Goal: Task Accomplishment & Management: Manage account settings

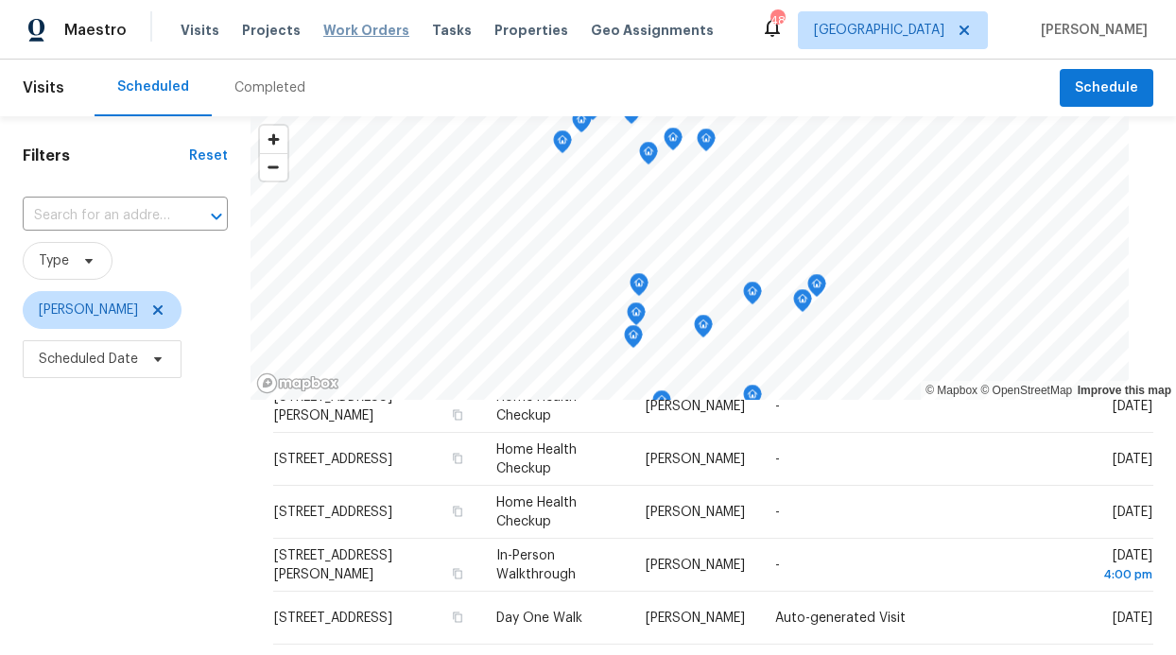
click at [365, 36] on span "Work Orders" at bounding box center [366, 30] width 86 height 19
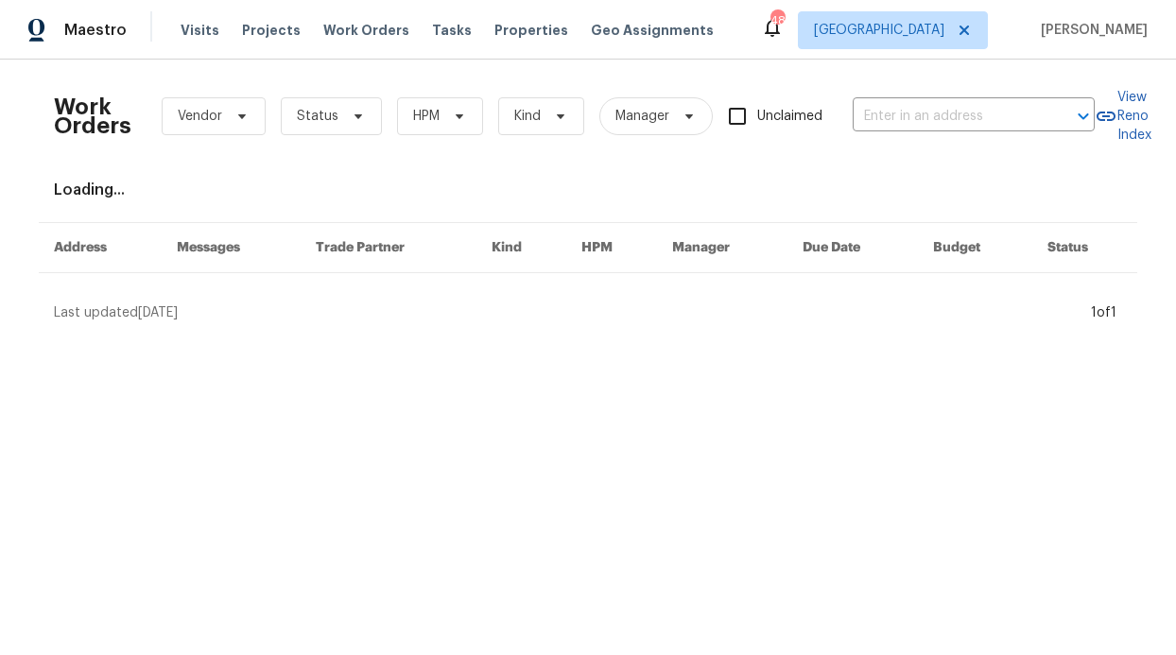
click at [439, 96] on div "Work Orders Vendor Status HPM Kind Manager Unclaimed ​" at bounding box center [574, 116] width 1041 height 83
click at [452, 112] on icon at bounding box center [459, 116] width 15 height 15
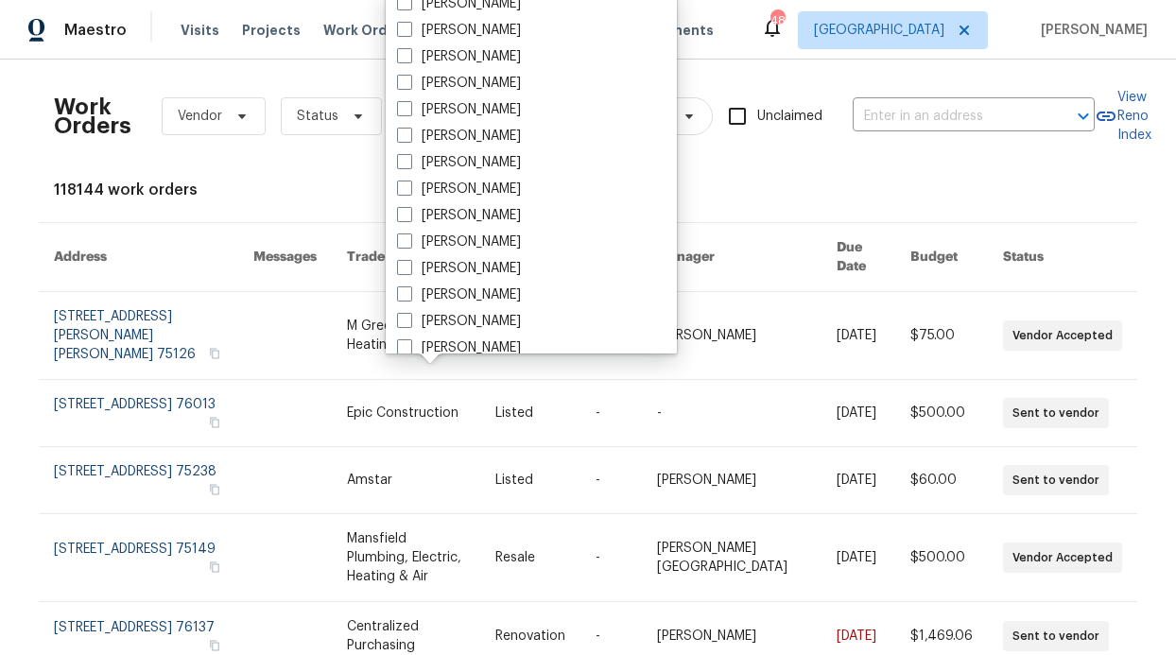
scroll to position [889, 0]
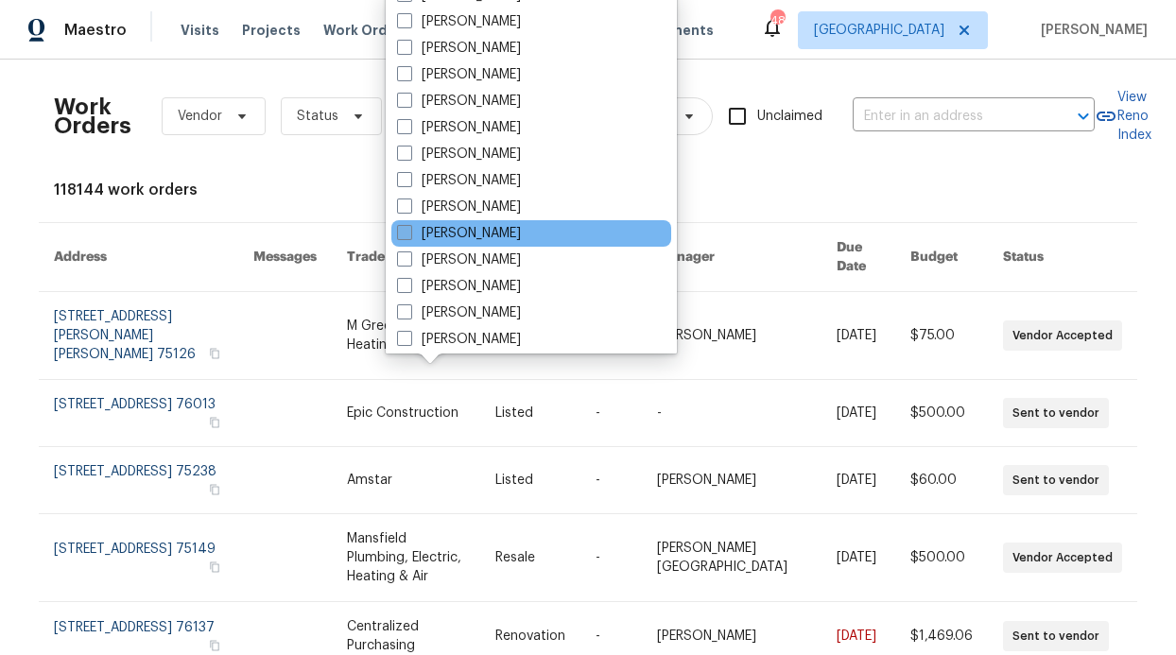
click at [483, 232] on label "[PERSON_NAME]" at bounding box center [459, 233] width 124 height 19
click at [409, 232] on input "[PERSON_NAME]" at bounding box center [403, 230] width 12 height 12
checkbox input "true"
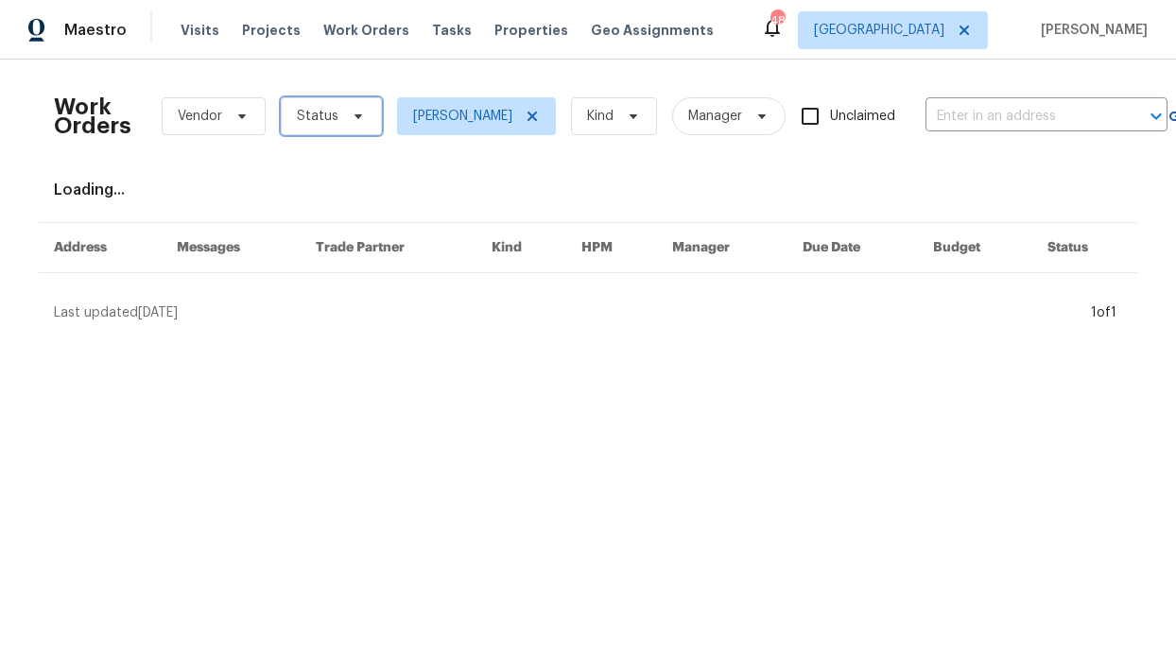
click at [325, 117] on span "Status" at bounding box center [318, 116] width 42 height 19
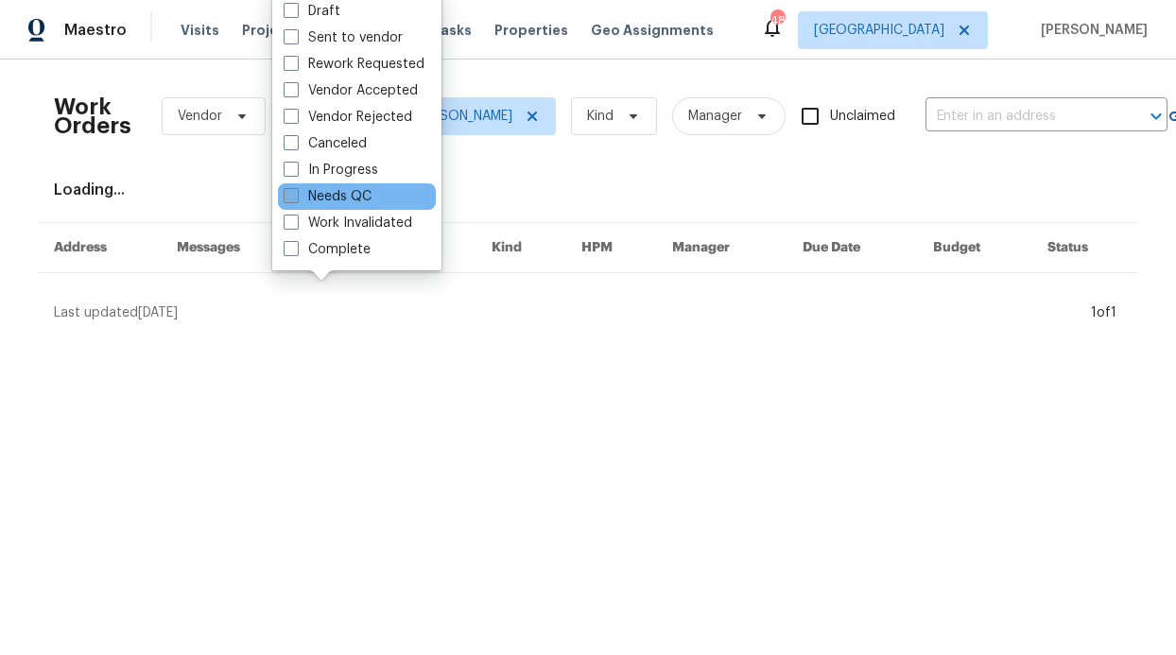
click at [366, 188] on label "Needs QC" at bounding box center [328, 196] width 88 height 19
click at [296, 188] on input "Needs QC" at bounding box center [290, 193] width 12 height 12
checkbox input "true"
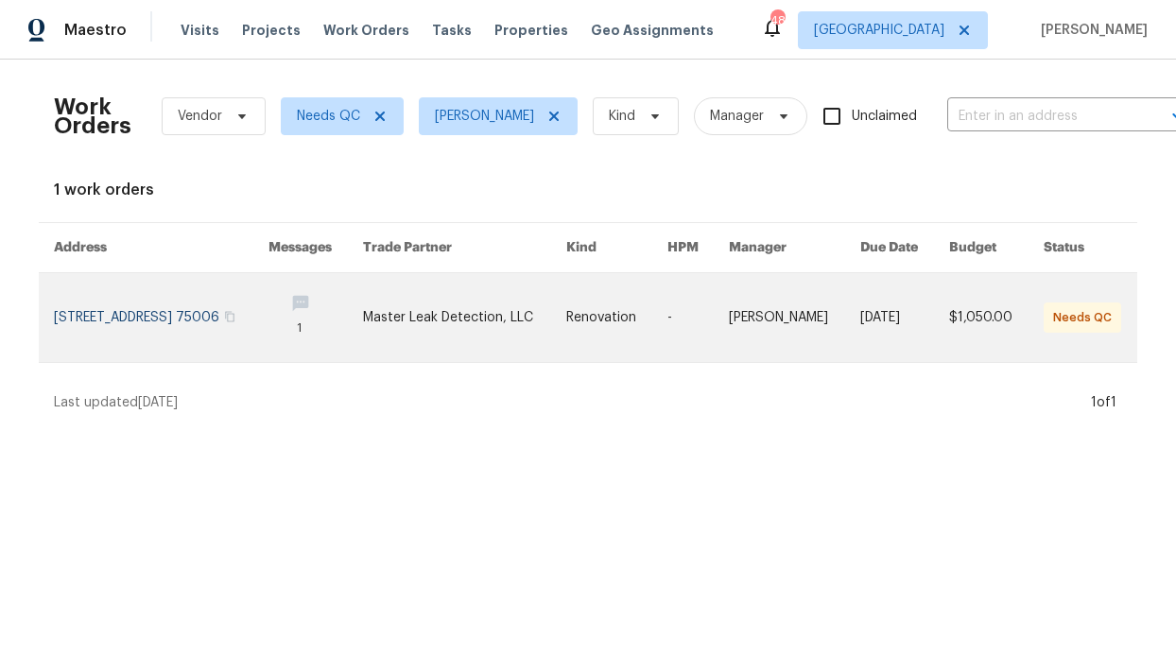
click at [268, 314] on link at bounding box center [161, 317] width 215 height 89
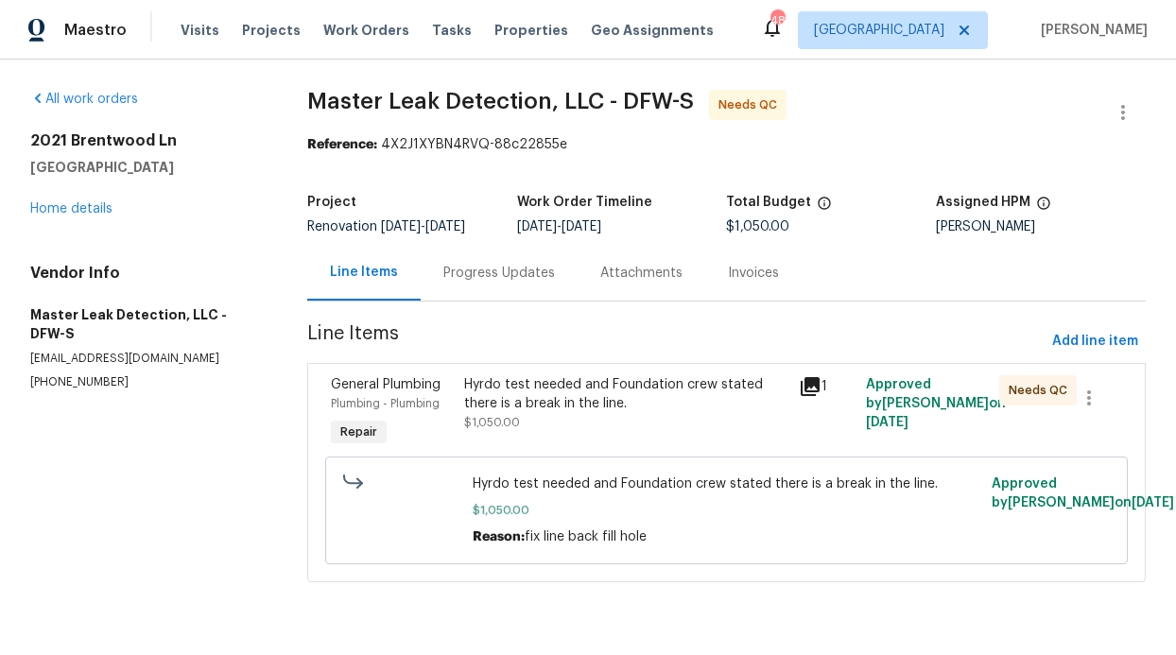
click at [477, 285] on div "Progress Updates" at bounding box center [499, 273] width 157 height 56
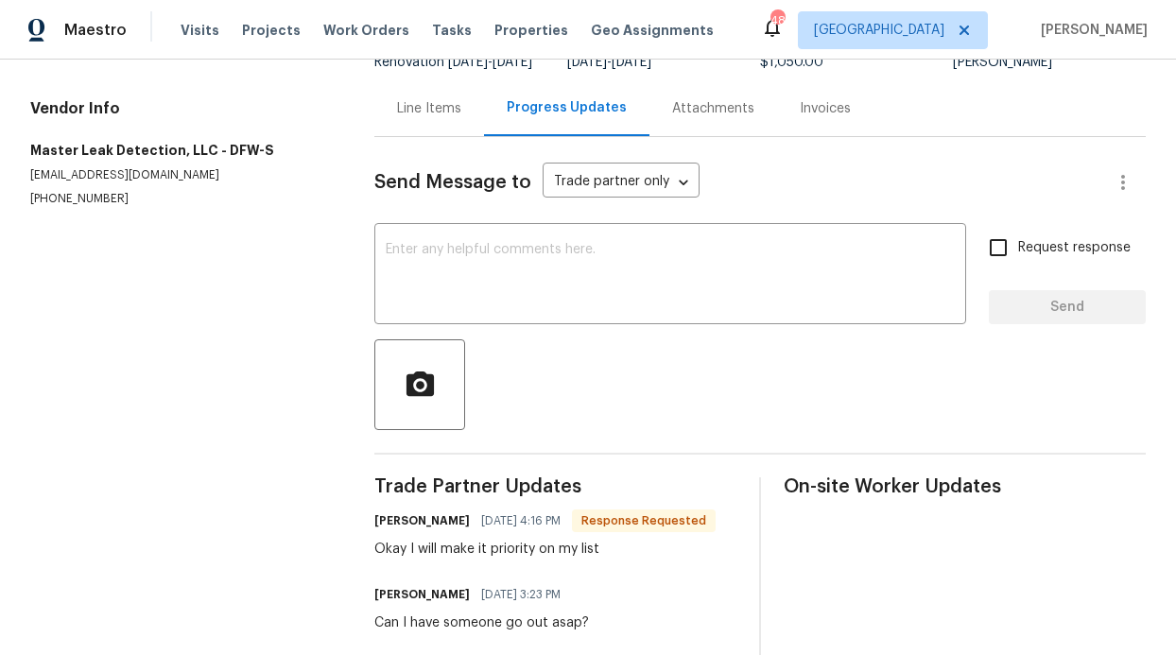
scroll to position [165, 0]
click at [441, 117] on div "Line Items" at bounding box center [429, 107] width 64 height 19
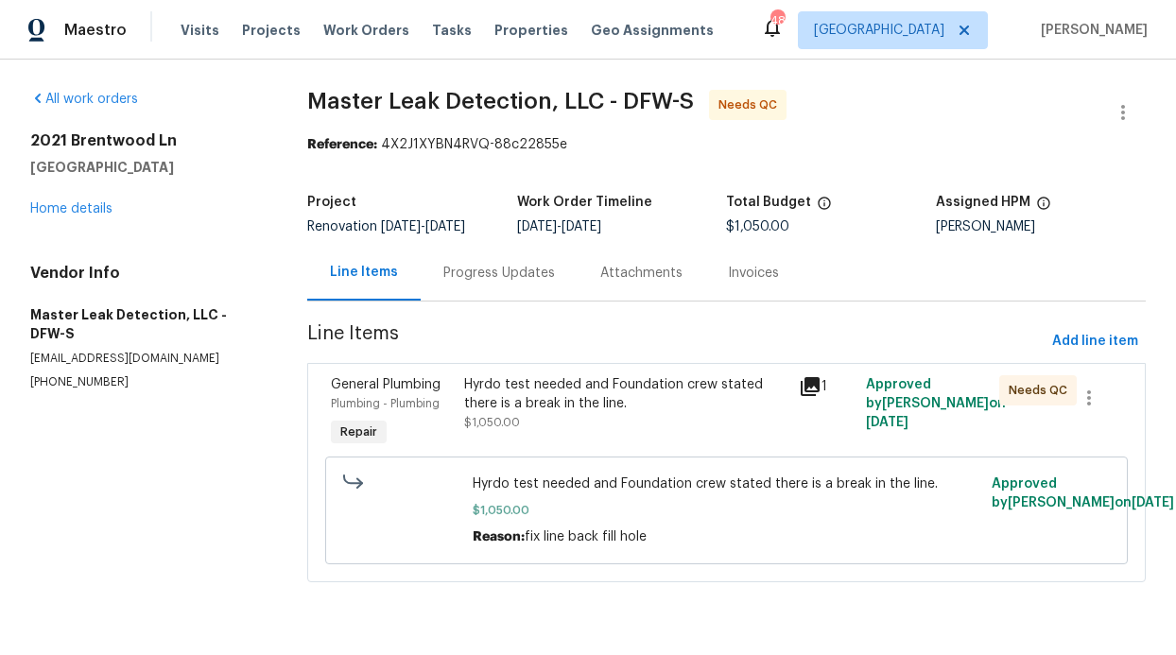
click at [527, 268] on div "Progress Updates" at bounding box center [499, 273] width 112 height 19
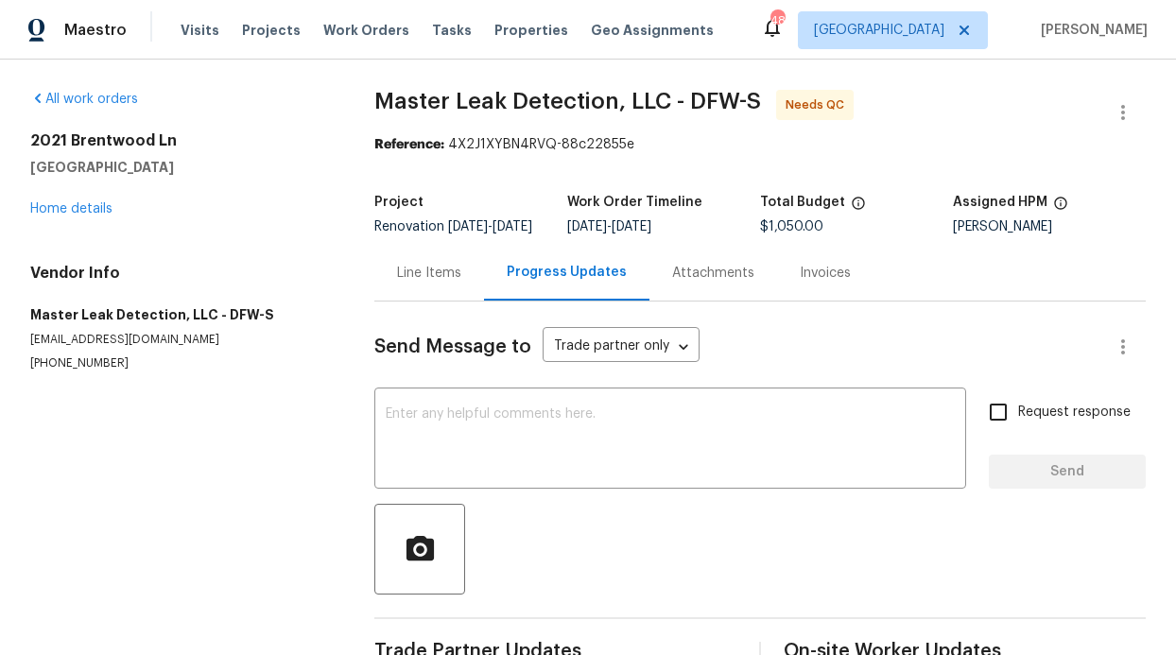
click at [435, 268] on div "Line Items" at bounding box center [429, 273] width 110 height 56
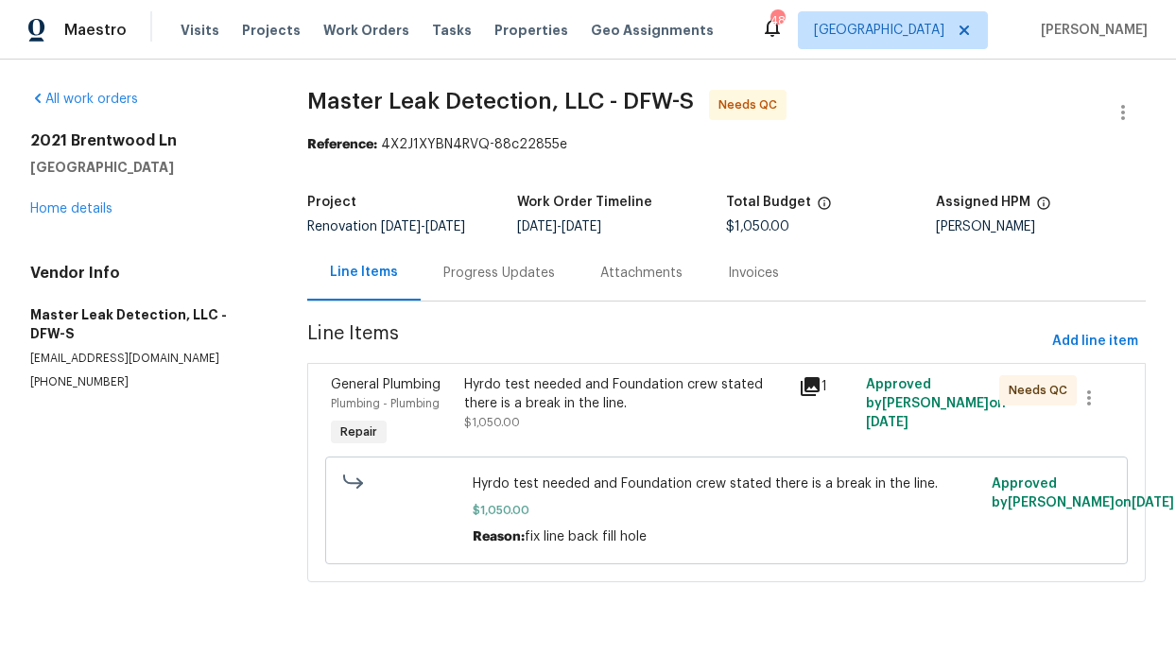
click at [634, 399] on div "Hyrdo test needed and Foundation crew stated there is a break in the line." at bounding box center [625, 394] width 323 height 38
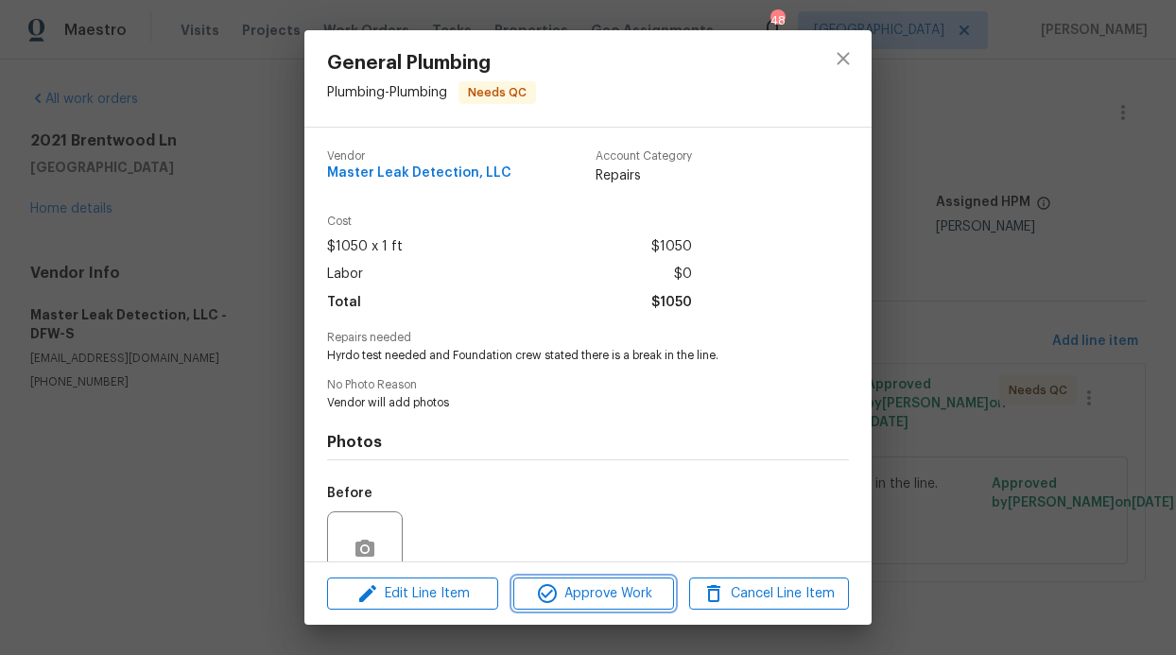
click at [641, 586] on span "Approve Work" at bounding box center [593, 594] width 148 height 24
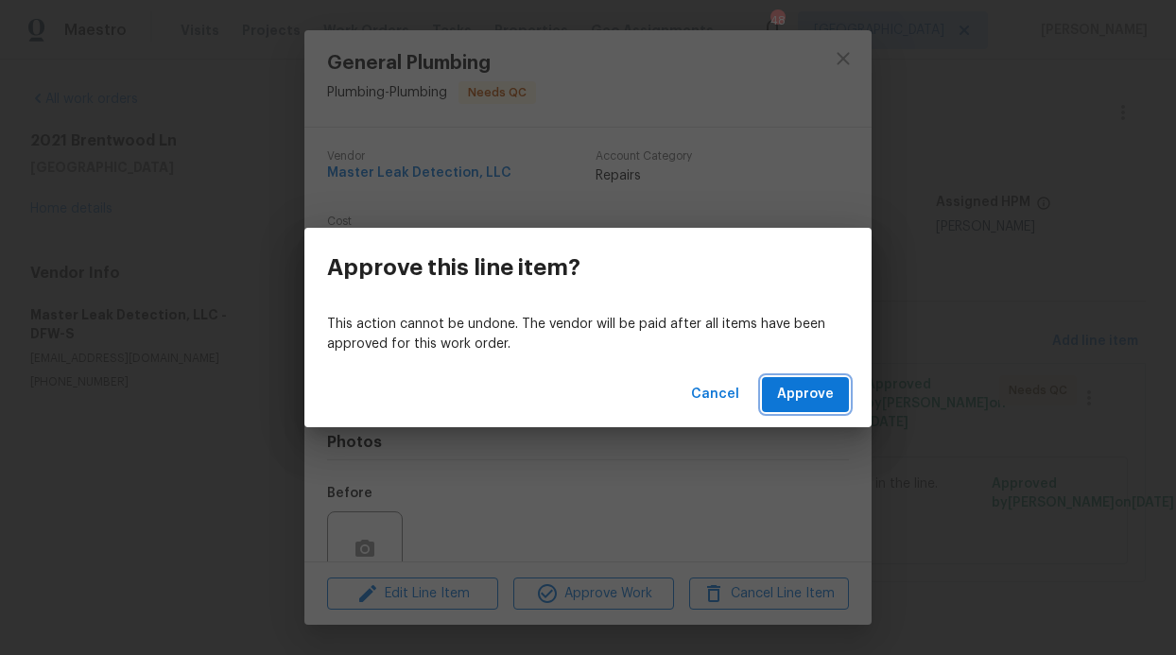
click at [801, 402] on span "Approve" at bounding box center [805, 395] width 57 height 24
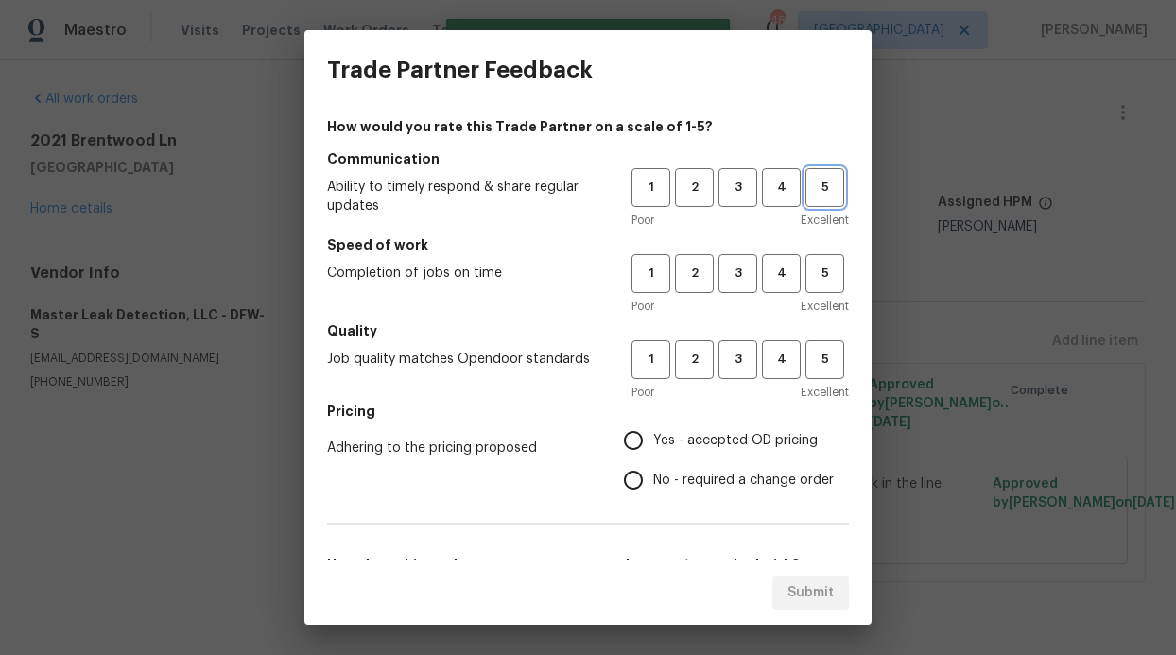
click at [816, 203] on button "5" at bounding box center [824, 187] width 39 height 39
click at [819, 270] on span "5" at bounding box center [824, 274] width 35 height 22
click at [811, 362] on span "5" at bounding box center [824, 360] width 35 height 22
click at [764, 280] on span "4" at bounding box center [781, 274] width 35 height 22
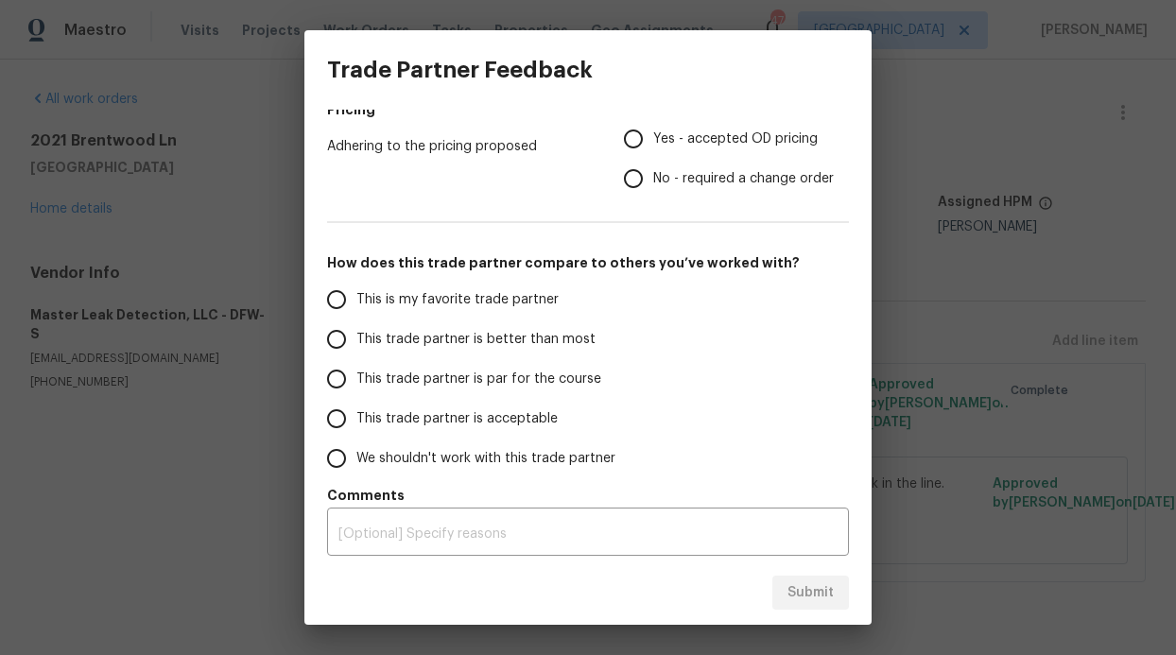
scroll to position [304, 0]
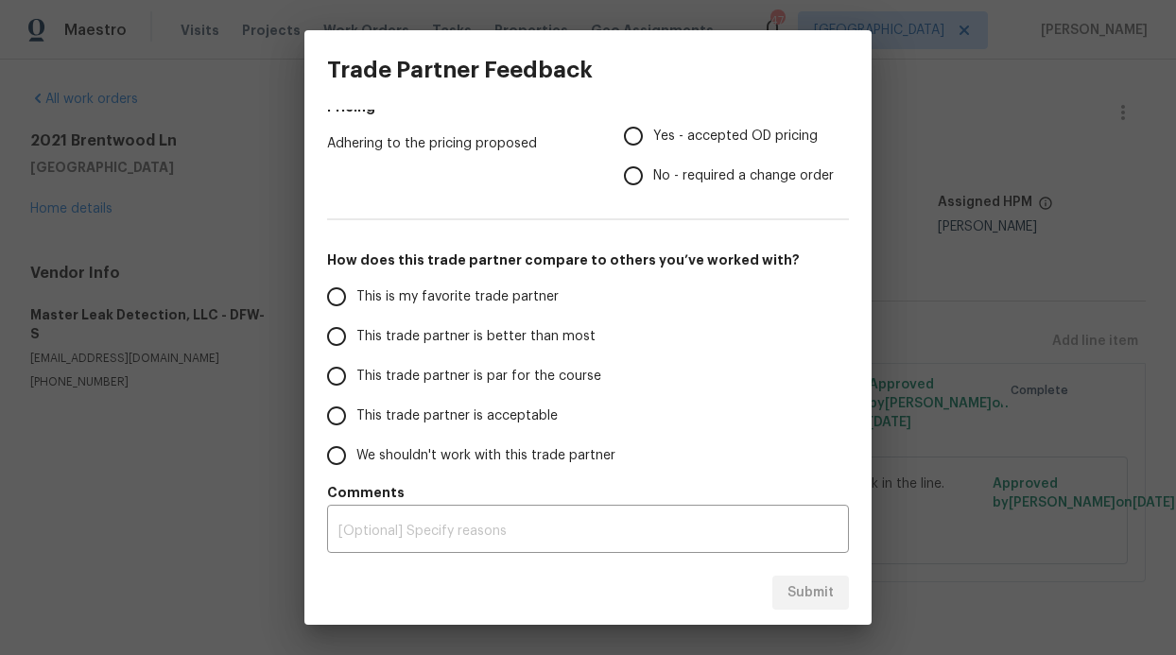
click at [436, 328] on span "This trade partner is better than most" at bounding box center [475, 337] width 239 height 20
click at [356, 328] on input "This trade partner is better than most" at bounding box center [337, 337] width 40 height 40
radio input "true"
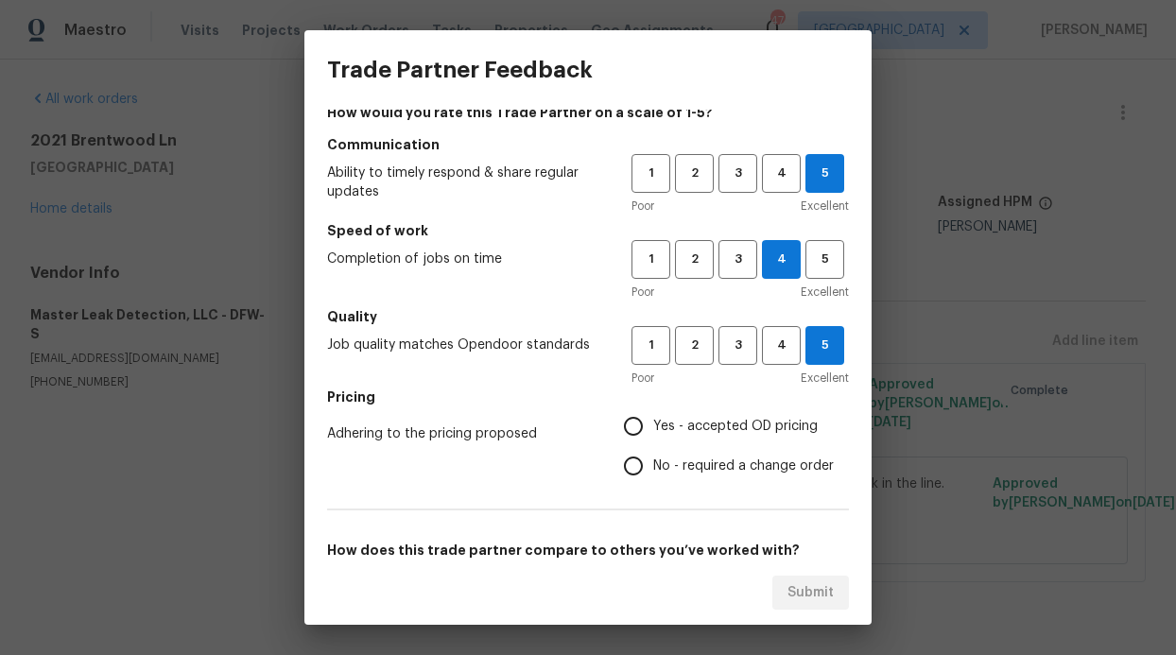
scroll to position [34, 0]
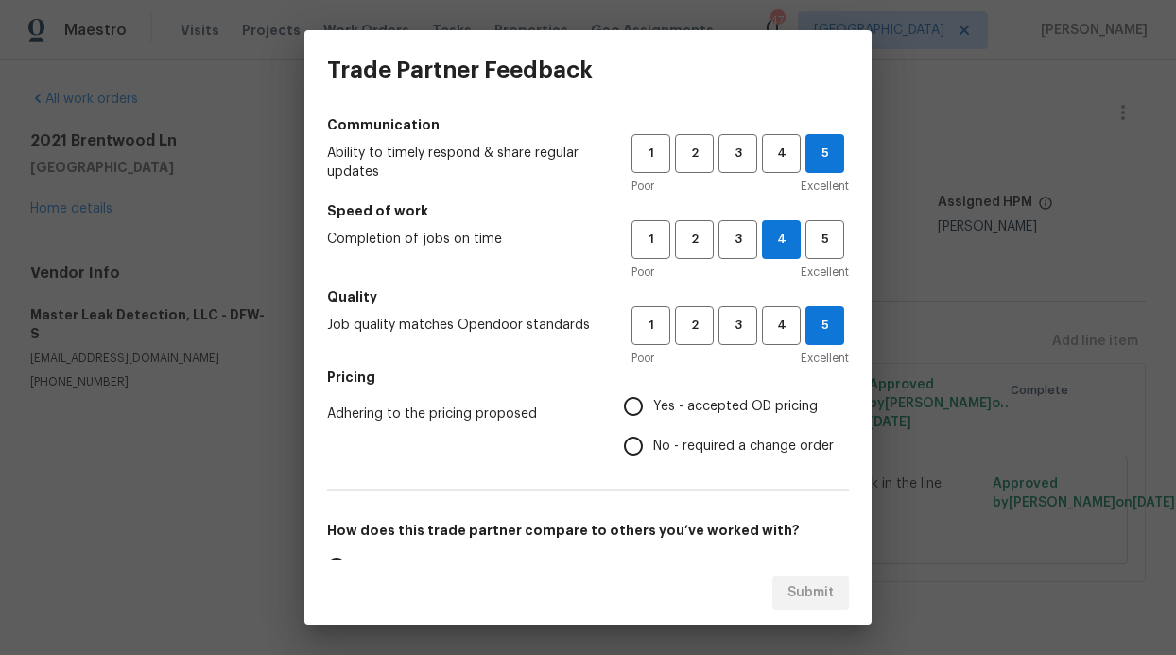
click at [630, 412] on input "Yes - accepted OD pricing" at bounding box center [633, 407] width 40 height 40
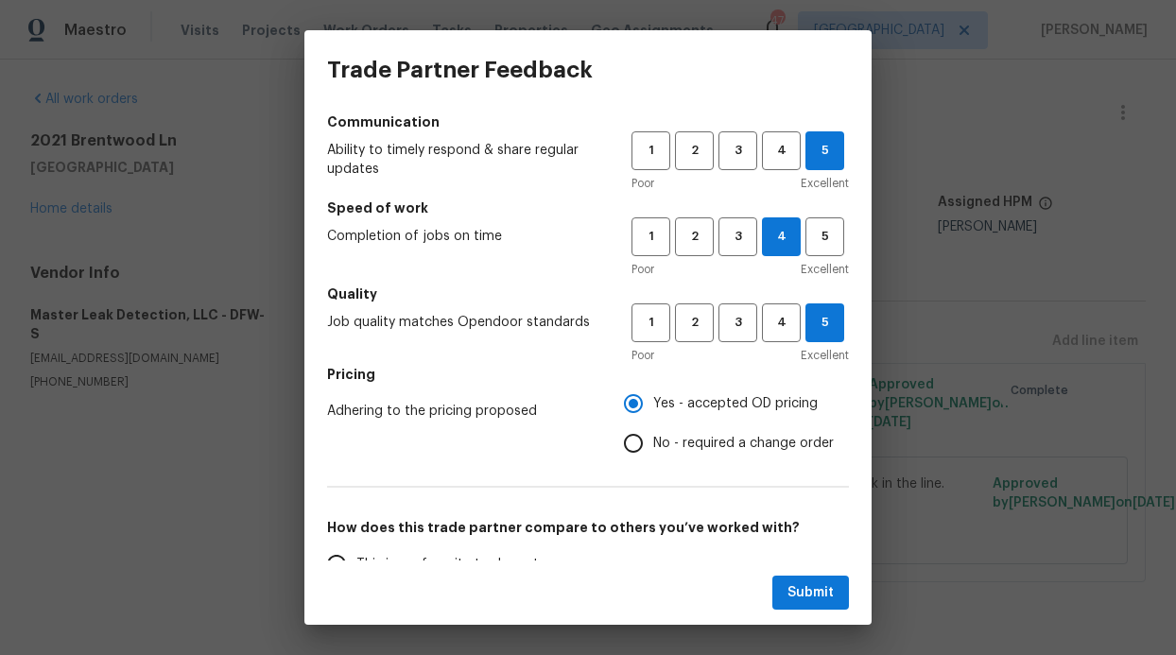
scroll to position [38, 0]
click at [828, 579] on button "Submit" at bounding box center [810, 593] width 77 height 35
radio input "false"
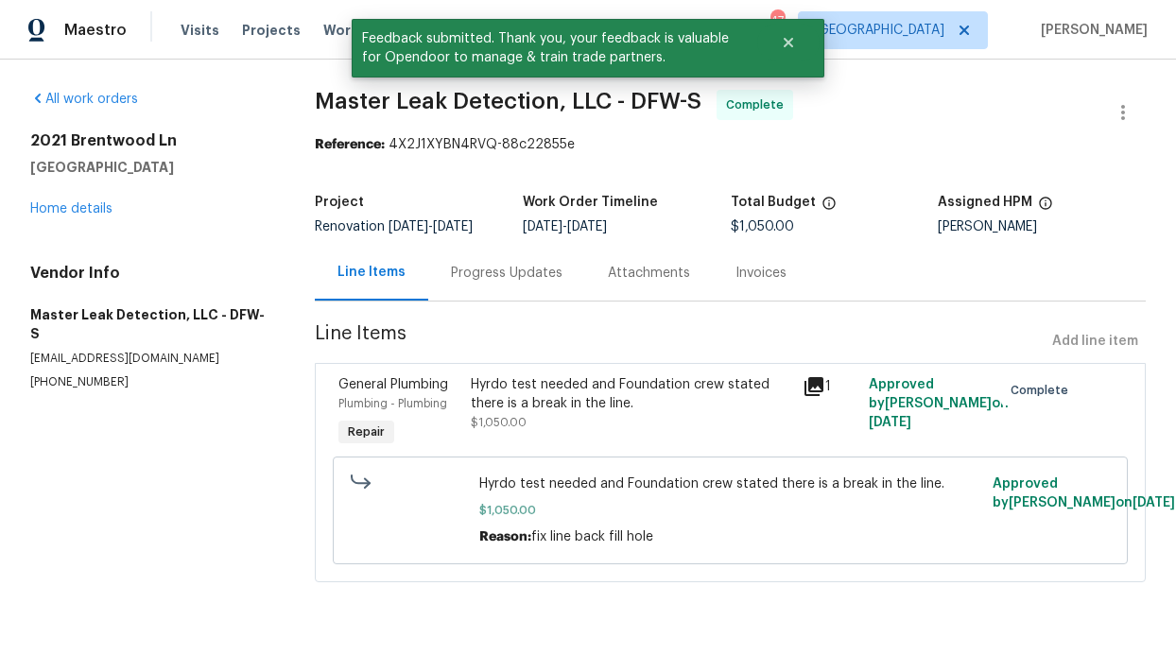
click at [264, 146] on h2 "2021 Brentwood Ln" at bounding box center [149, 140] width 239 height 19
click at [293, 33] on div "Visits Projects Work Orders Tasks Properties Geo Assignments" at bounding box center [459, 30] width 556 height 38
click at [323, 32] on span "Work Orders" at bounding box center [366, 30] width 86 height 19
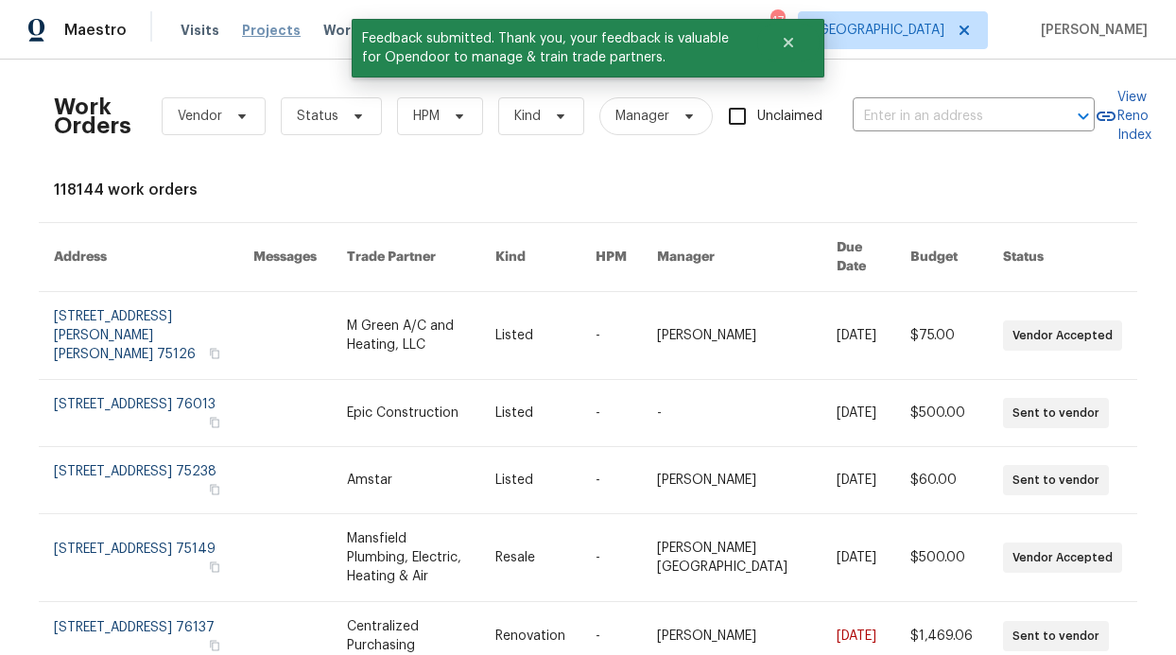
click at [278, 35] on span "Projects" at bounding box center [271, 30] width 59 height 19
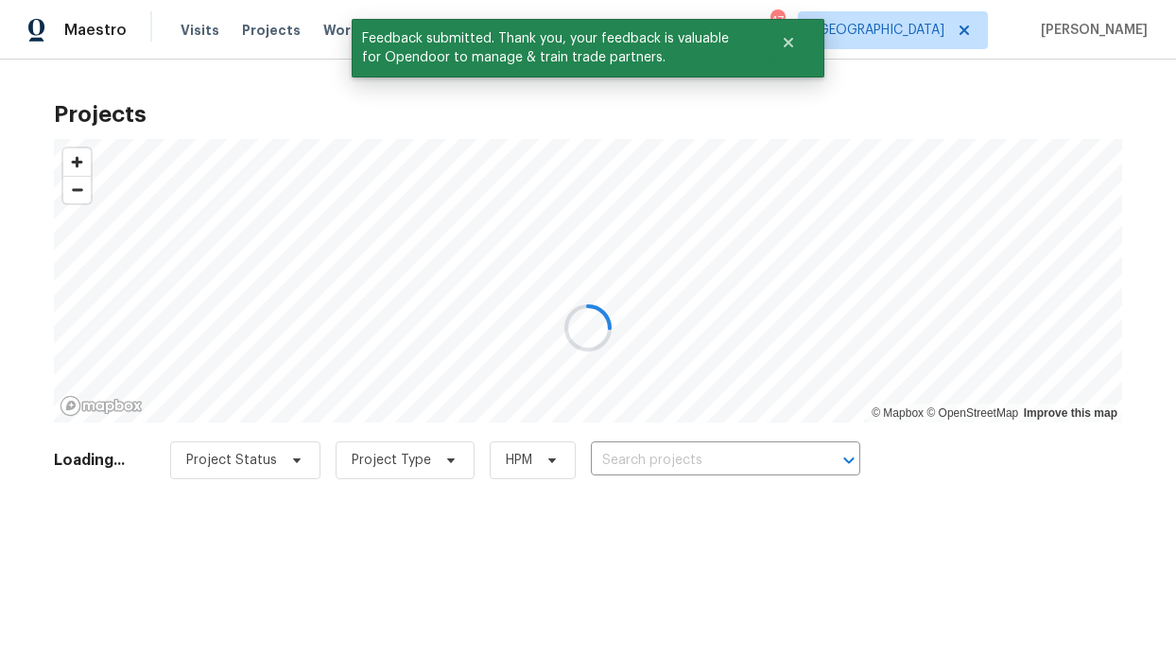
click at [326, 35] on div at bounding box center [588, 327] width 1176 height 655
click at [326, 34] on div at bounding box center [588, 327] width 1176 height 655
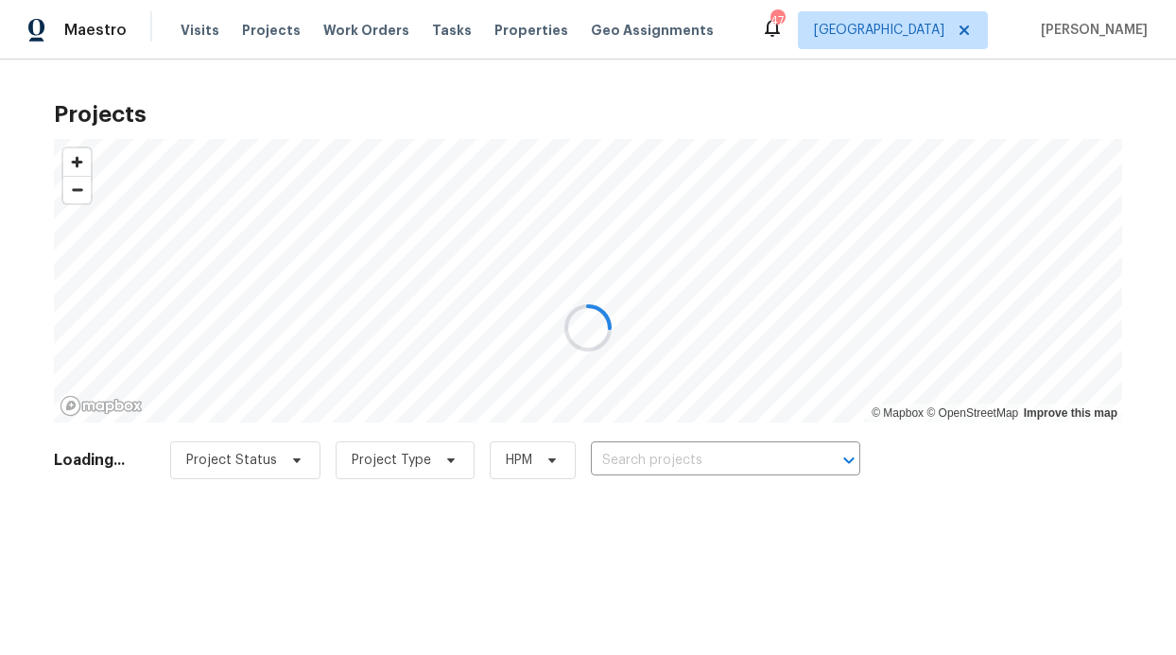
click at [324, 32] on div at bounding box center [588, 327] width 1176 height 655
click at [324, 30] on div at bounding box center [588, 327] width 1176 height 655
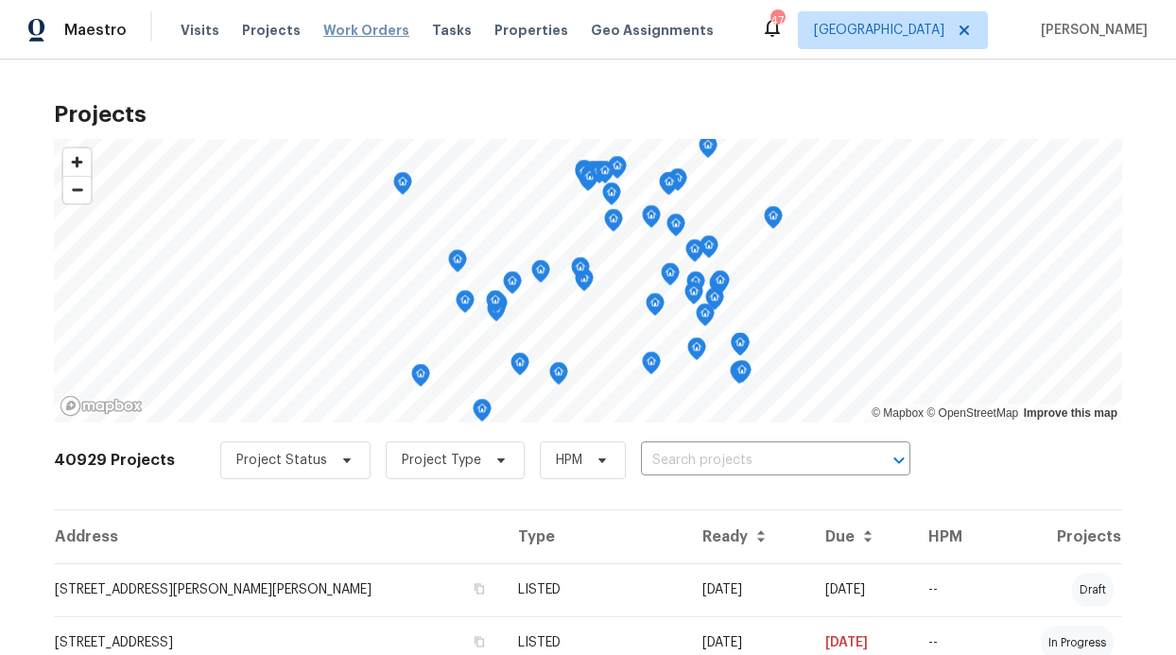
click at [324, 32] on span "Work Orders" at bounding box center [366, 30] width 86 height 19
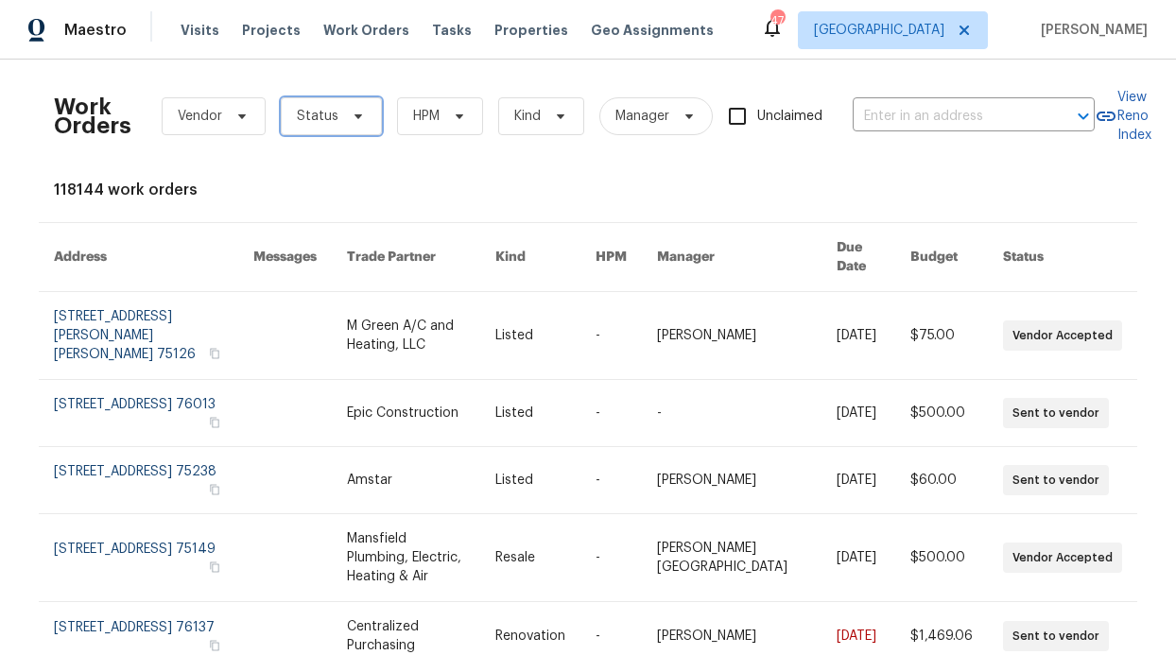
drag, startPoint x: 342, startPoint y: 99, endPoint x: 337, endPoint y: 109, distance: 10.6
click at [342, 99] on span "Status" at bounding box center [331, 116] width 101 height 38
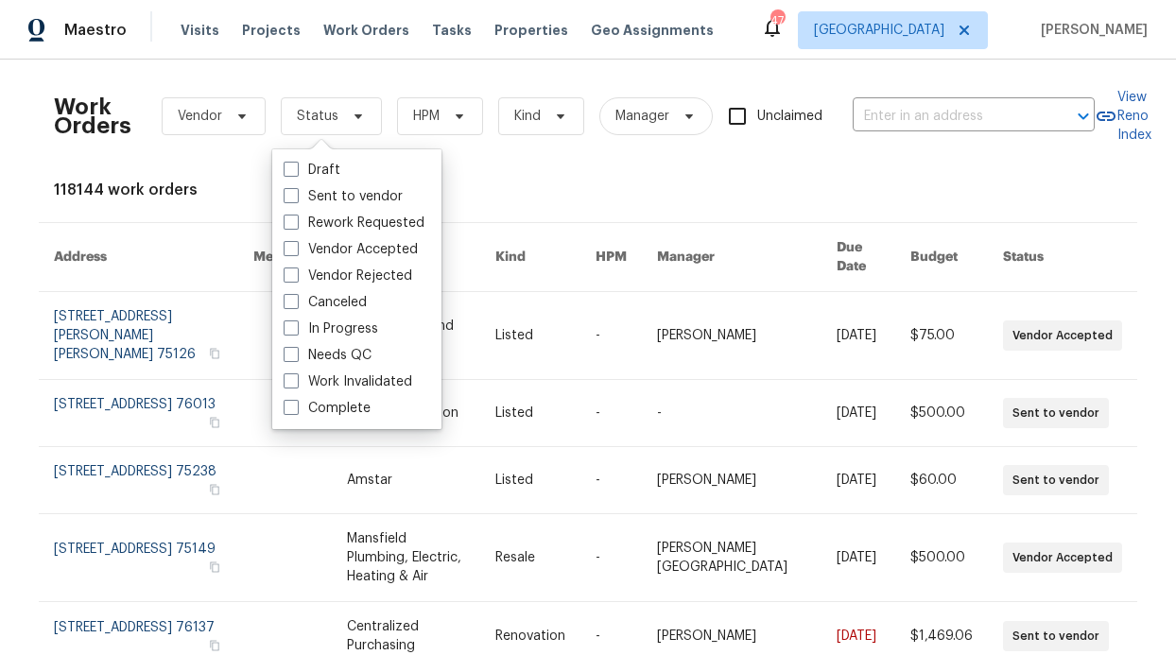
click at [239, 153] on div "Work Orders Vendor Status HPM Kind Manager Unclaimed ​" at bounding box center [574, 116] width 1041 height 83
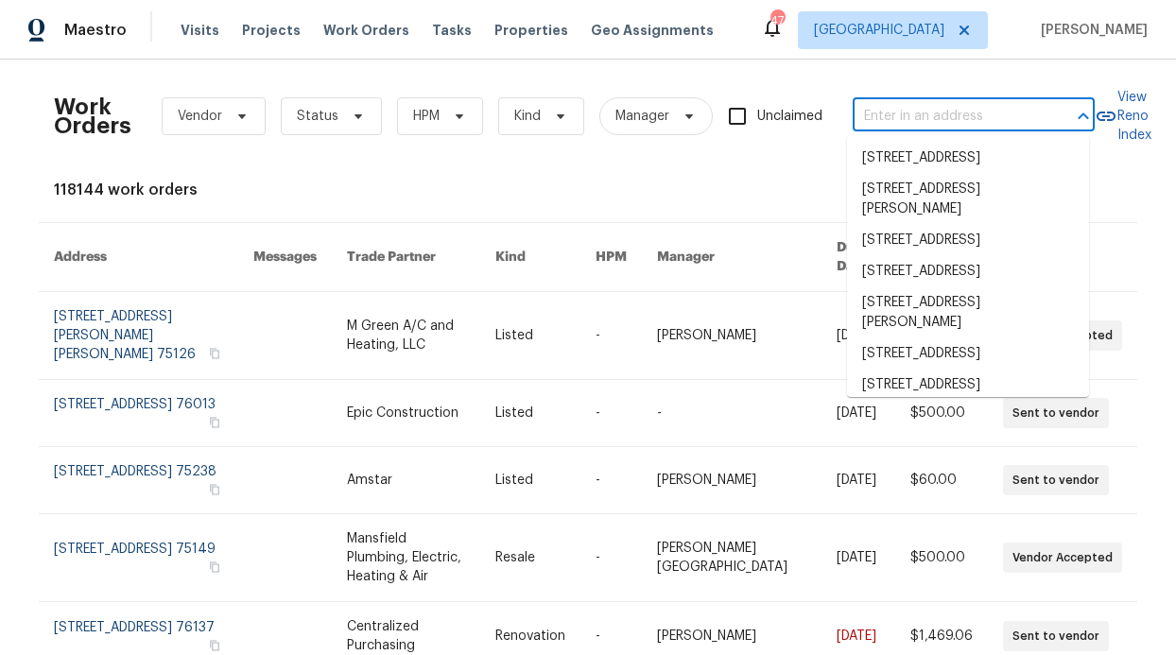
click at [858, 115] on input "text" at bounding box center [947, 116] width 189 height 29
click at [900, 111] on input "text" at bounding box center [947, 116] width 189 height 29
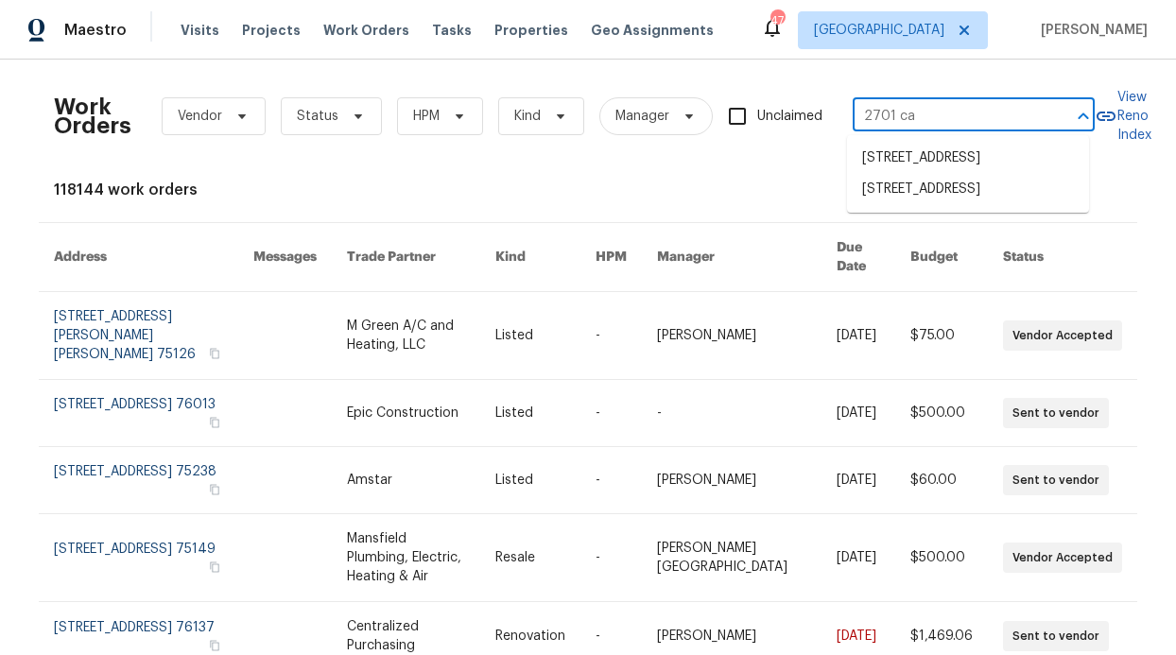
type input "2701 cap"
click at [968, 149] on li "2701 Capitol Pl, Melissa, TX 75454" at bounding box center [968, 158] width 242 height 31
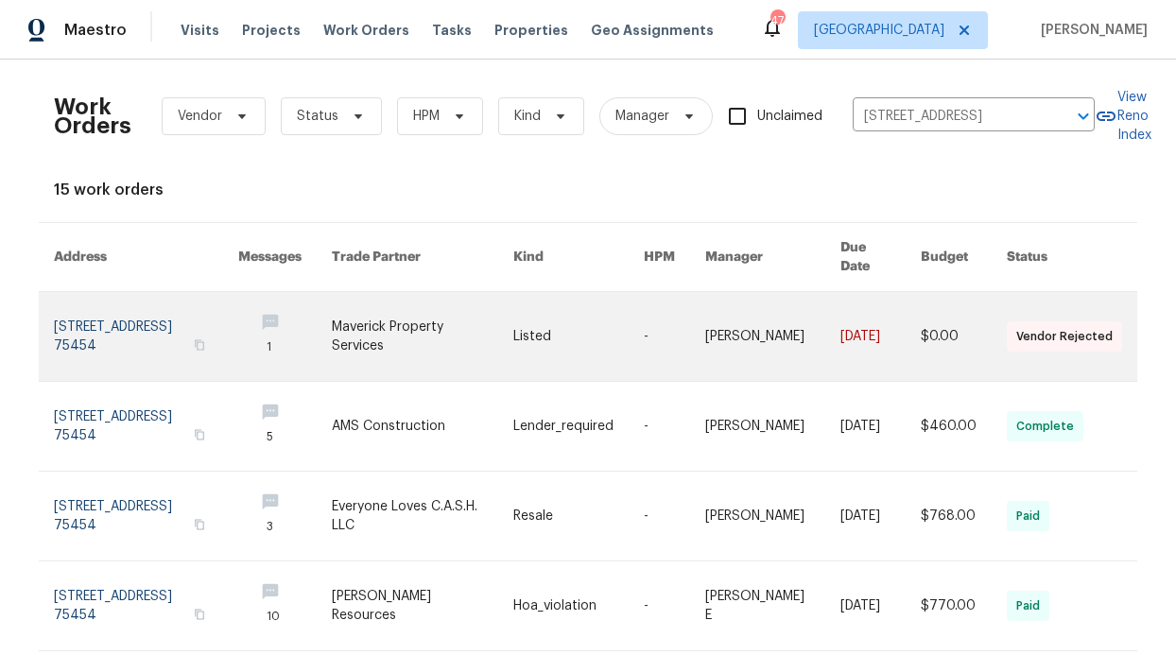
click at [446, 304] on link at bounding box center [422, 336] width 181 height 89
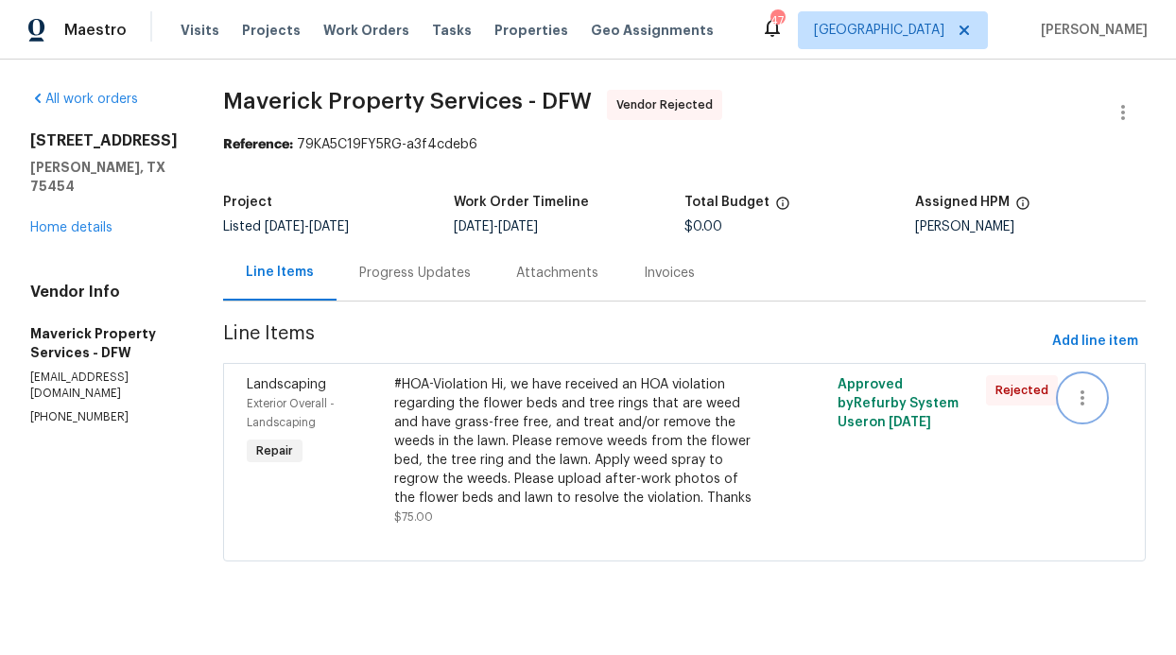
click at [1061, 397] on button "button" at bounding box center [1082, 397] width 45 height 45
click at [785, 420] on div at bounding box center [588, 327] width 1176 height 655
click at [577, 403] on div "#HOA-Violation Hi, we have received an HOA violation regarding the flower beds …" at bounding box center [573, 441] width 358 height 132
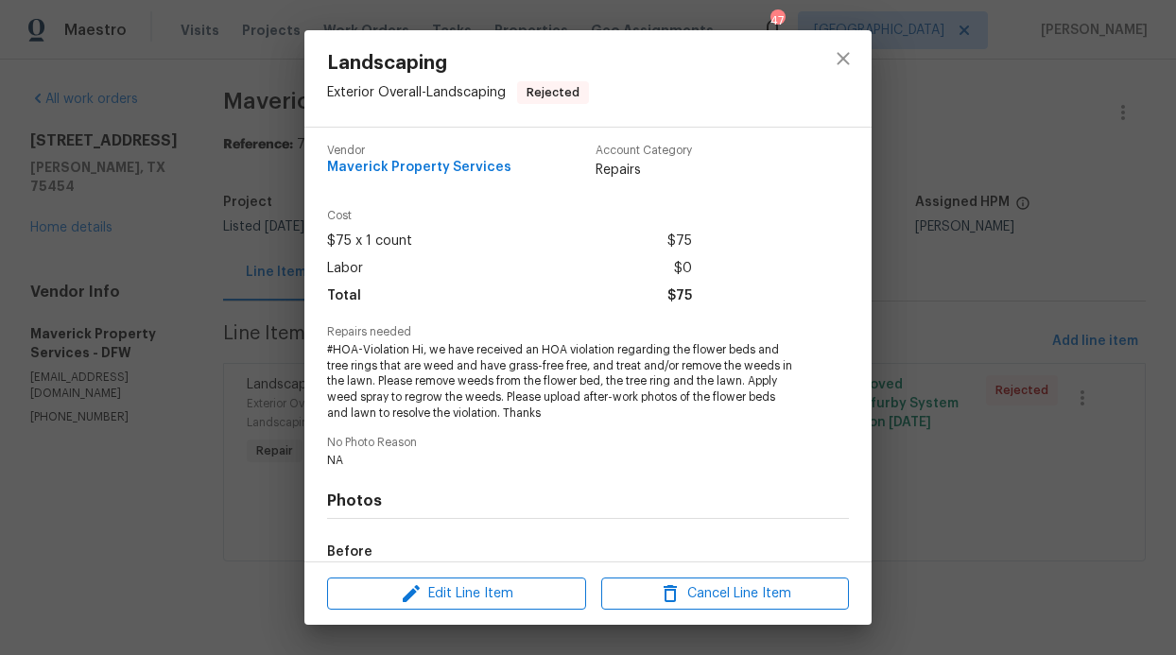
scroll to position [8, 0]
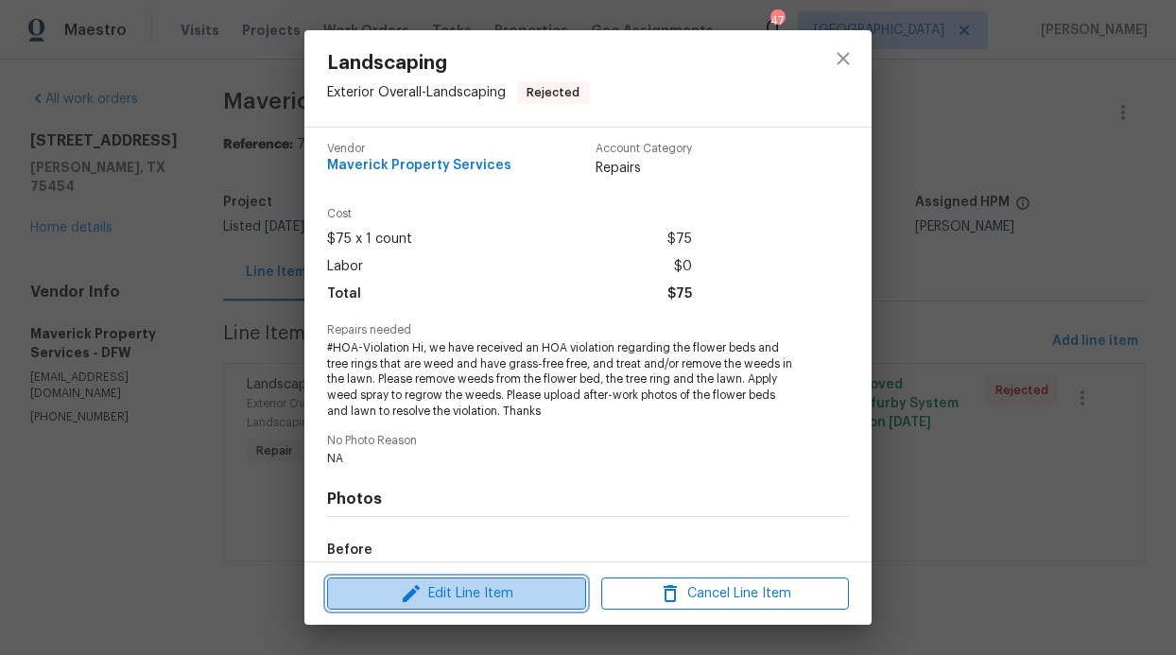
click at [522, 582] on span "Edit Line Item" at bounding box center [457, 594] width 248 height 24
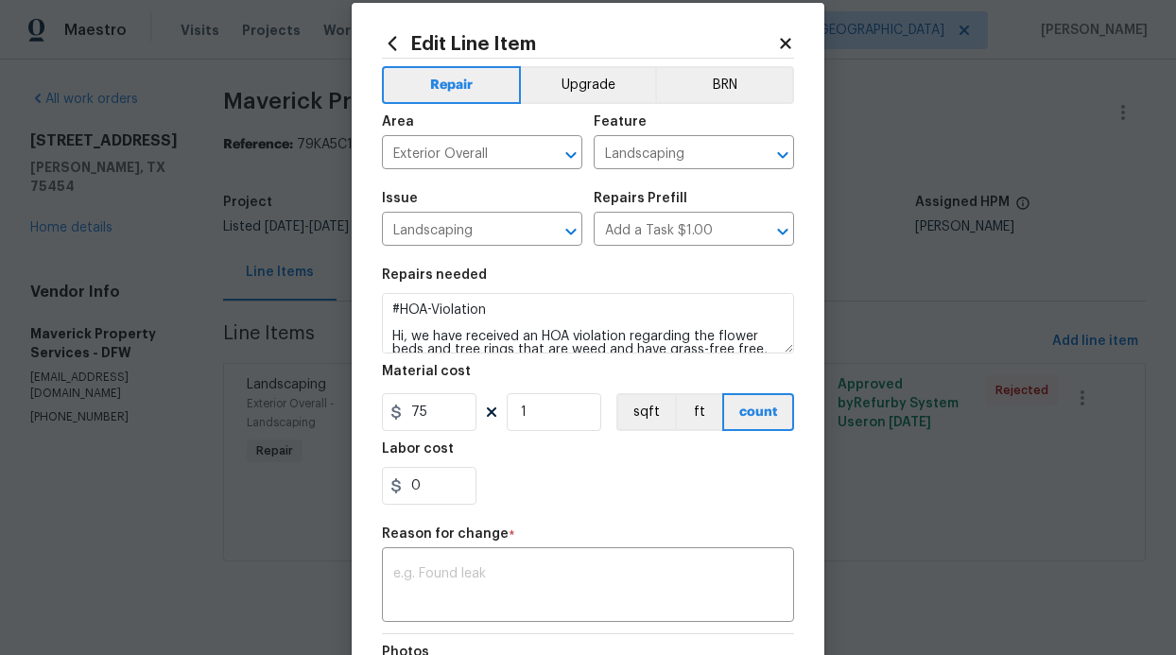
scroll to position [0, 0]
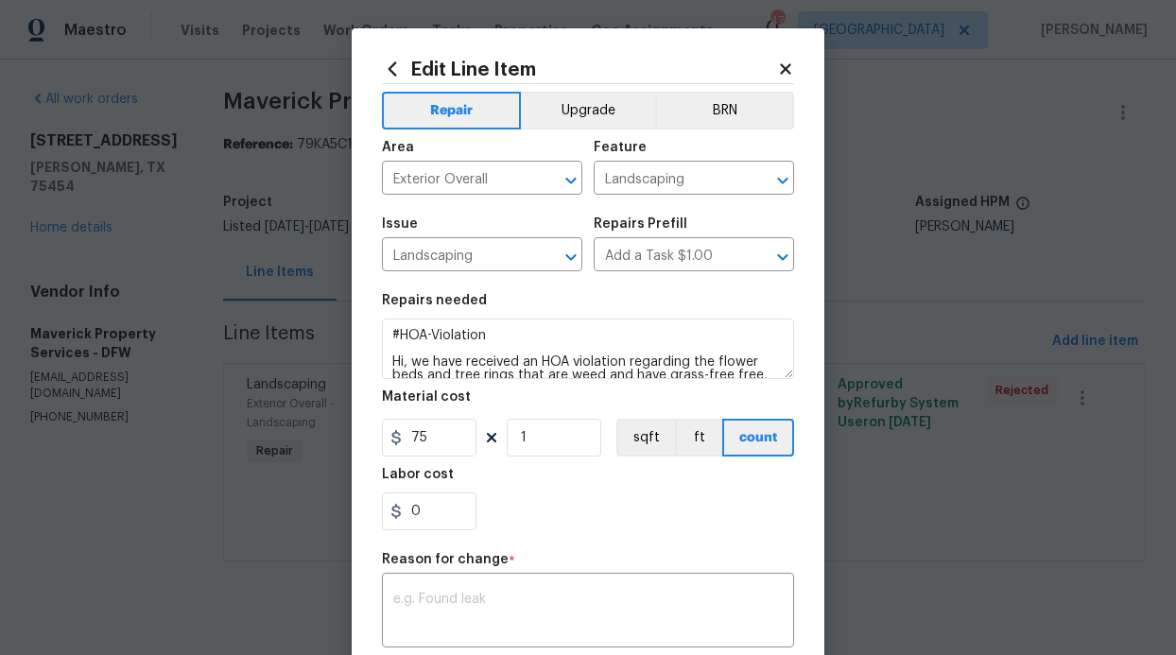
click at [777, 69] on icon at bounding box center [785, 68] width 17 height 17
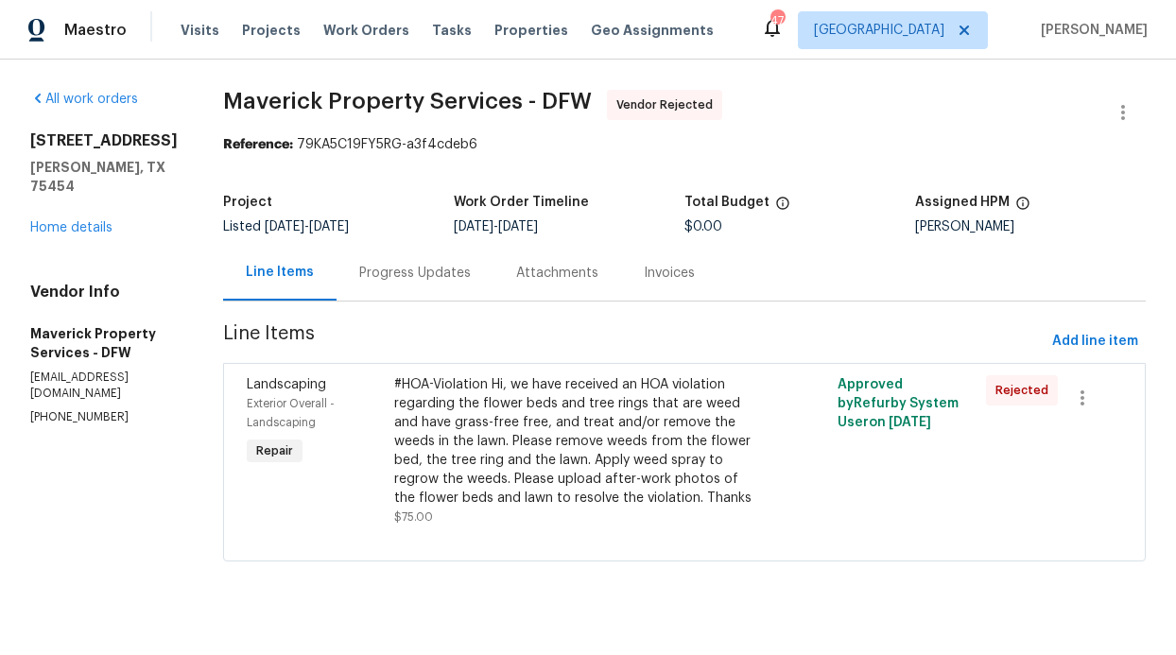
scroll to position [11, 0]
click at [101, 221] on link "Home details" at bounding box center [71, 227] width 82 height 13
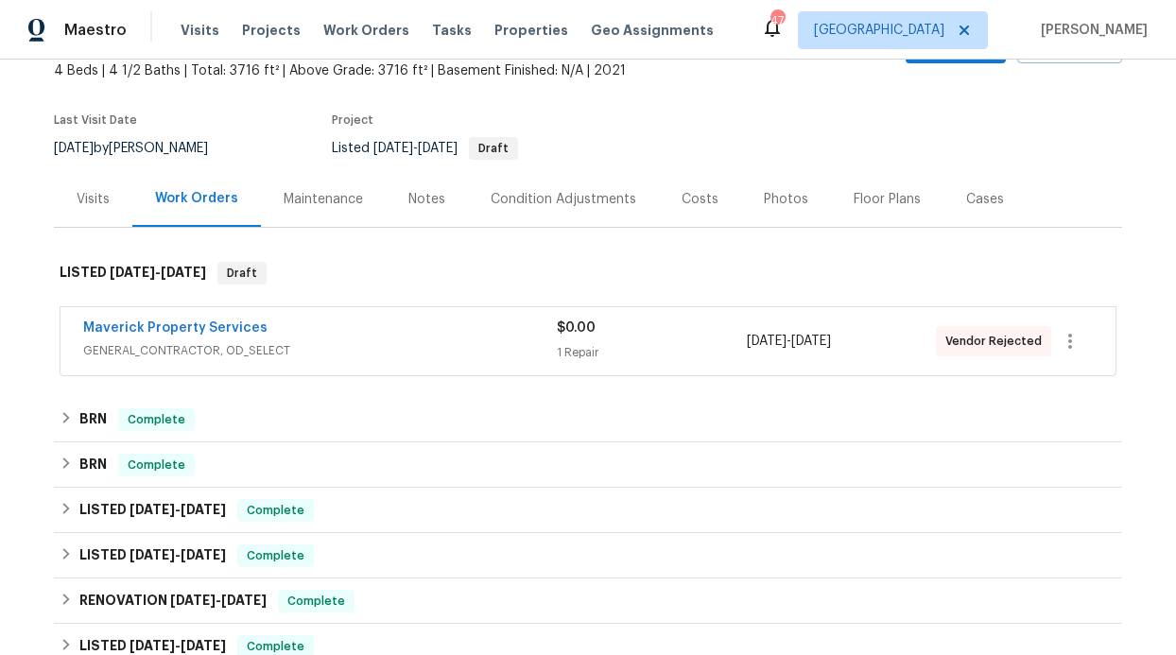
scroll to position [524, 0]
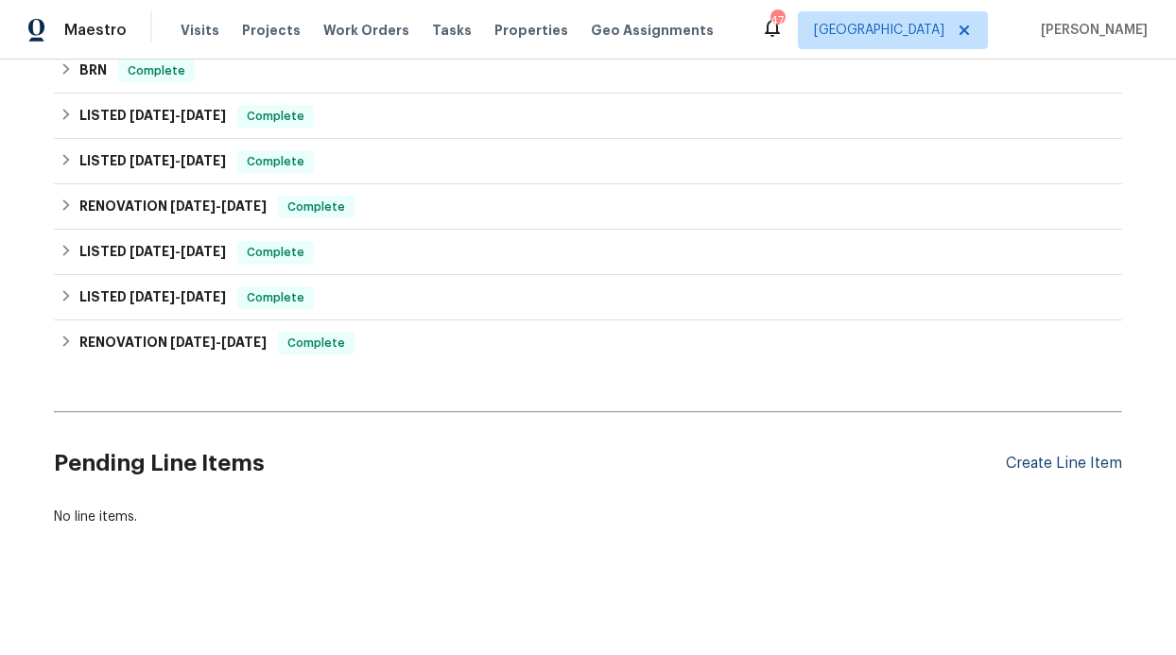
click at [1041, 455] on div "Create Line Item" at bounding box center [1064, 464] width 116 height 18
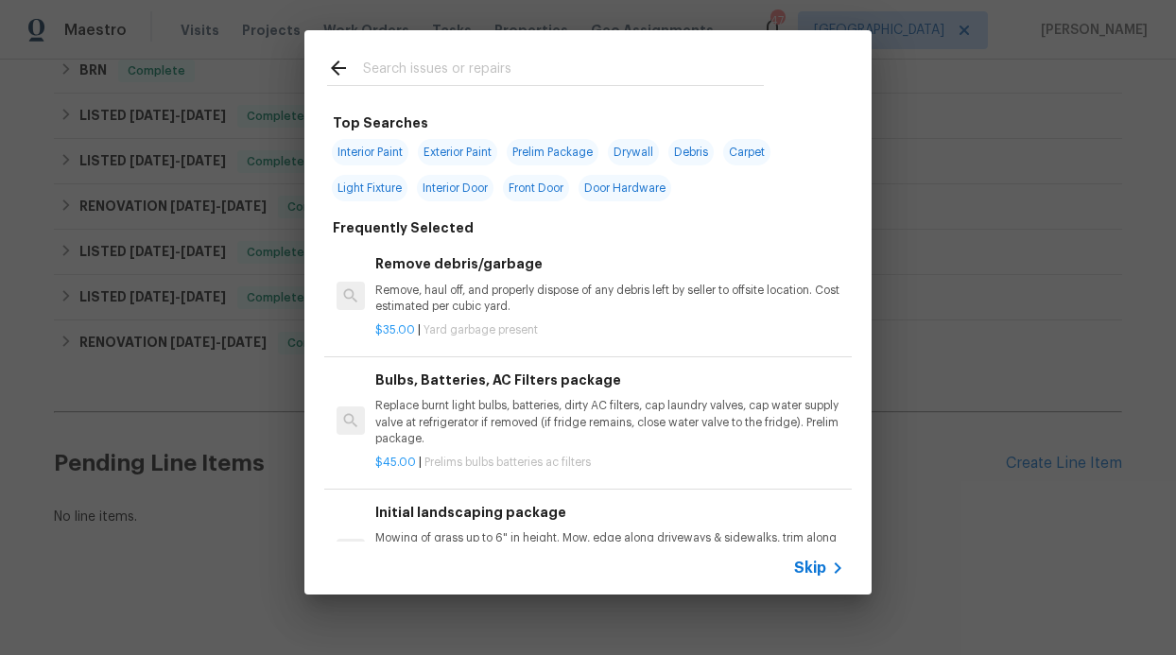
click at [800, 561] on span "Skip" at bounding box center [810, 568] width 32 height 19
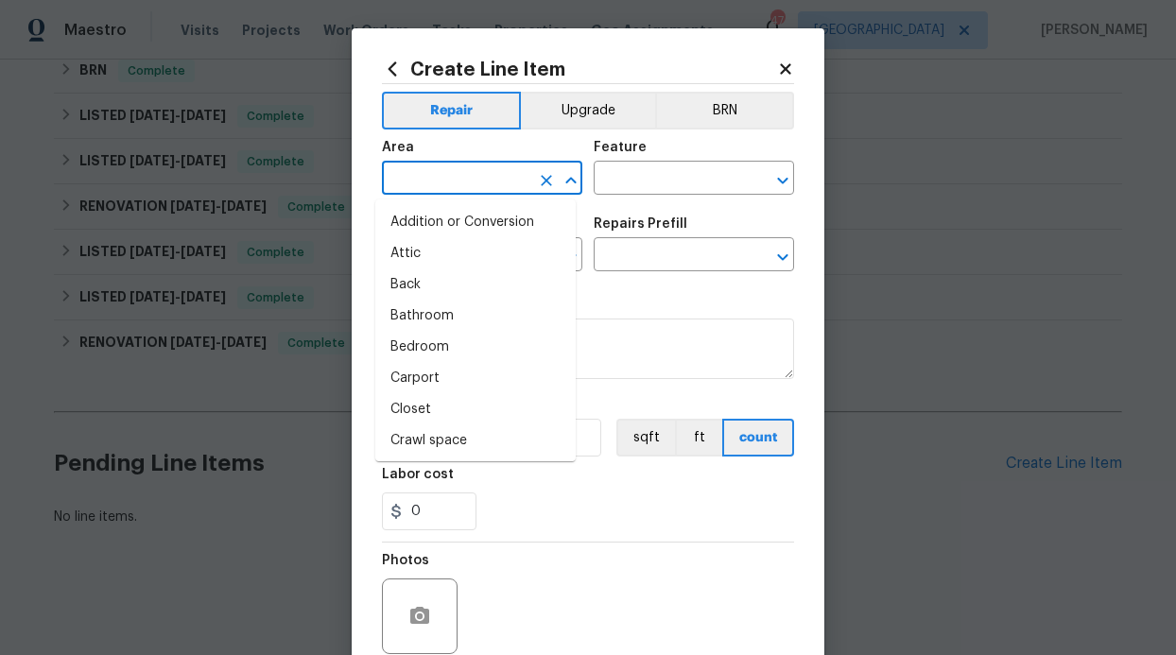
click at [459, 183] on input "text" at bounding box center [455, 179] width 147 height 29
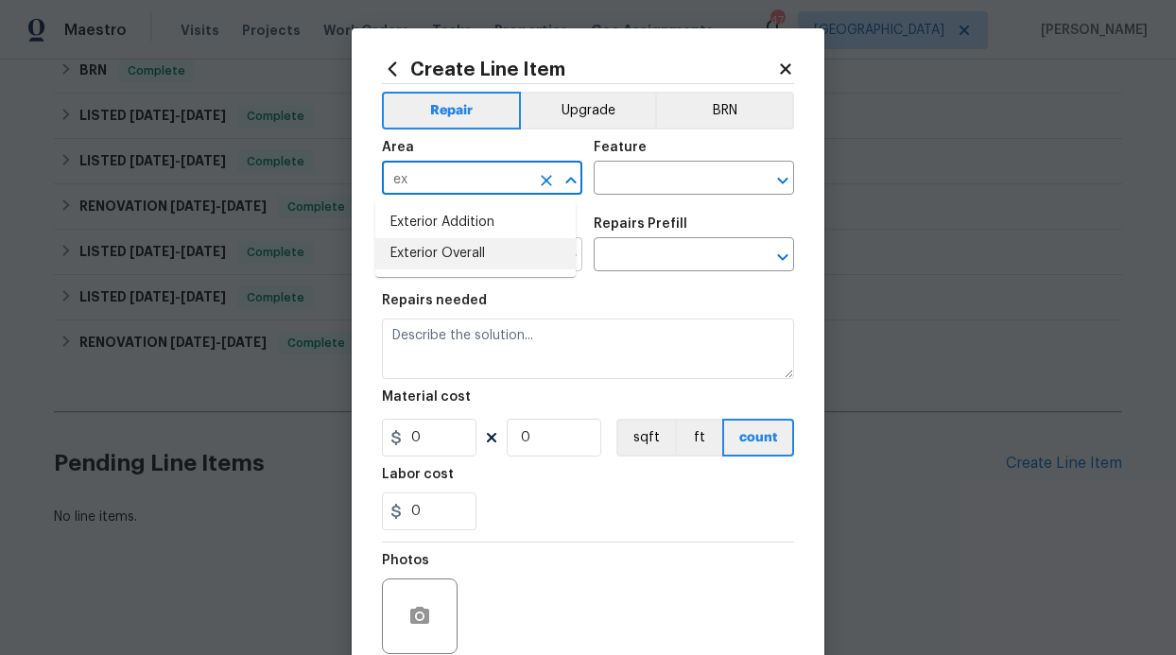
click at [486, 243] on li "Exterior Overall" at bounding box center [475, 253] width 200 height 31
type input "Exterior Overall"
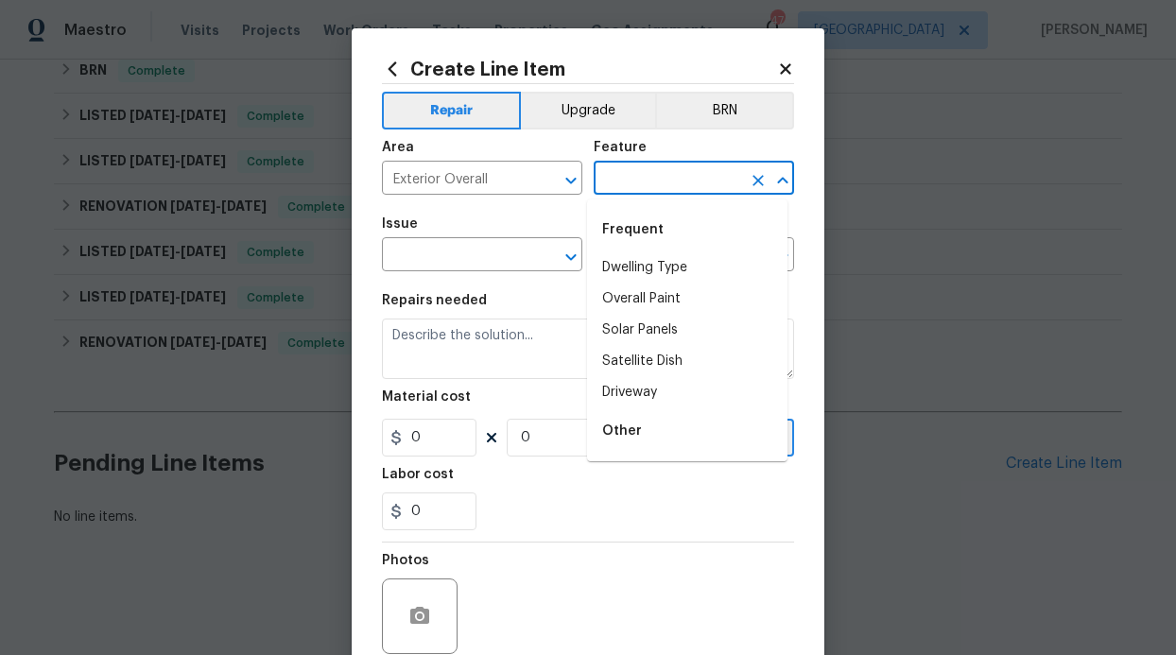
click at [647, 181] on input "text" at bounding box center [667, 179] width 147 height 29
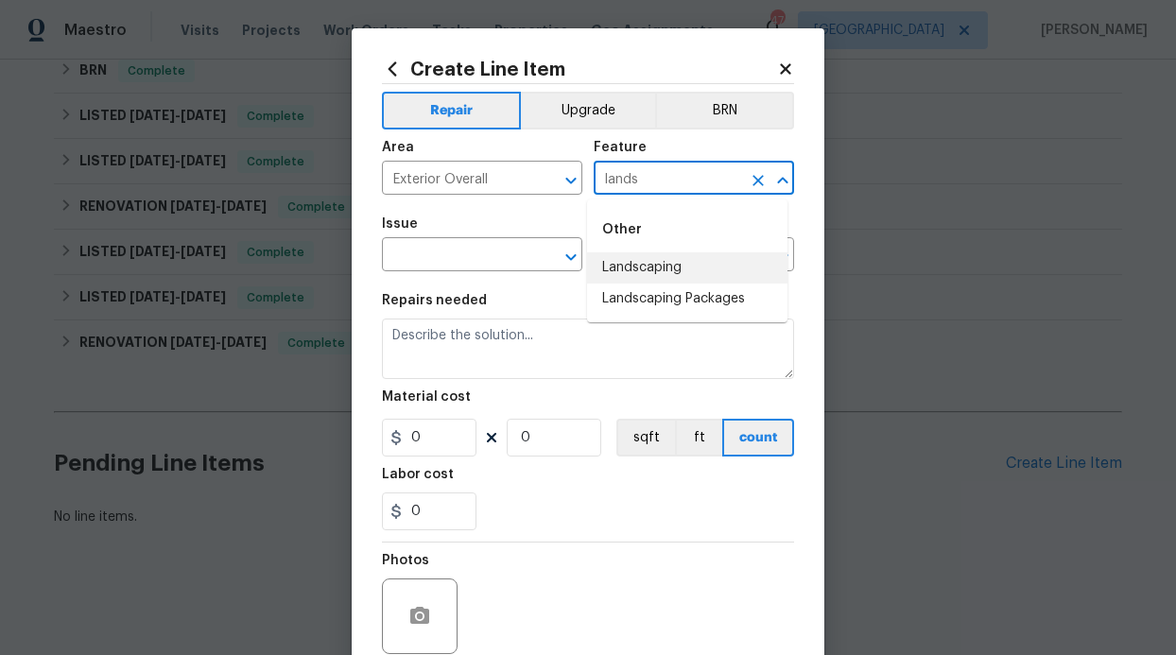
click at [699, 269] on li "Landscaping" at bounding box center [687, 267] width 200 height 31
type input "Landscaping"
click at [488, 251] on input "text" at bounding box center [455, 256] width 147 height 29
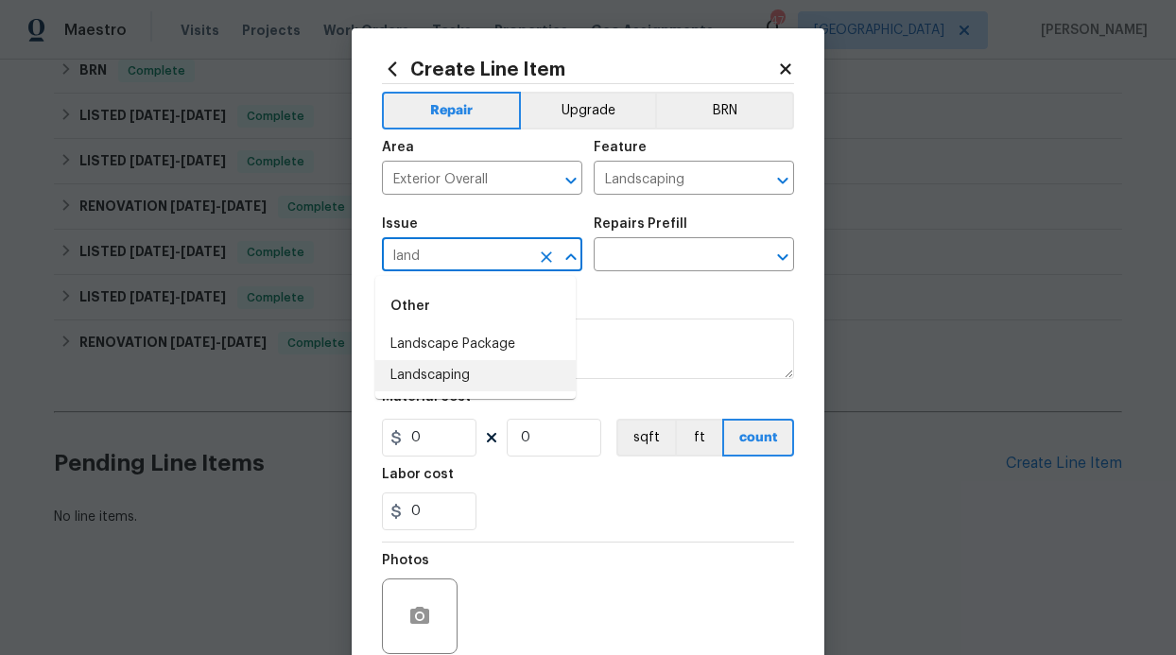
click at [468, 362] on li "Landscaping" at bounding box center [475, 375] width 200 height 31
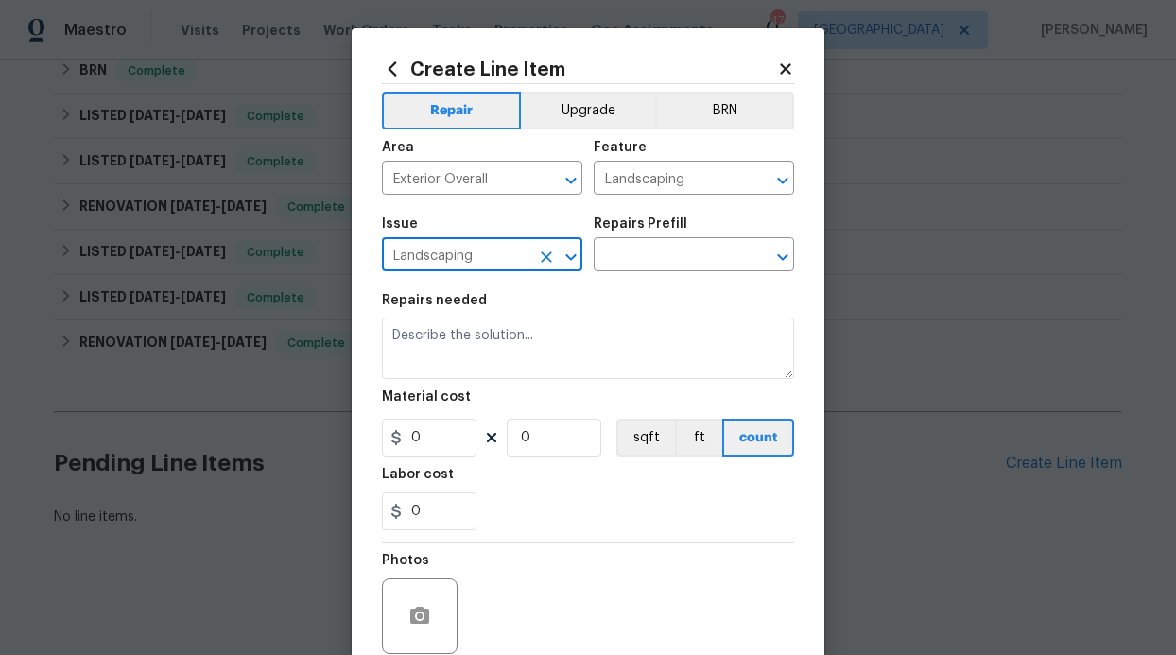
type input "Landscaping"
drag, startPoint x: 627, startPoint y: 279, endPoint x: 642, endPoint y: 269, distance: 17.8
click at [630, 277] on div "Issue Landscaping ​ Repairs Prefill ​" at bounding box center [588, 244] width 412 height 77
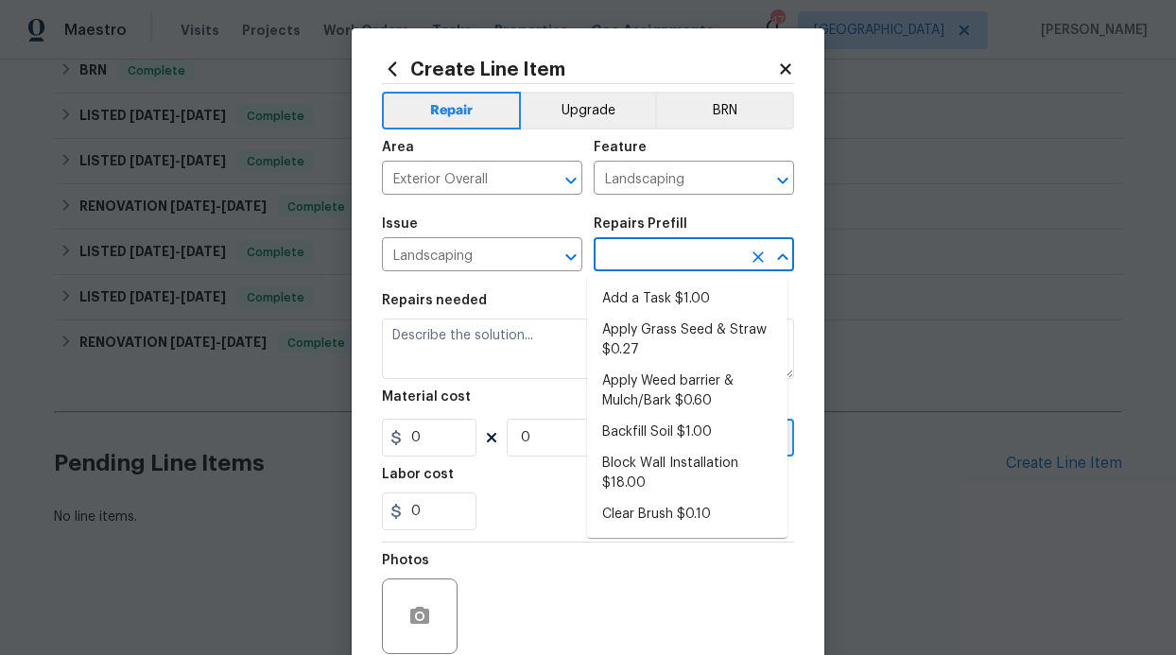
click at [643, 268] on input "text" at bounding box center [667, 256] width 147 height 29
click at [662, 303] on li "Add a Task $1.00" at bounding box center [687, 299] width 200 height 31
type input "Add a Task $1.00"
type textarea "HPM to detail"
type input "1"
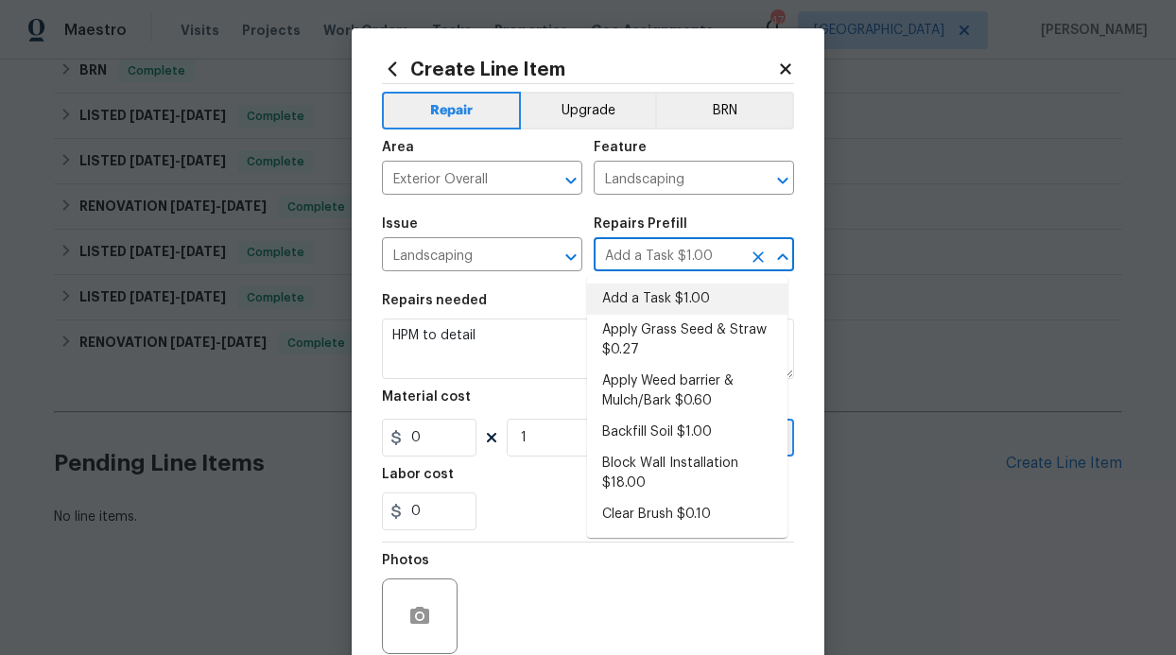
type input "1"
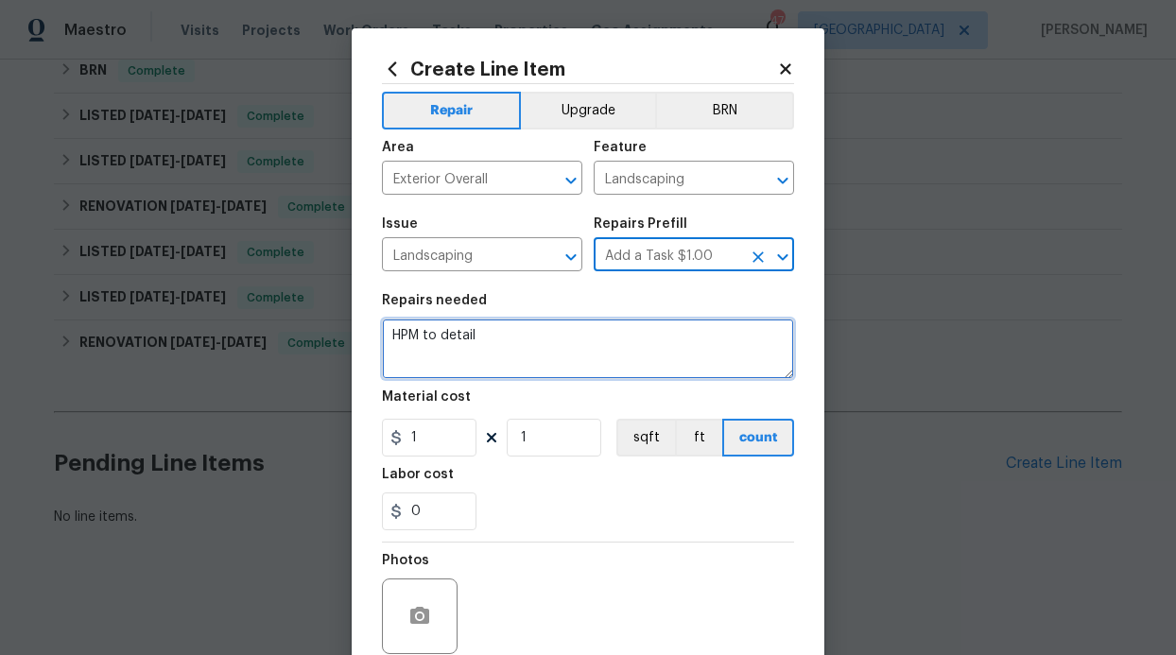
drag, startPoint x: 542, startPoint y: 348, endPoint x: 397, endPoint y: 343, distance: 144.7
click at [406, 343] on textarea "HPM to detail" at bounding box center [588, 349] width 412 height 60
type textarea "HPM to det"
drag, startPoint x: 461, startPoint y: 346, endPoint x: 385, endPoint y: 336, distance: 77.3
click at [385, 336] on textarea "HPM to det" at bounding box center [588, 349] width 412 height 60
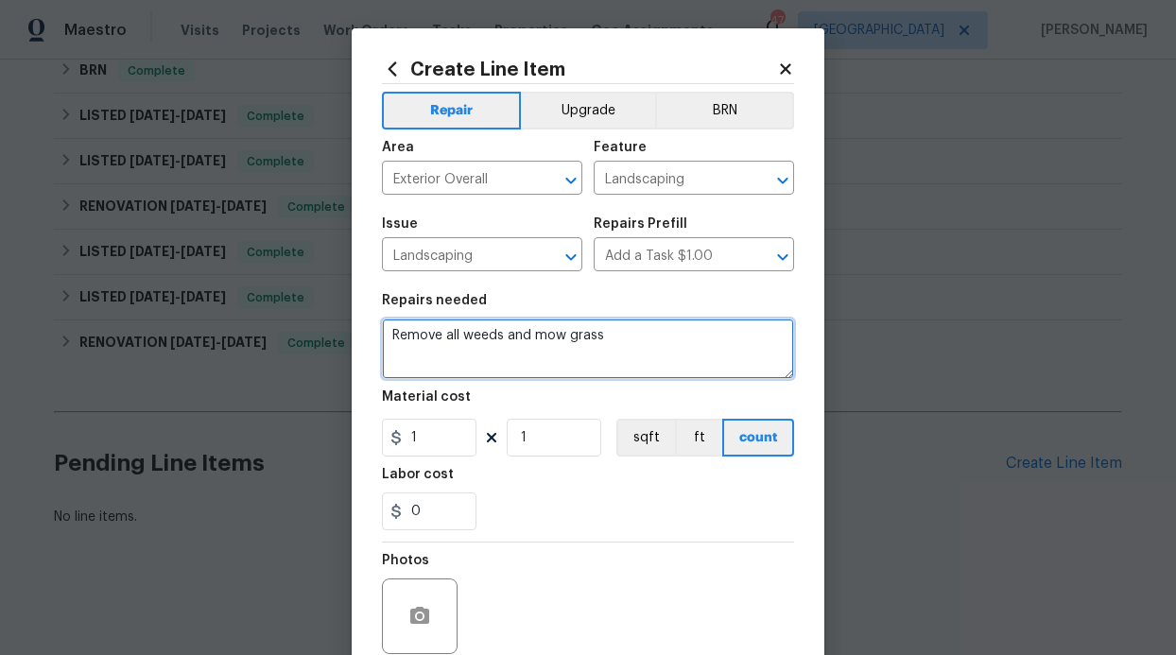
type textarea "Remove all weeds and mow grass"
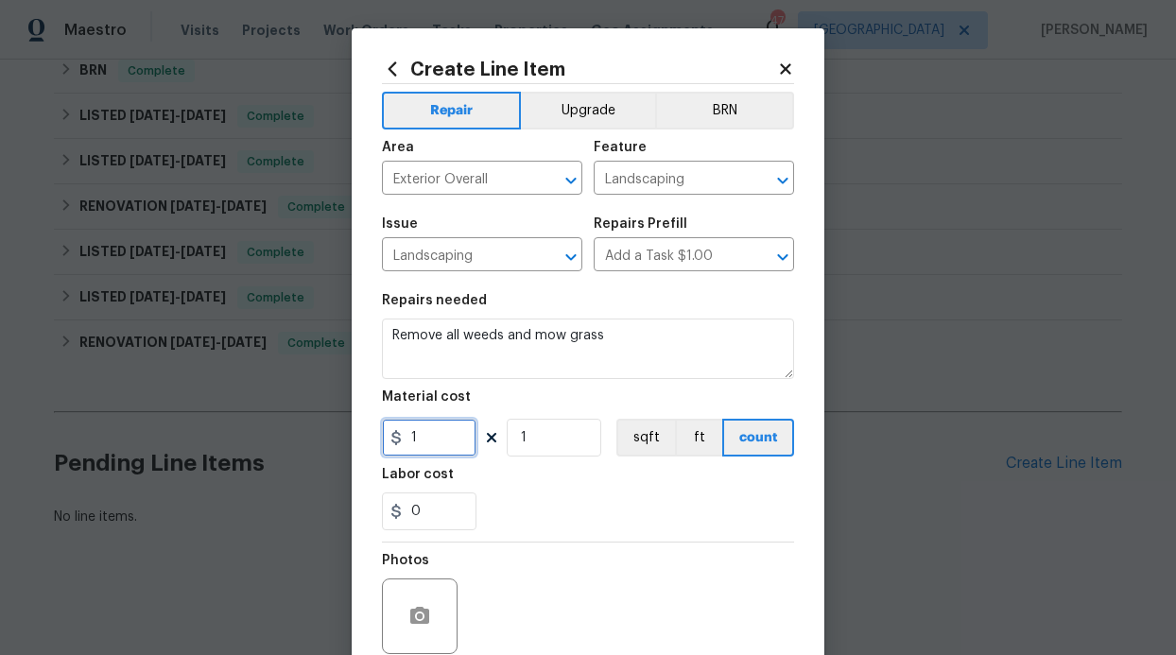
drag, startPoint x: 410, startPoint y: 432, endPoint x: 398, endPoint y: 428, distance: 12.9
click at [400, 430] on input "1" at bounding box center [429, 438] width 95 height 38
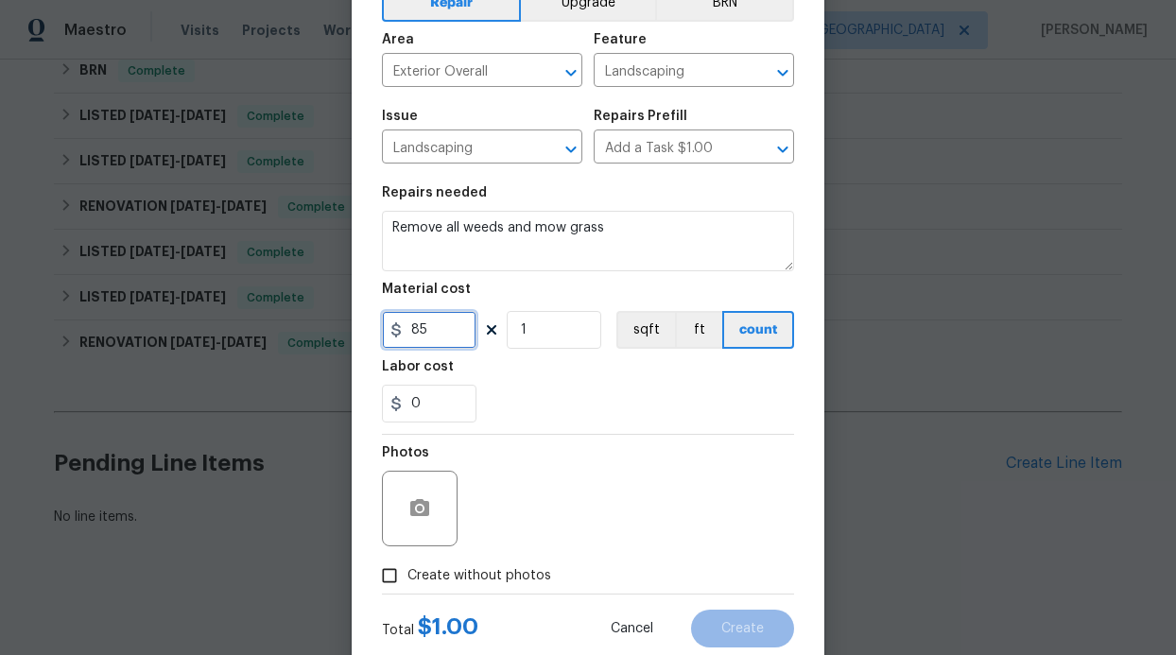
scroll to position [160, 0]
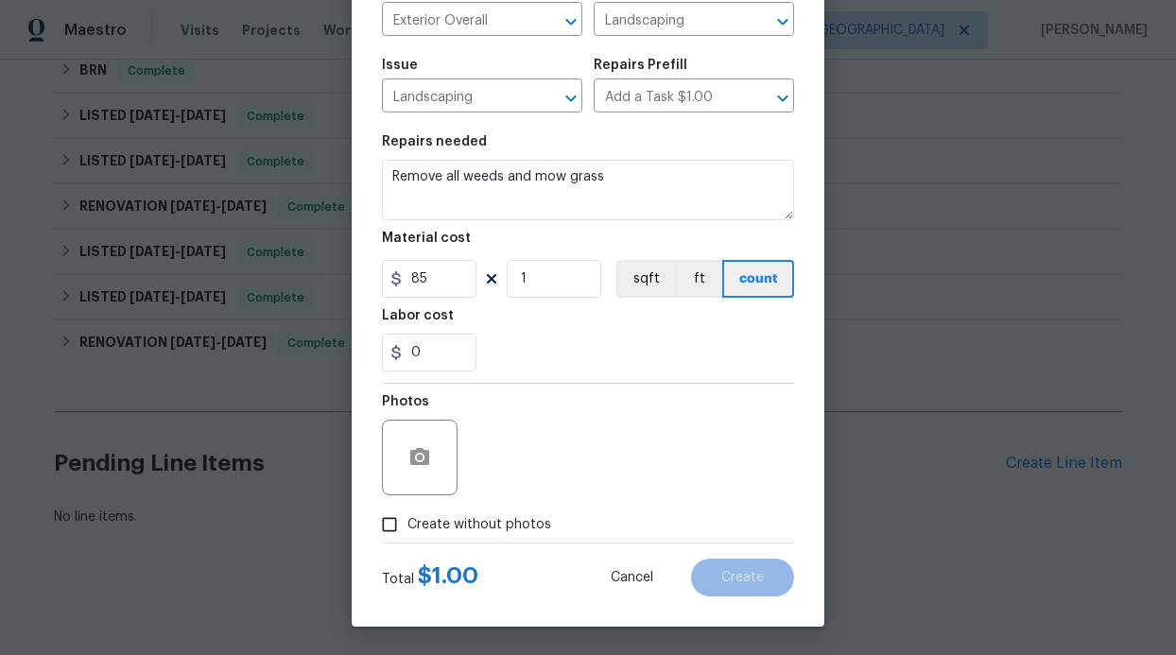
type input "85"
click at [434, 525] on span "Create without photos" at bounding box center [479, 525] width 144 height 20
click at [407, 525] on input "Create without photos" at bounding box center [389, 525] width 36 height 36
checkbox input "true"
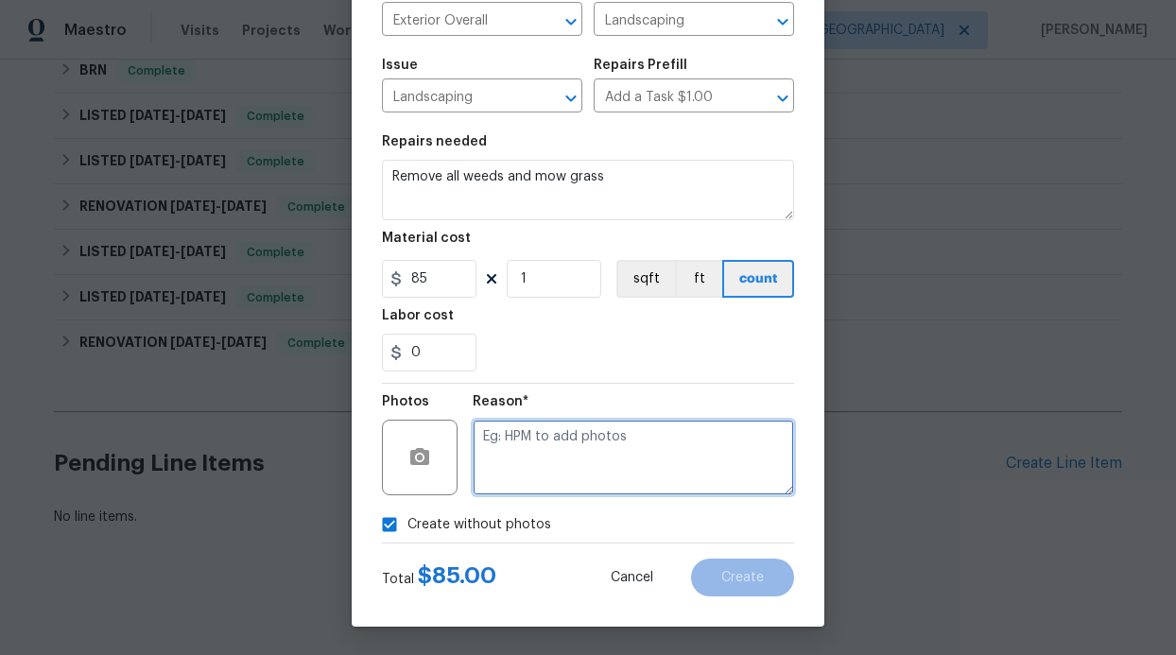
click at [557, 471] on textarea at bounding box center [633, 458] width 321 height 76
type textarea "GC will add photos"
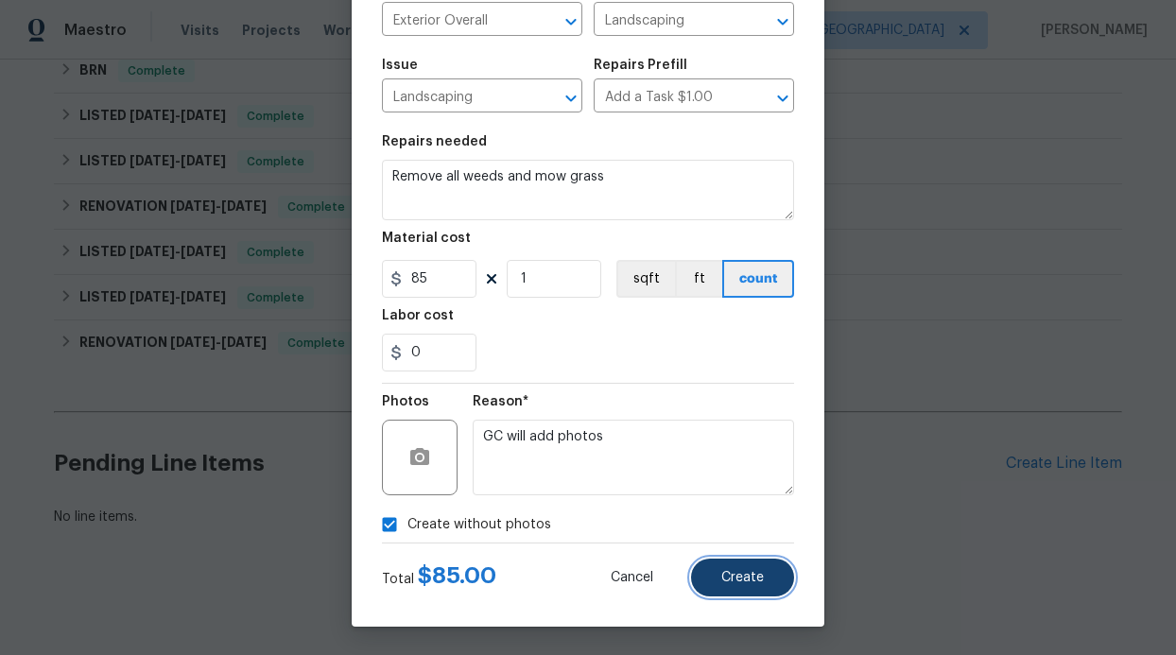
click at [741, 566] on button "Create" at bounding box center [742, 578] width 103 height 38
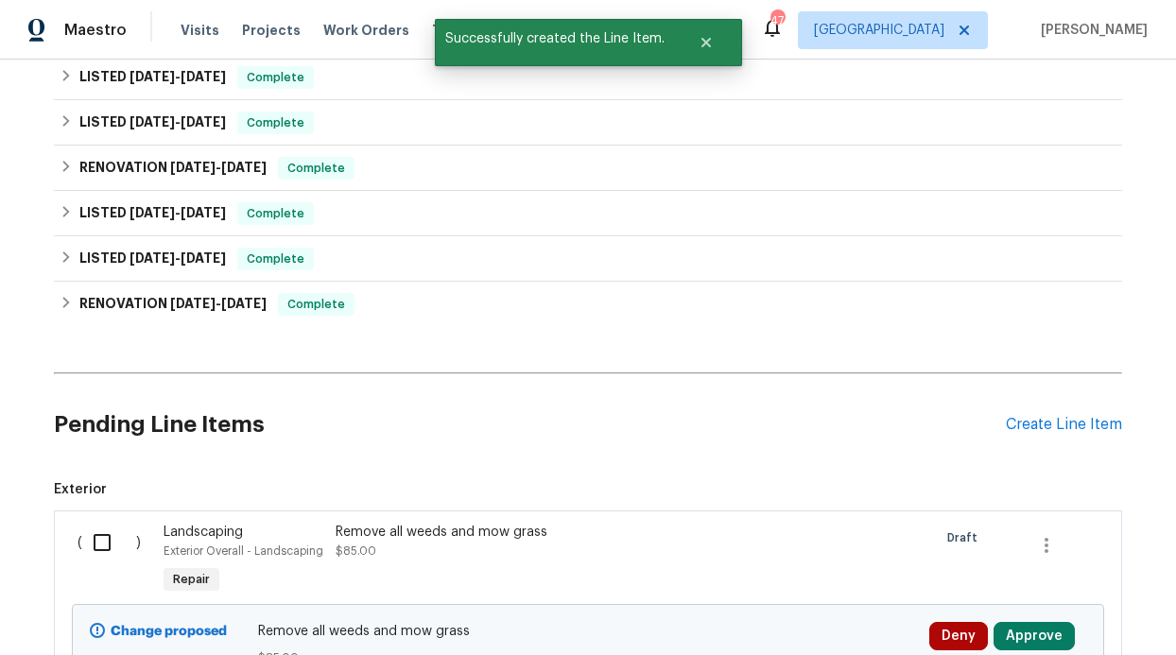
scroll to position [561, 0]
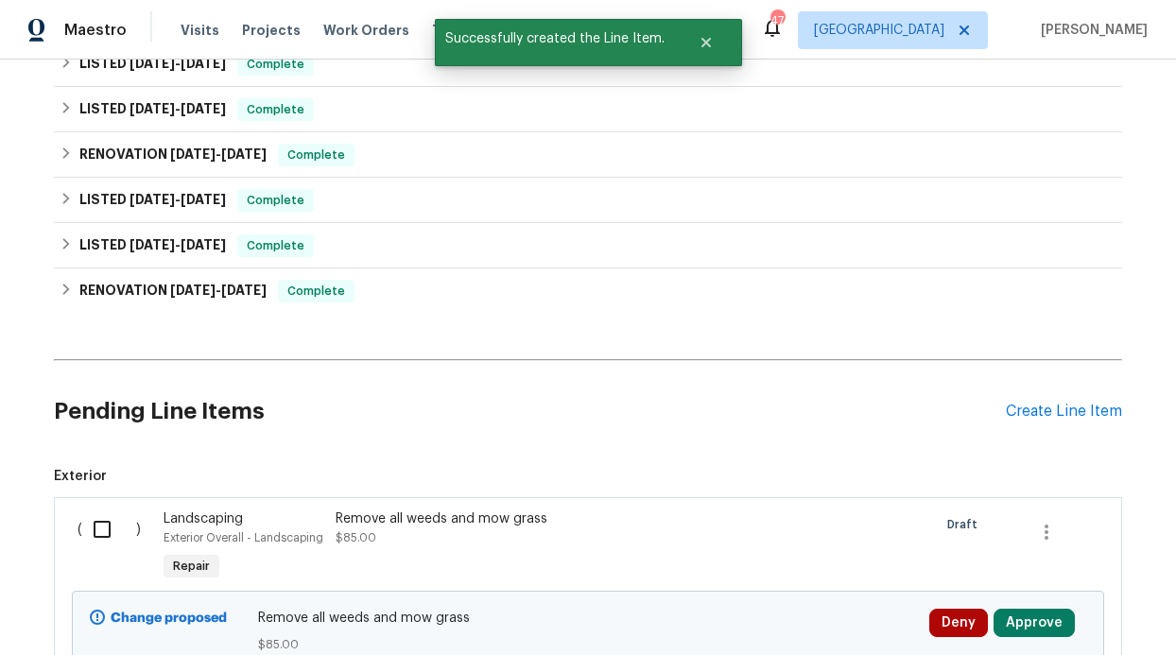
click at [97, 518] on input "checkbox" at bounding box center [109, 529] width 54 height 40
checkbox input "true"
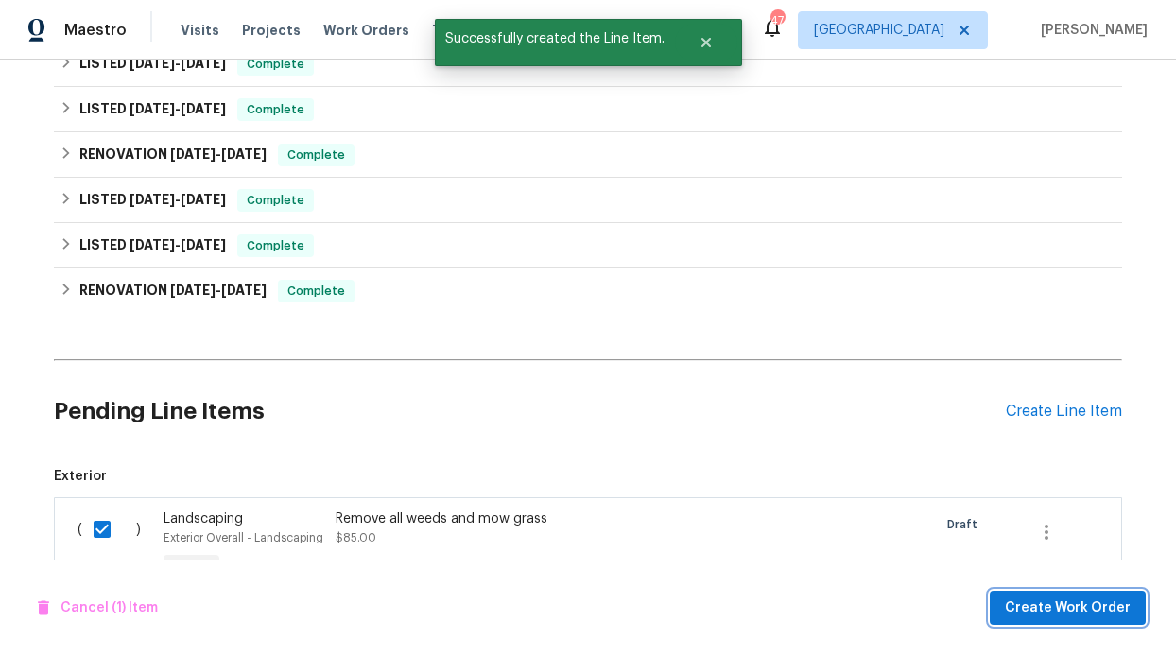
click at [1055, 593] on button "Create Work Order" at bounding box center [1068, 608] width 156 height 35
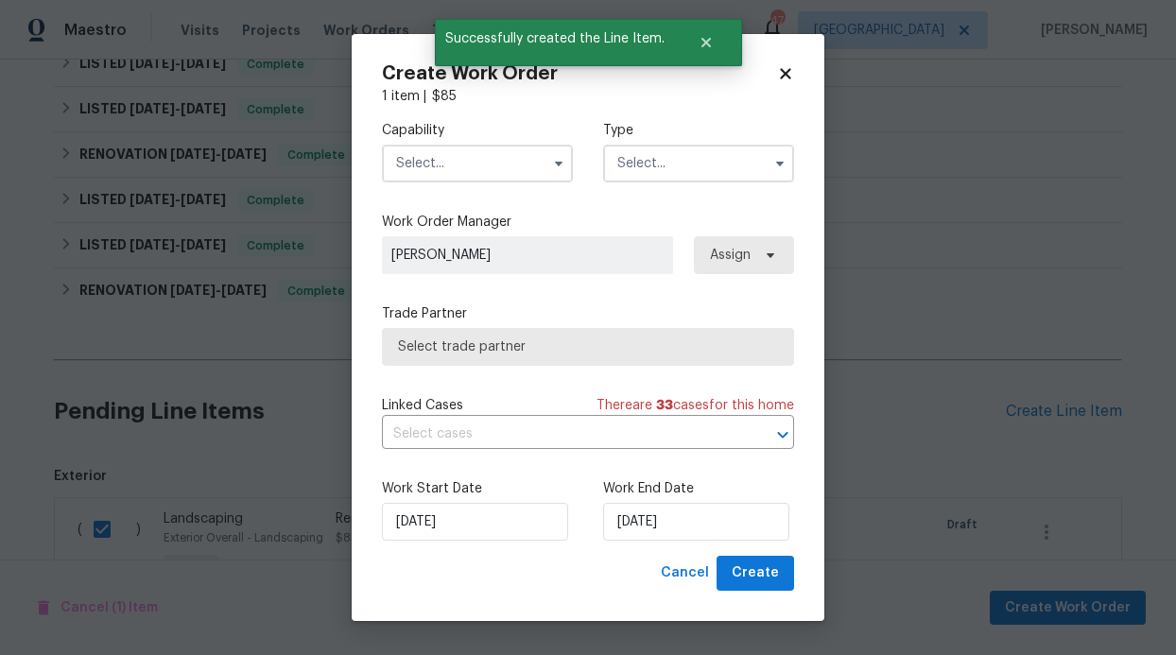
click at [543, 163] on input "text" at bounding box center [477, 164] width 191 height 38
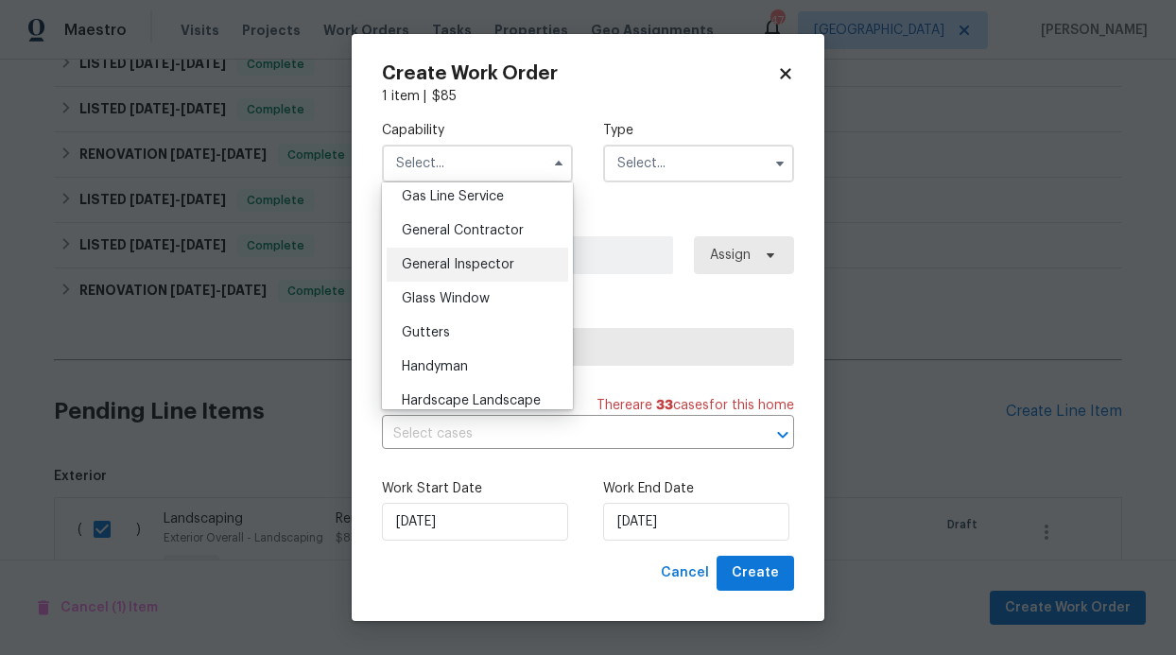
scroll to position [877, 0]
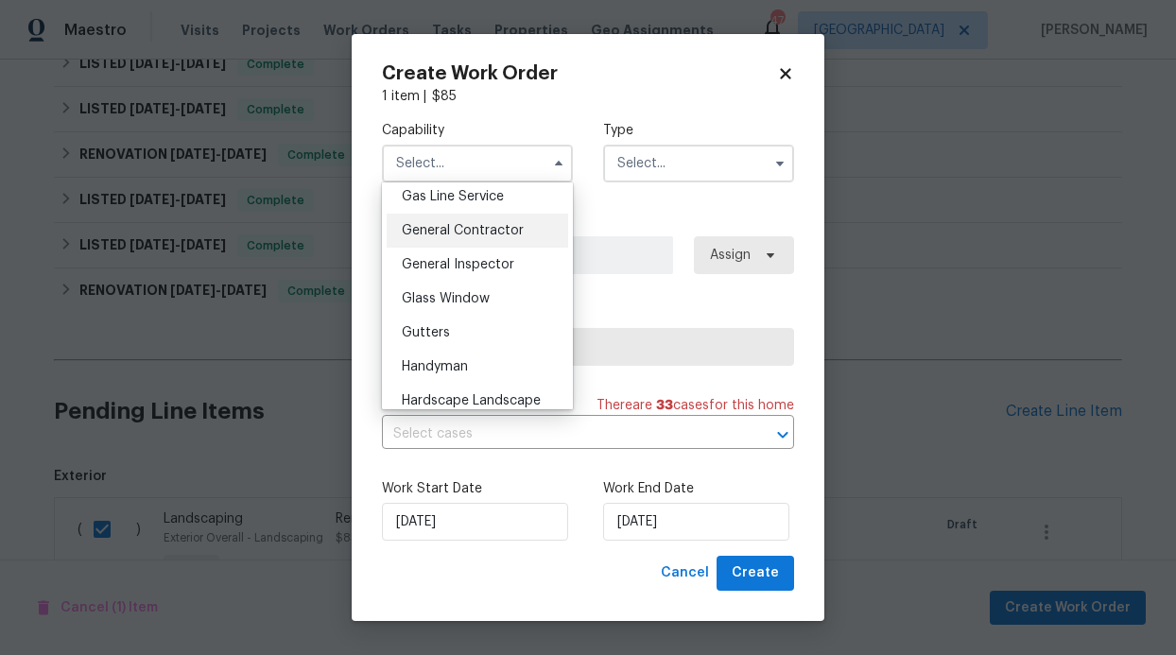
click at [479, 237] on span "General Contractor" at bounding box center [463, 230] width 122 height 13
type input "General Contractor"
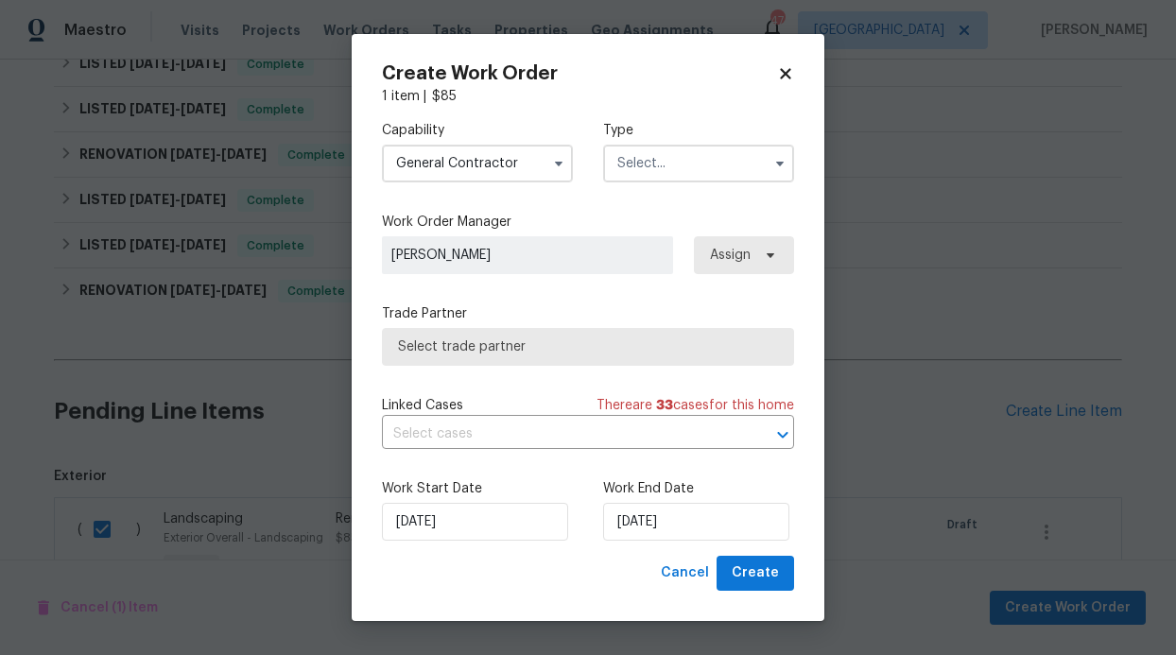
click at [636, 158] on input "text" at bounding box center [698, 164] width 191 height 38
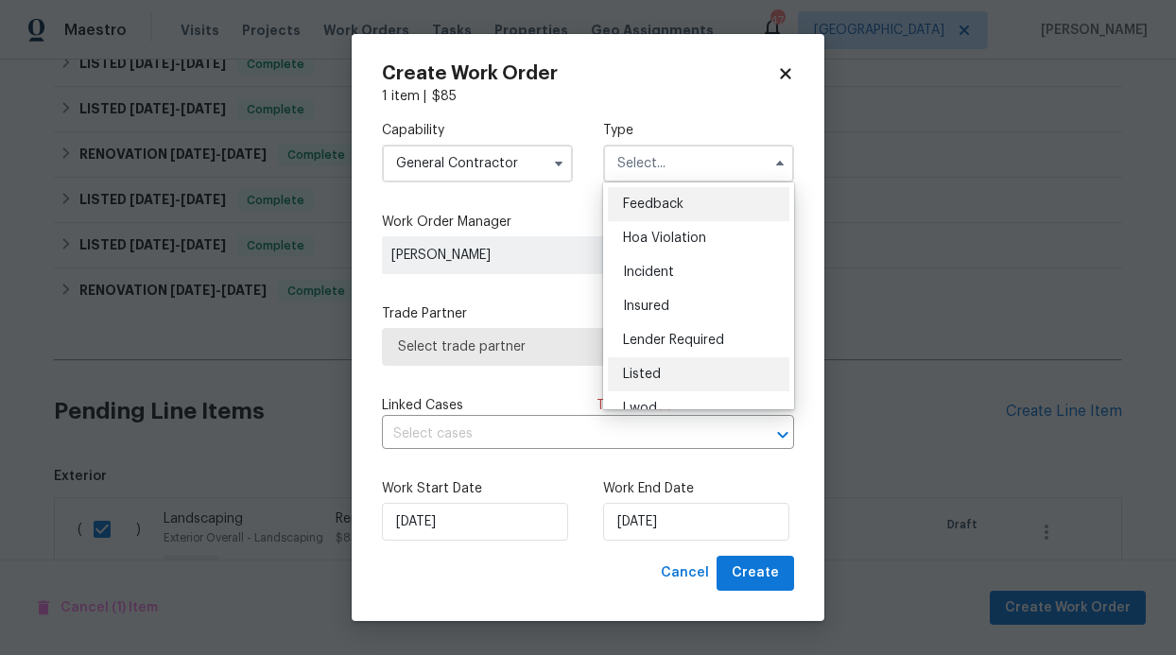
scroll to position [31, 0]
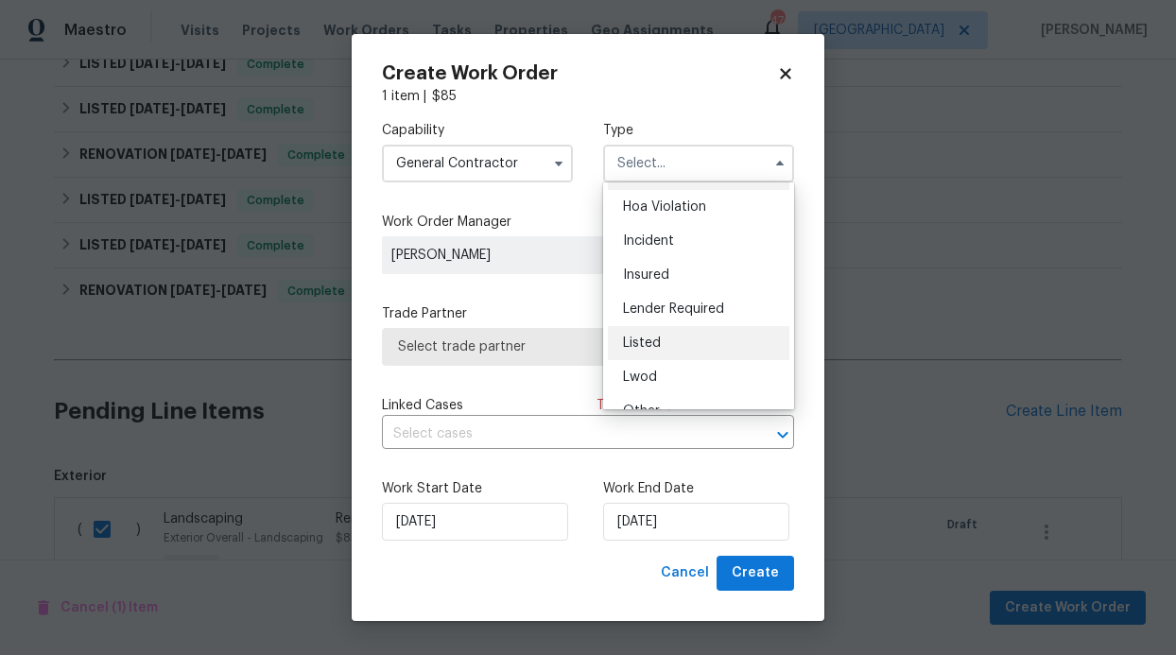
click at [648, 347] on span "Listed" at bounding box center [642, 343] width 38 height 13
type input "Listed"
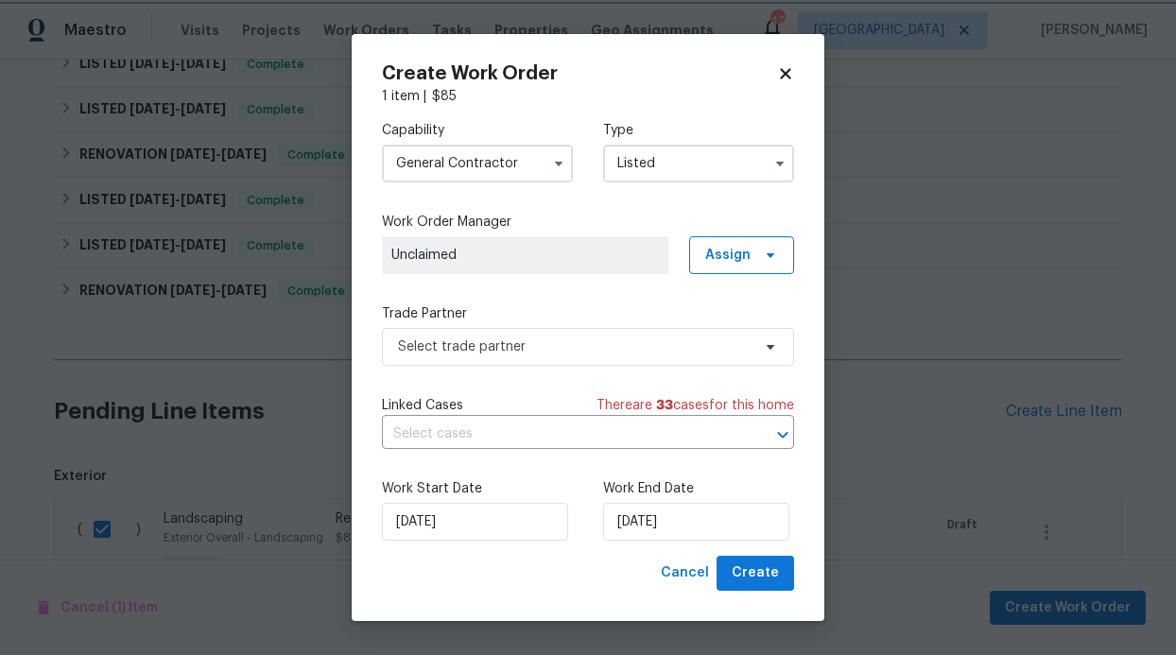
scroll to position [0, 0]
click at [729, 255] on span "Assign" at bounding box center [727, 255] width 45 height 19
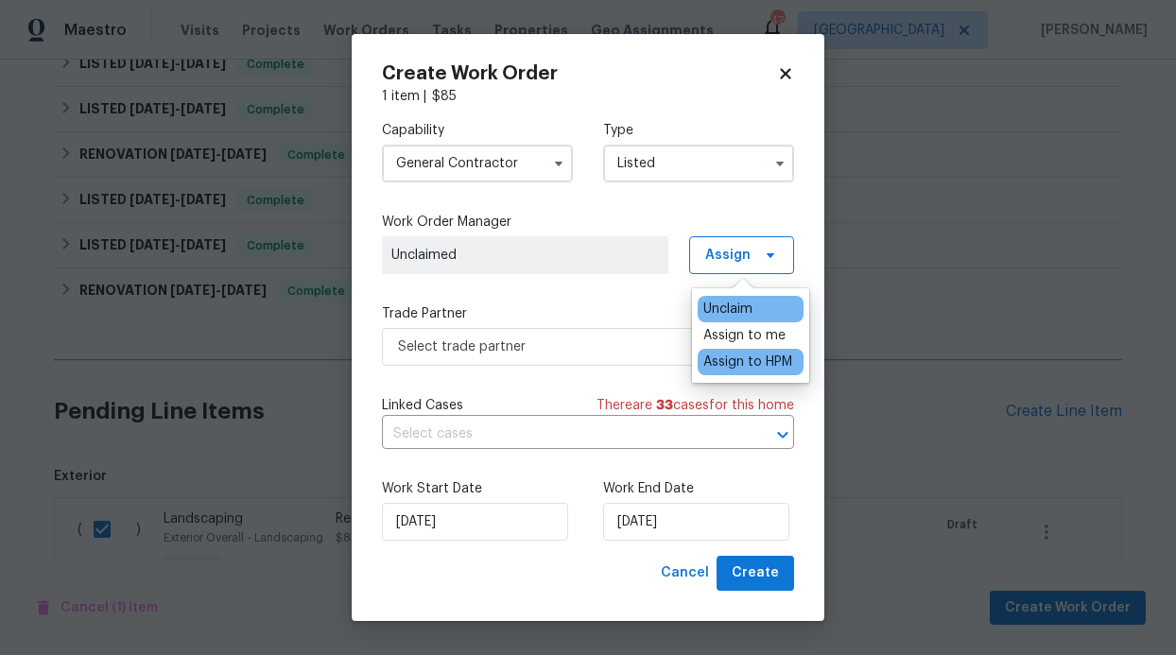
click at [742, 353] on div "Assign to HPM" at bounding box center [747, 362] width 89 height 19
click at [623, 307] on label "Trade Partner" at bounding box center [588, 313] width 412 height 19
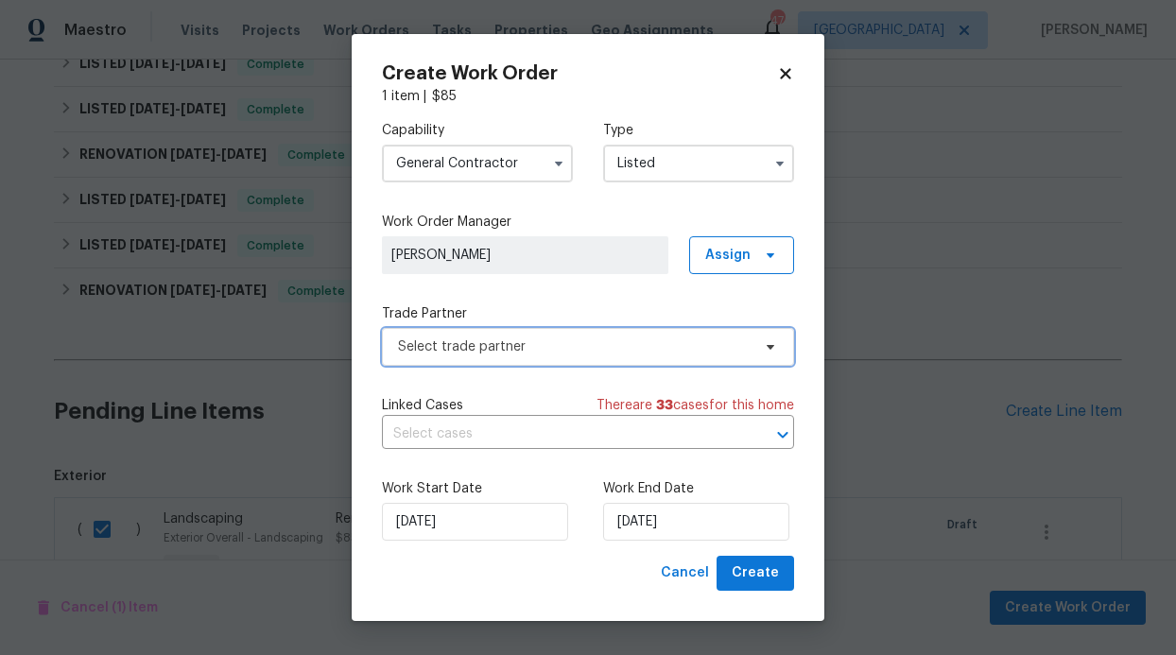
click at [660, 359] on span "Select trade partner" at bounding box center [588, 347] width 412 height 38
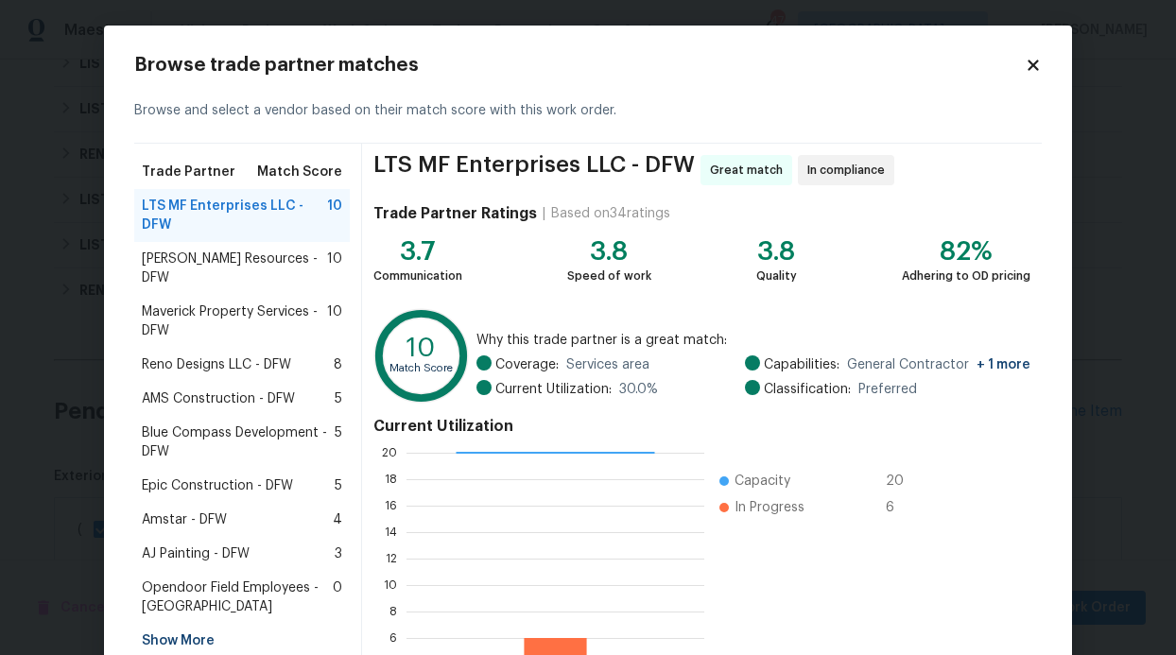
scroll to position [4, 0]
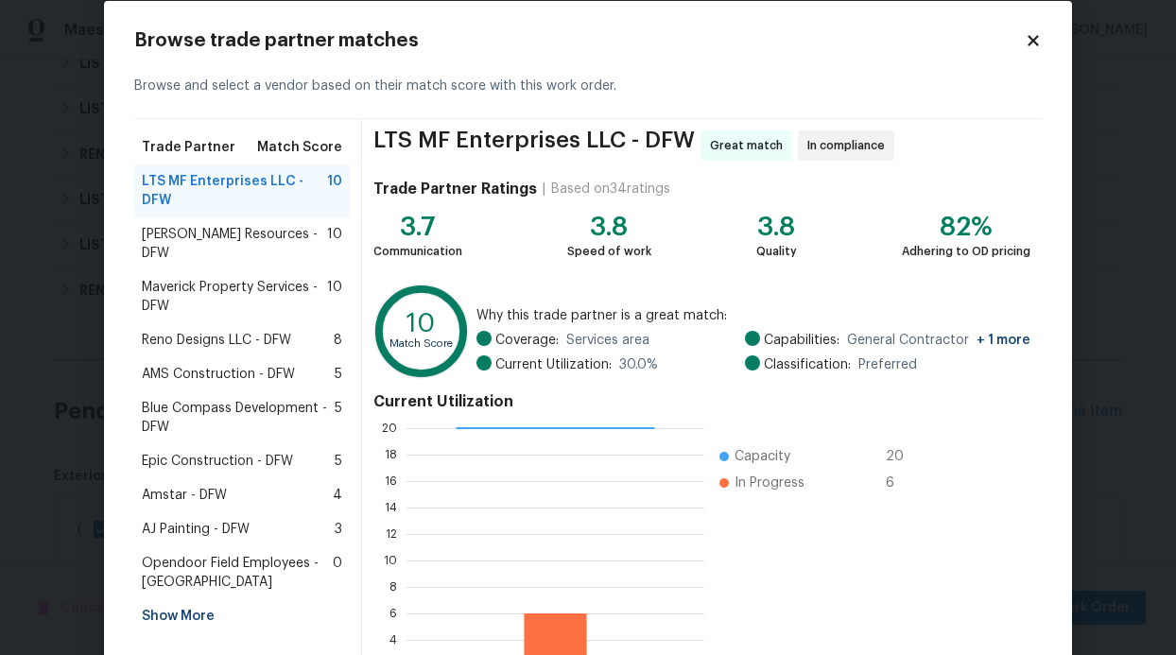
click at [223, 520] on span "AJ Painting - DFW" at bounding box center [196, 529] width 108 height 19
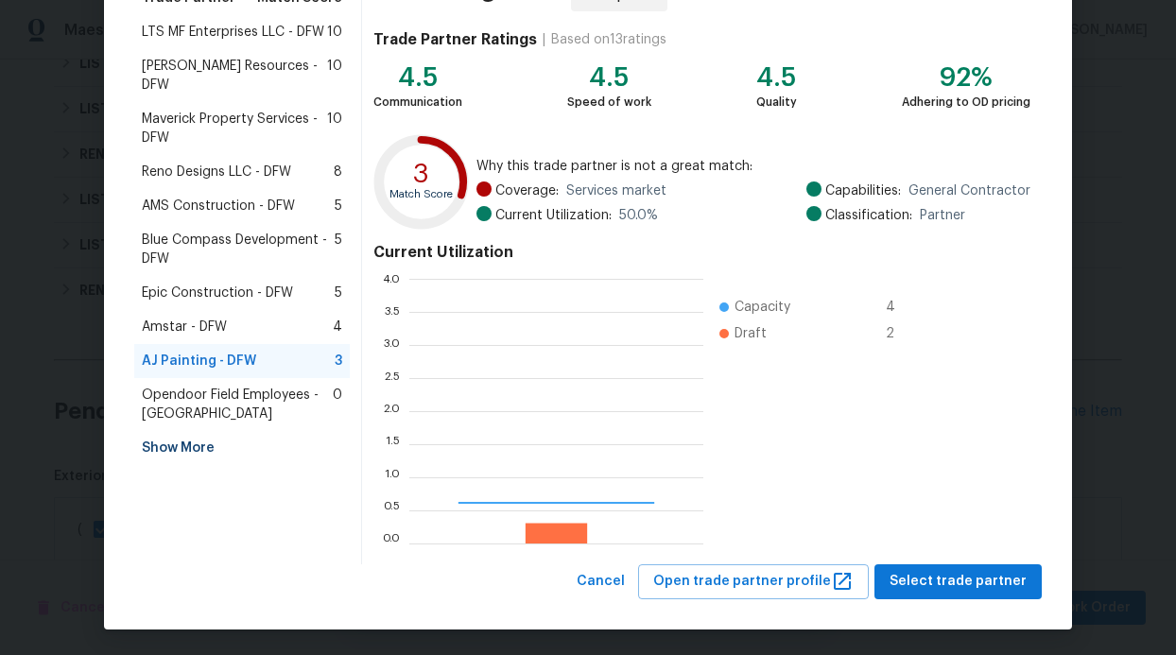
scroll to position [250, 280]
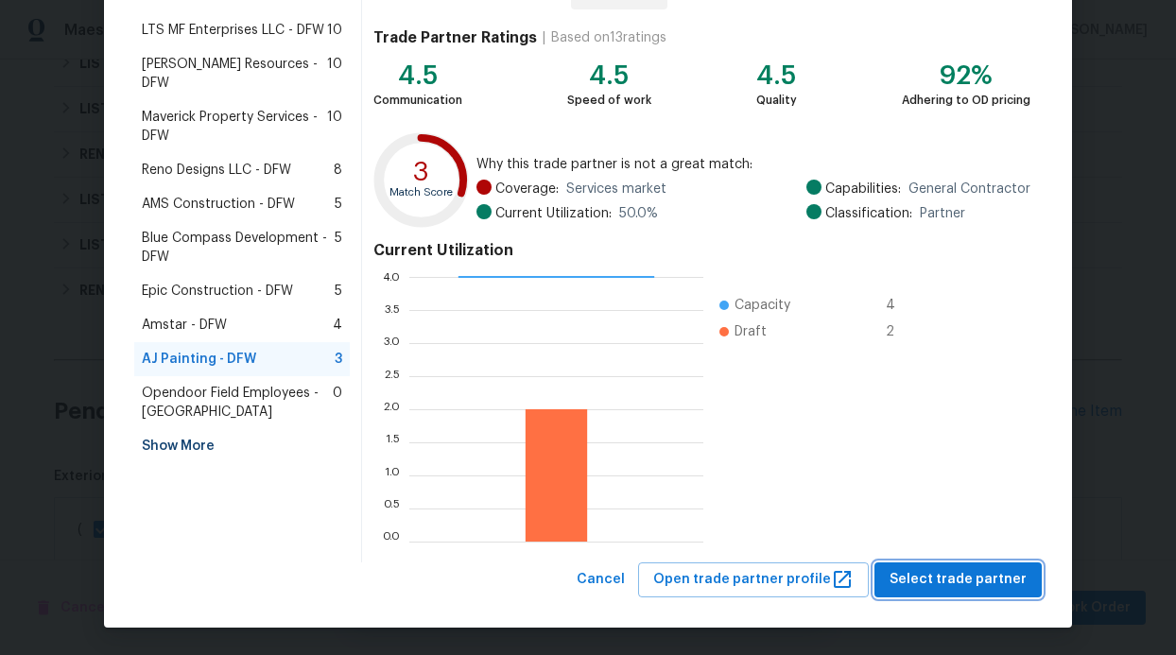
click at [906, 580] on span "Select trade partner" at bounding box center [957, 580] width 137 height 24
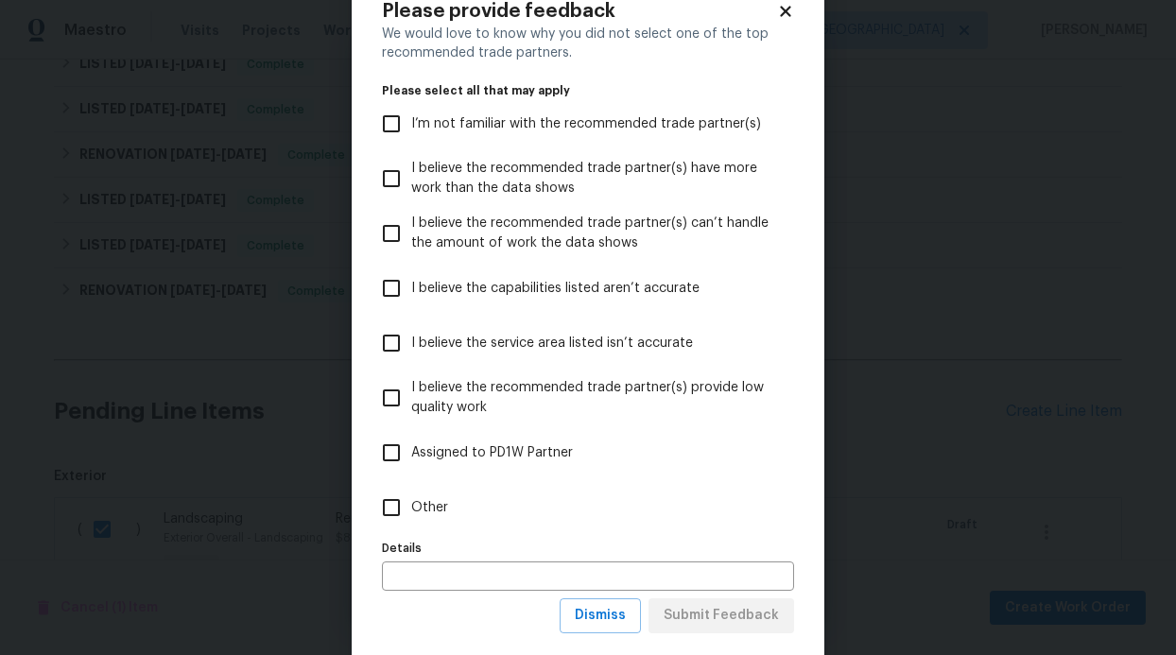
scroll to position [94, 0]
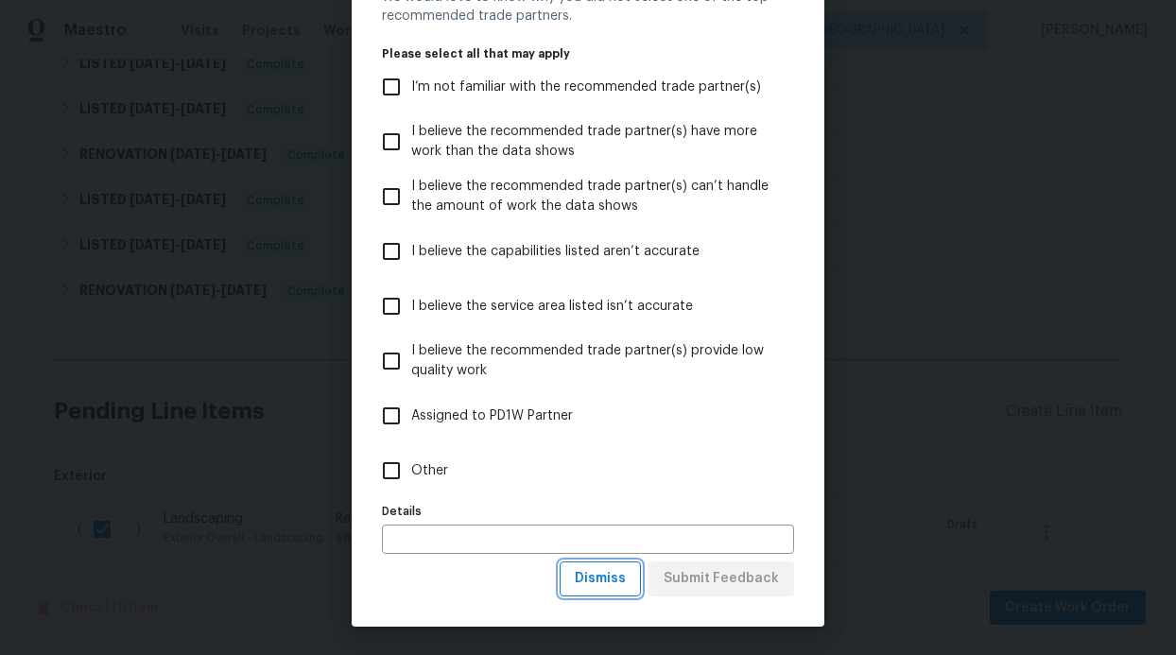
click at [577, 573] on span "Dismiss" at bounding box center [600, 579] width 51 height 24
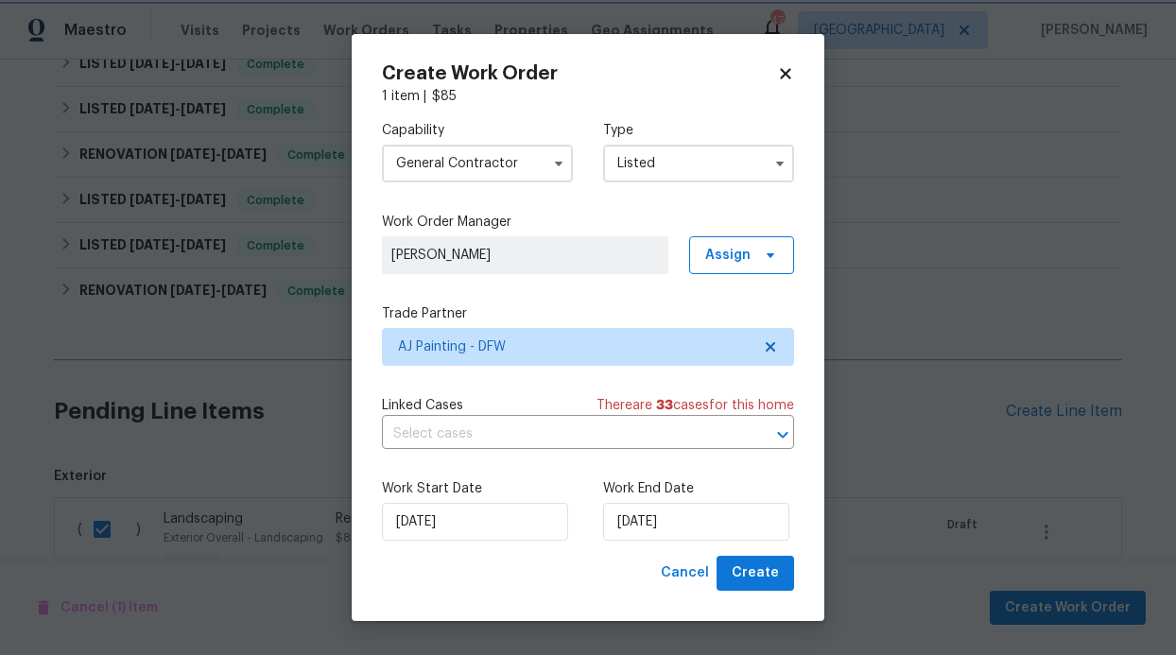
scroll to position [0, 0]
drag, startPoint x: 730, startPoint y: 529, endPoint x: 734, endPoint y: 498, distance: 31.5
click at [730, 529] on input "[DATE]" at bounding box center [696, 522] width 186 height 38
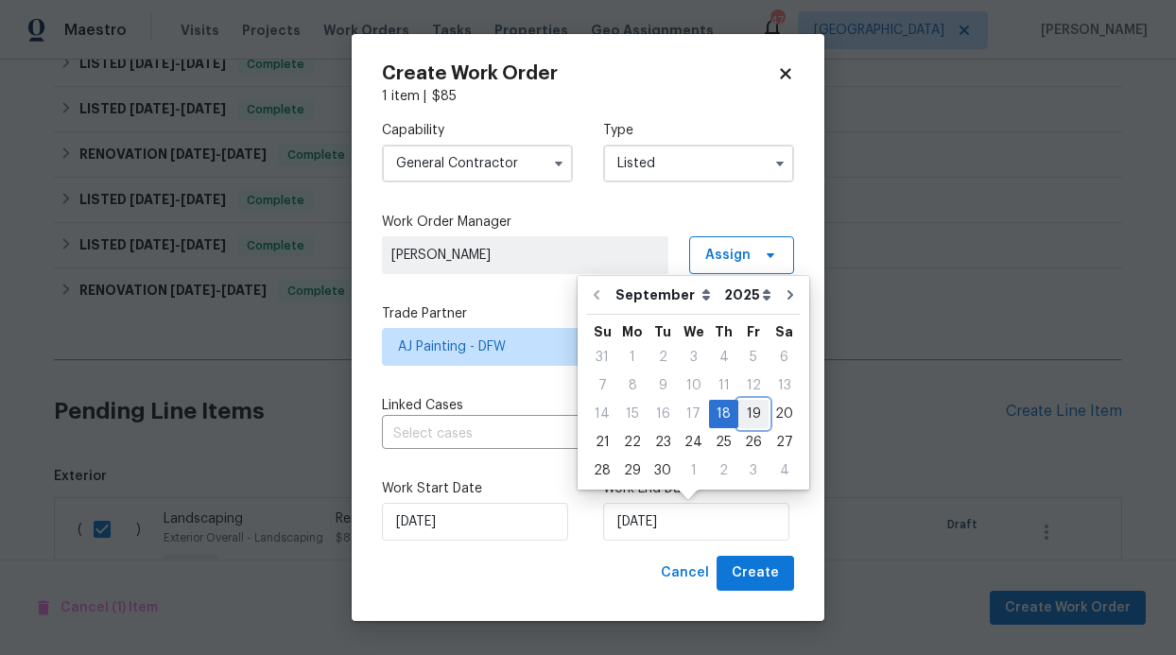
click at [742, 413] on div "19" at bounding box center [753, 414] width 30 height 26
type input "[DATE]"
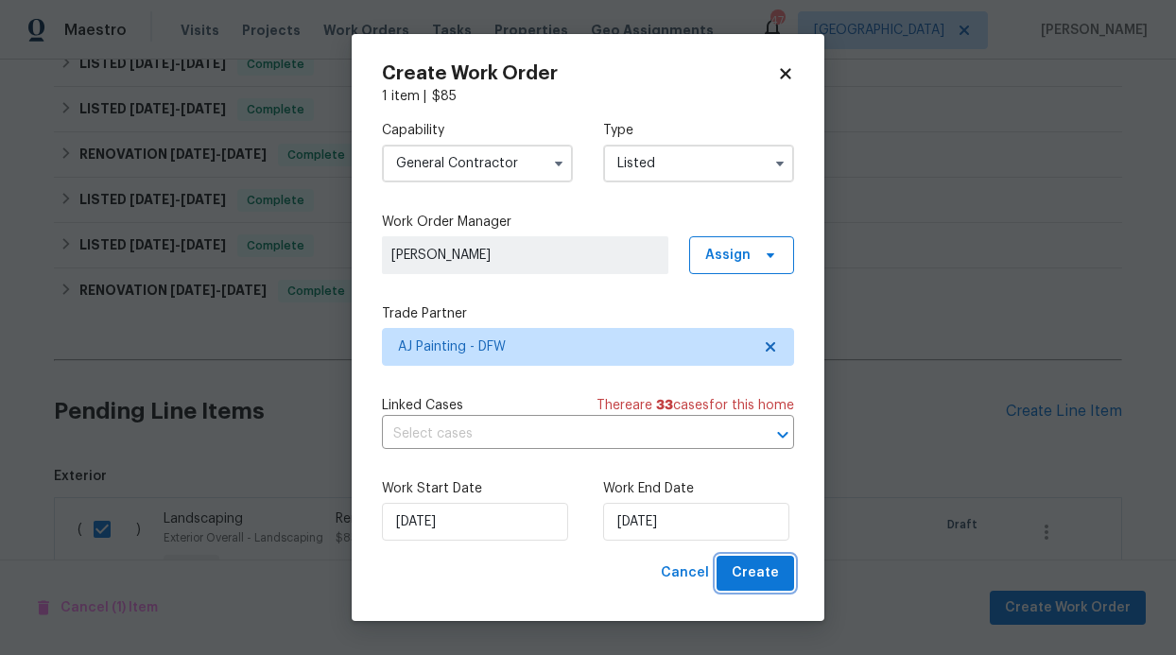
click at [762, 577] on span "Create" at bounding box center [755, 573] width 47 height 24
checkbox input "false"
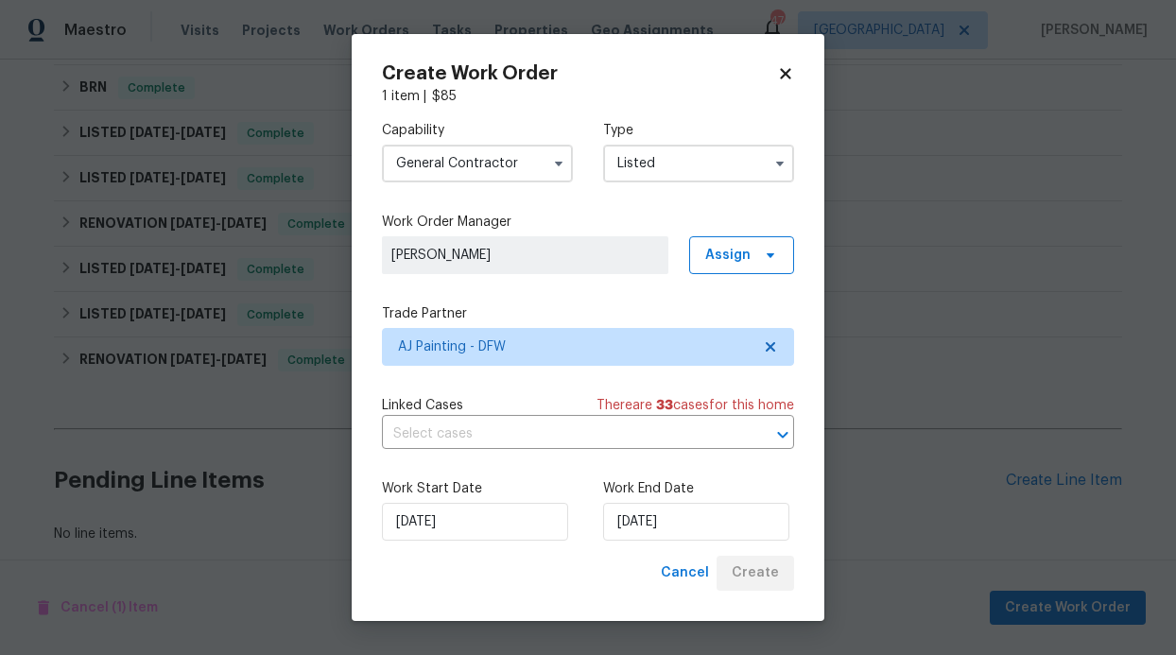
scroll to position [593, 0]
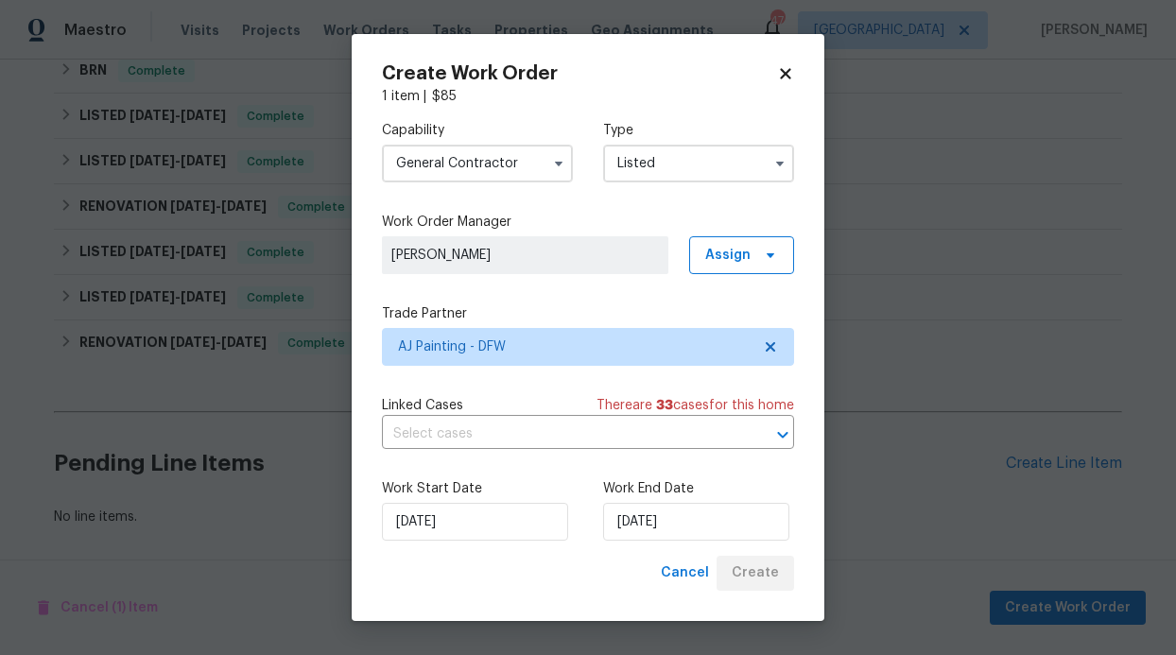
click at [672, 275] on div "Capability General Contractor Type Listed Work Order Manager Alicia Anices Assi…" at bounding box center [588, 331] width 412 height 450
click at [723, 264] on span "Assign" at bounding box center [741, 255] width 105 height 38
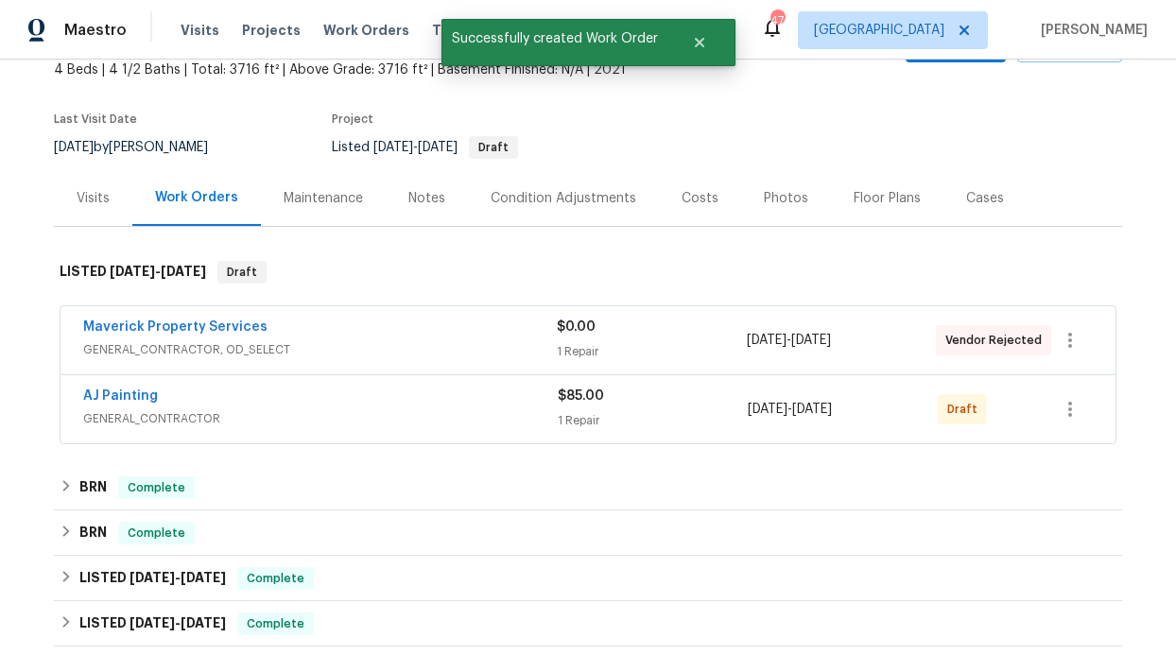
scroll to position [0, 0]
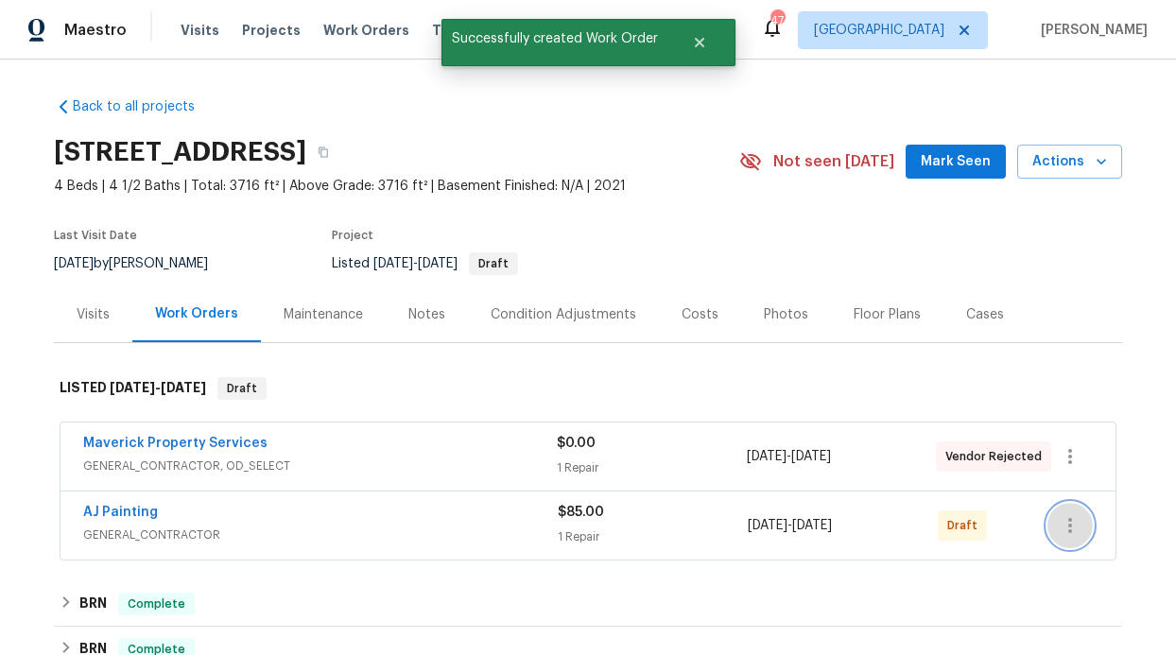
click at [1047, 522] on button "button" at bounding box center [1069, 525] width 45 height 45
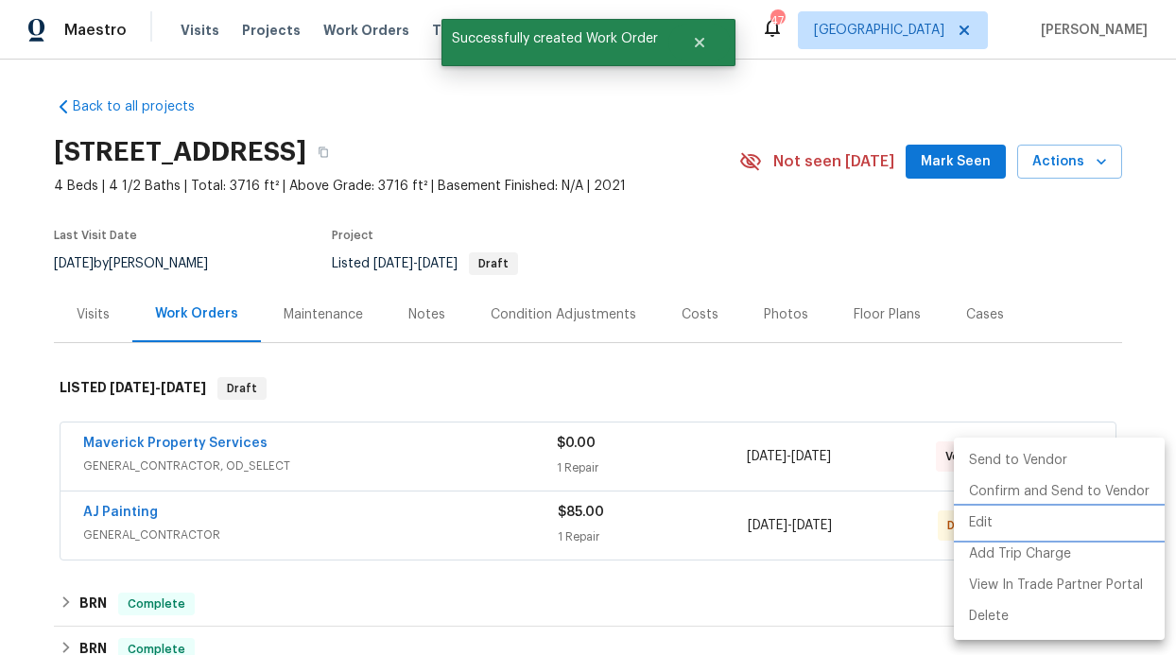
click at [994, 526] on li "Edit" at bounding box center [1059, 523] width 211 height 31
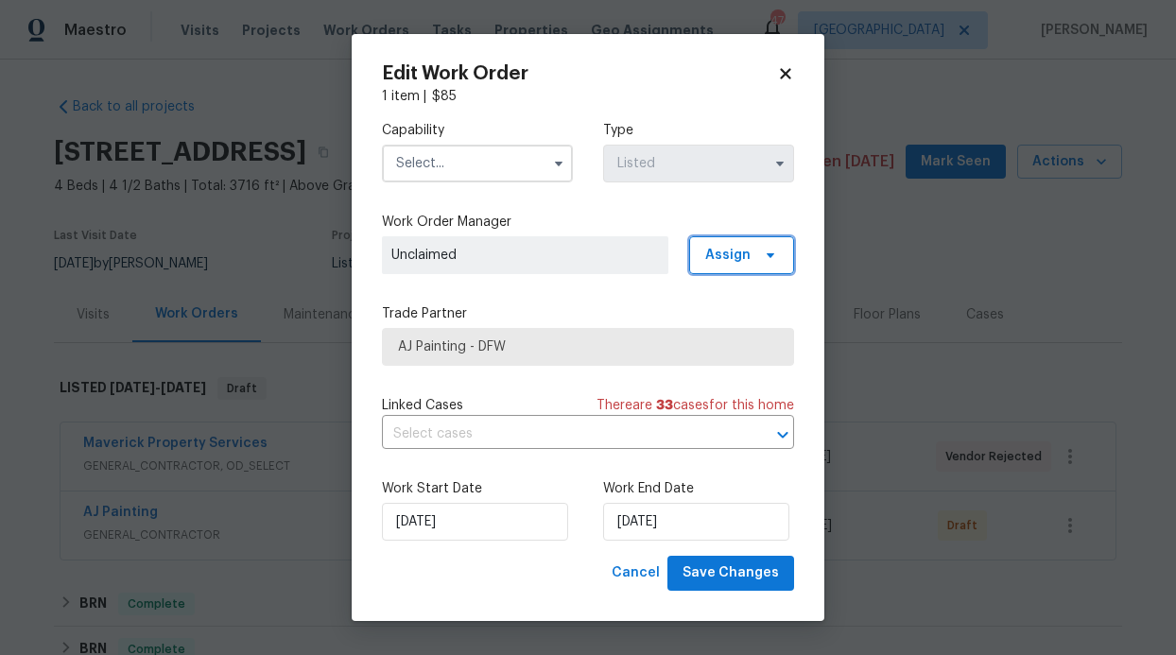
click at [747, 266] on span "Assign" at bounding box center [741, 255] width 105 height 38
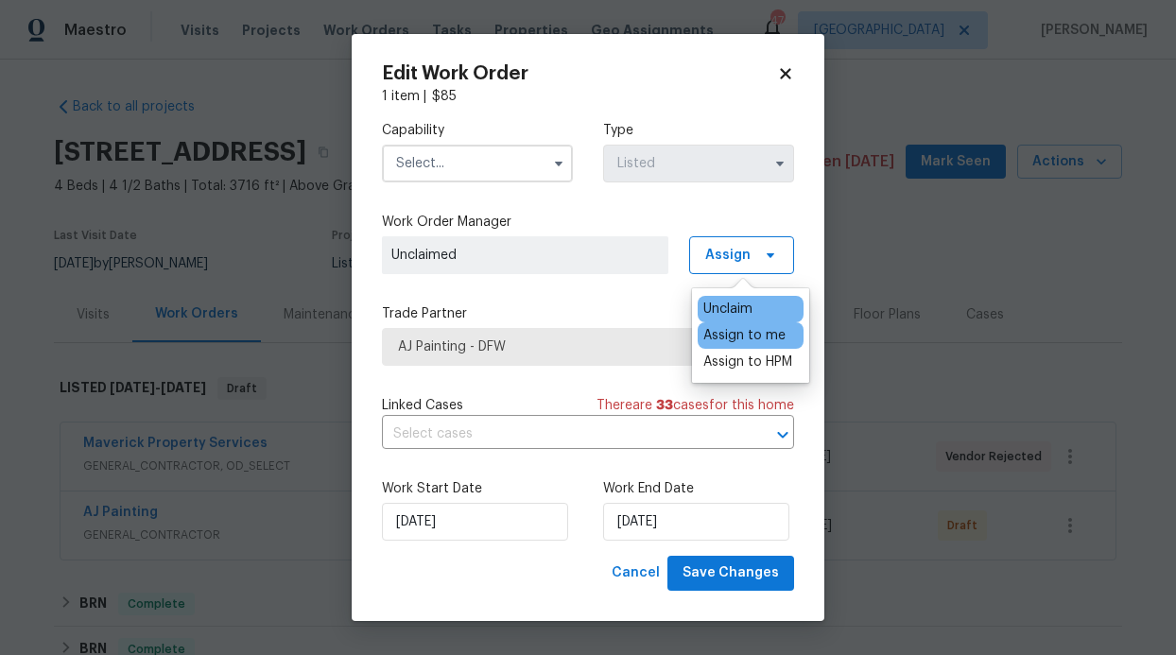
click at [742, 343] on div "Assign to me" at bounding box center [744, 335] width 82 height 19
click at [642, 328] on span "AJ Painting - DFW" at bounding box center [588, 347] width 412 height 38
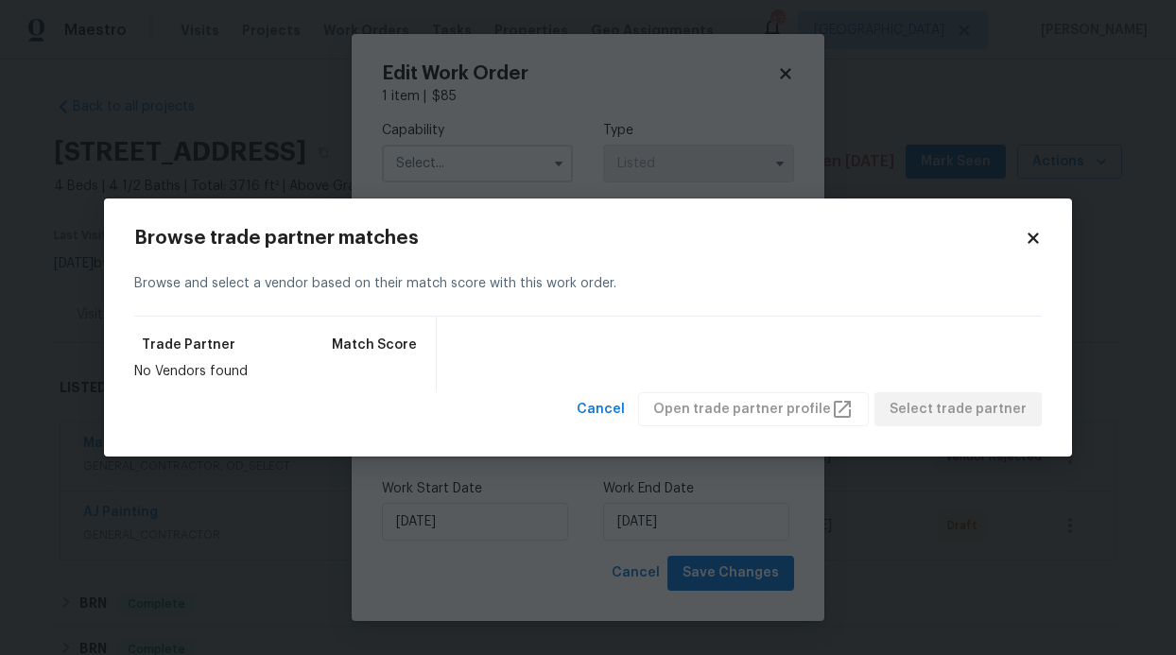
click at [1038, 239] on icon at bounding box center [1033, 238] width 17 height 17
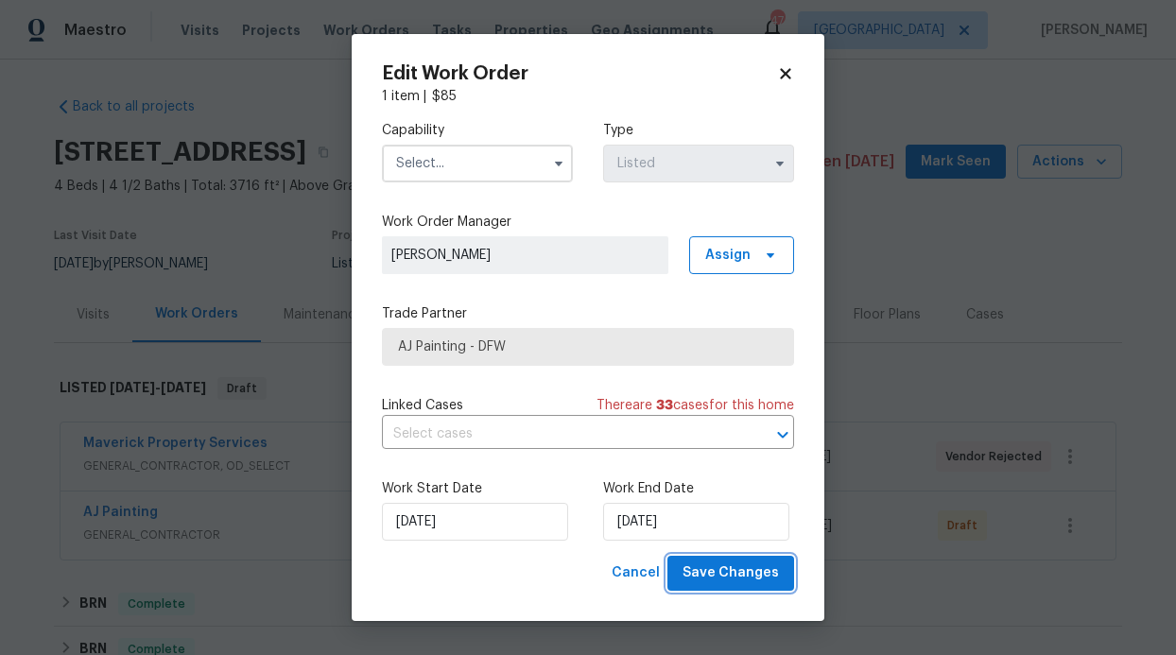
click at [753, 573] on span "Save Changes" at bounding box center [730, 573] width 96 height 24
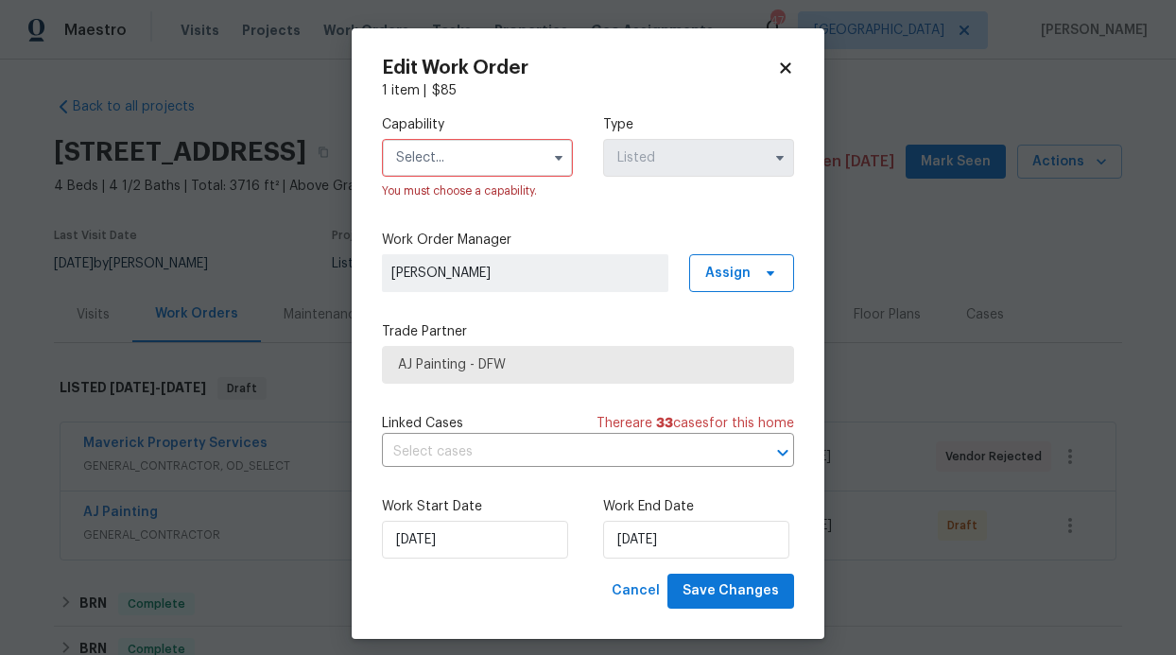
click at [473, 160] on input "text" at bounding box center [477, 158] width 191 height 38
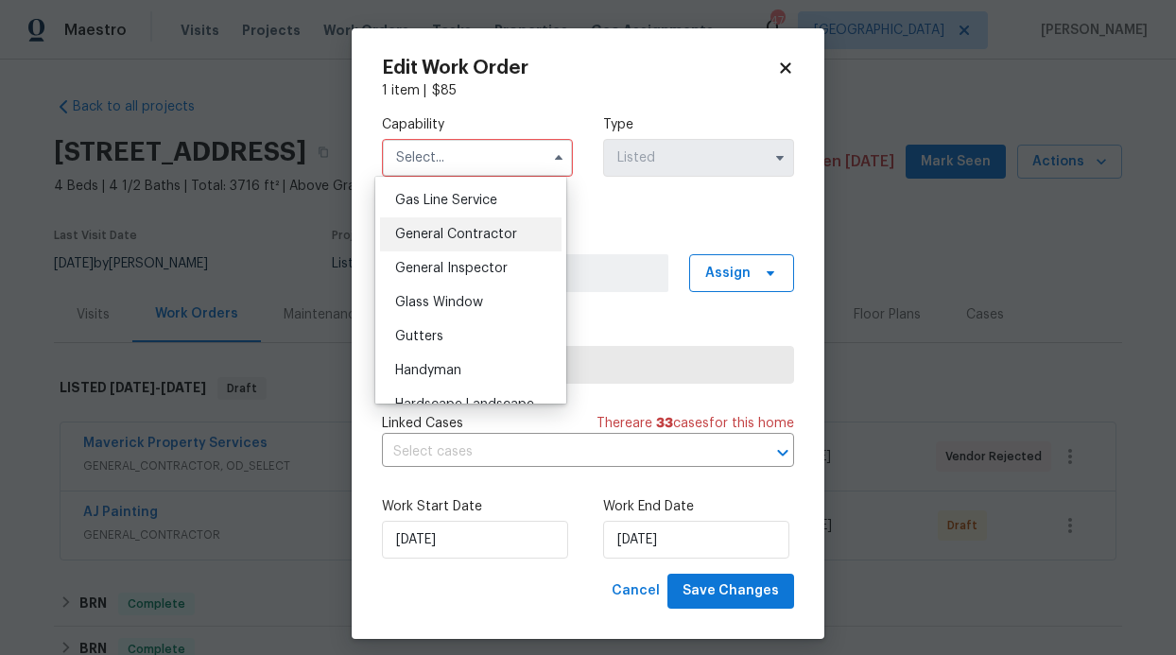
scroll to position [848, 0]
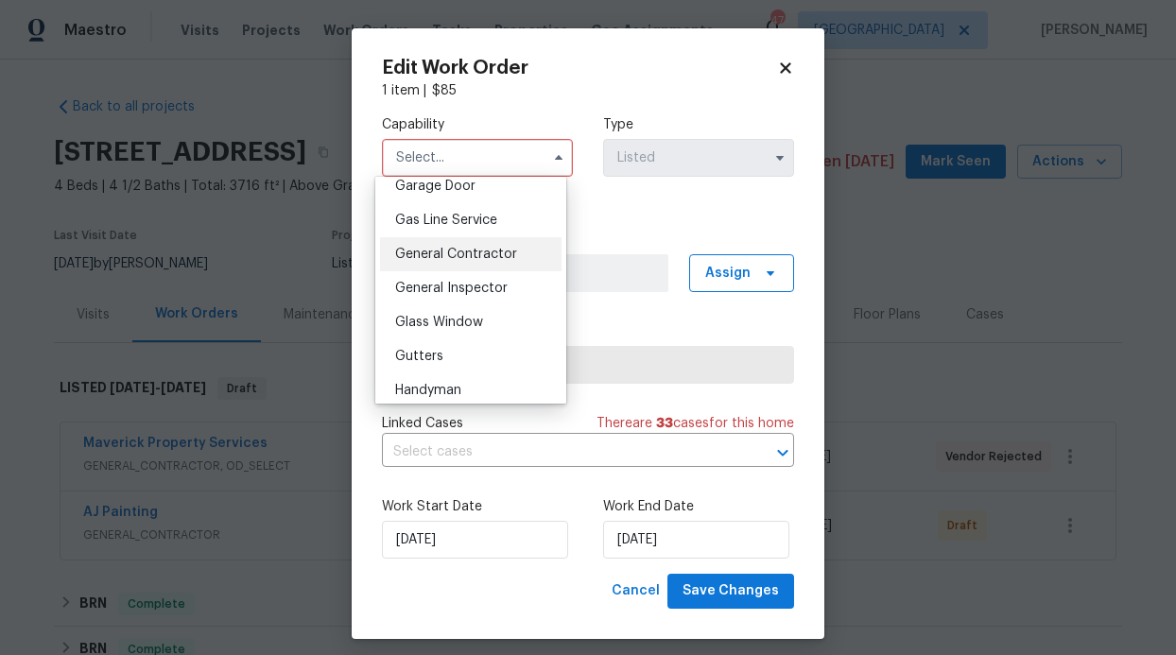
click at [459, 261] on span "General Contractor" at bounding box center [456, 254] width 122 height 13
type input "General Contractor"
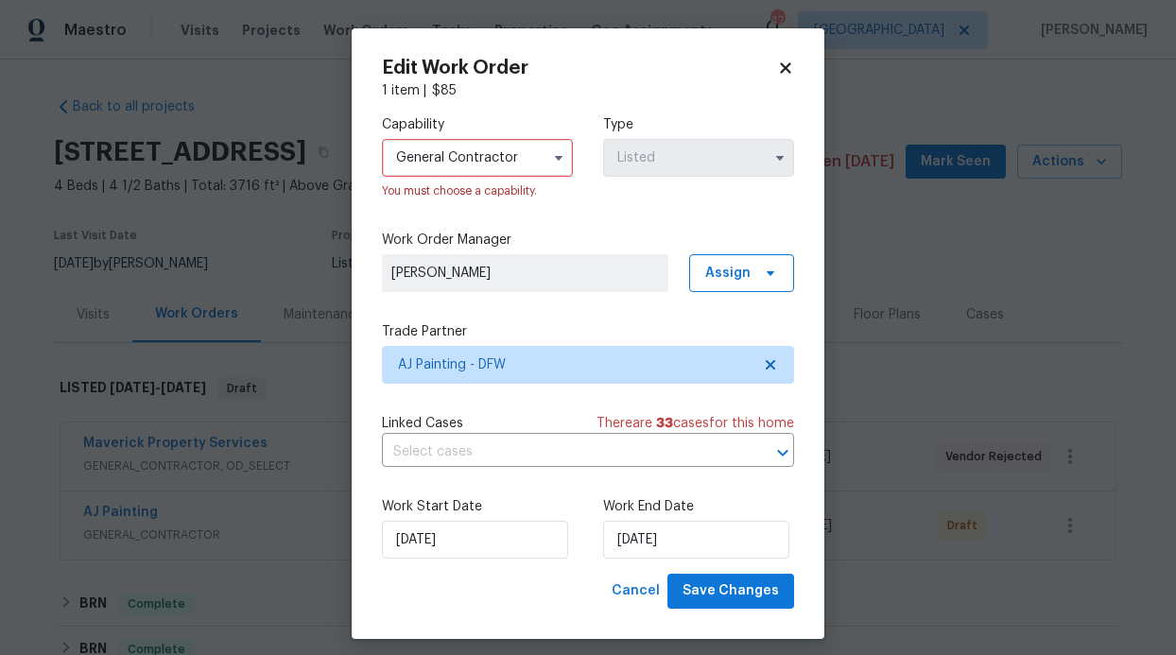
click at [630, 228] on div "Capability General Contractor You must choose a capability. Type Listed Work Or…" at bounding box center [588, 337] width 412 height 474
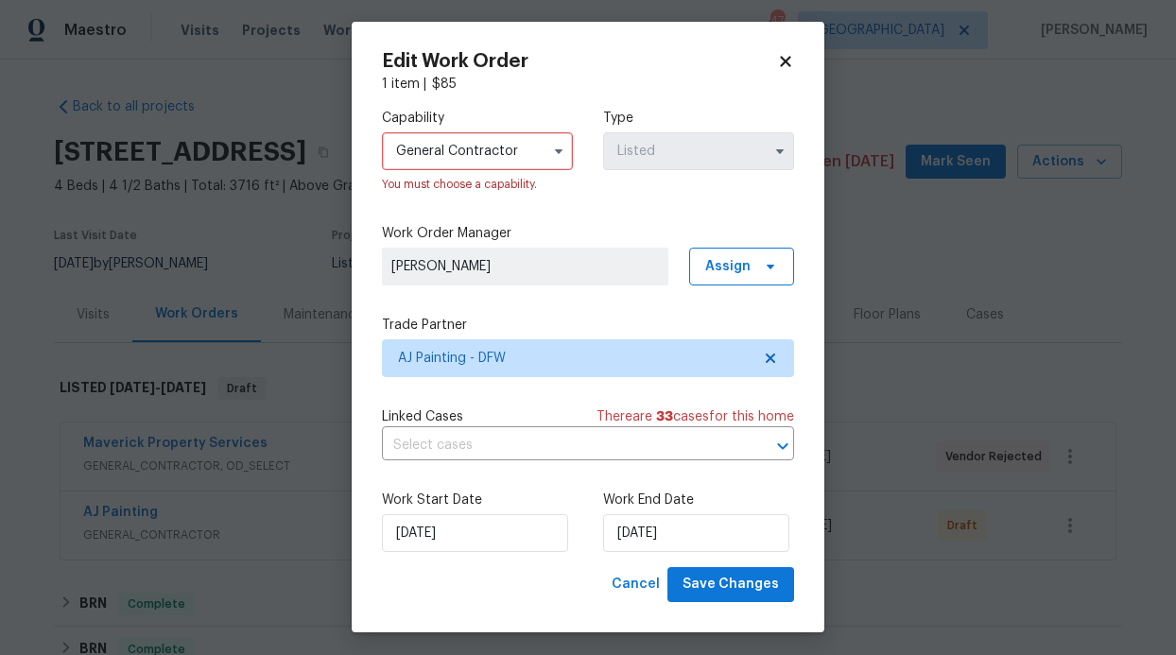
scroll to position [12, 0]
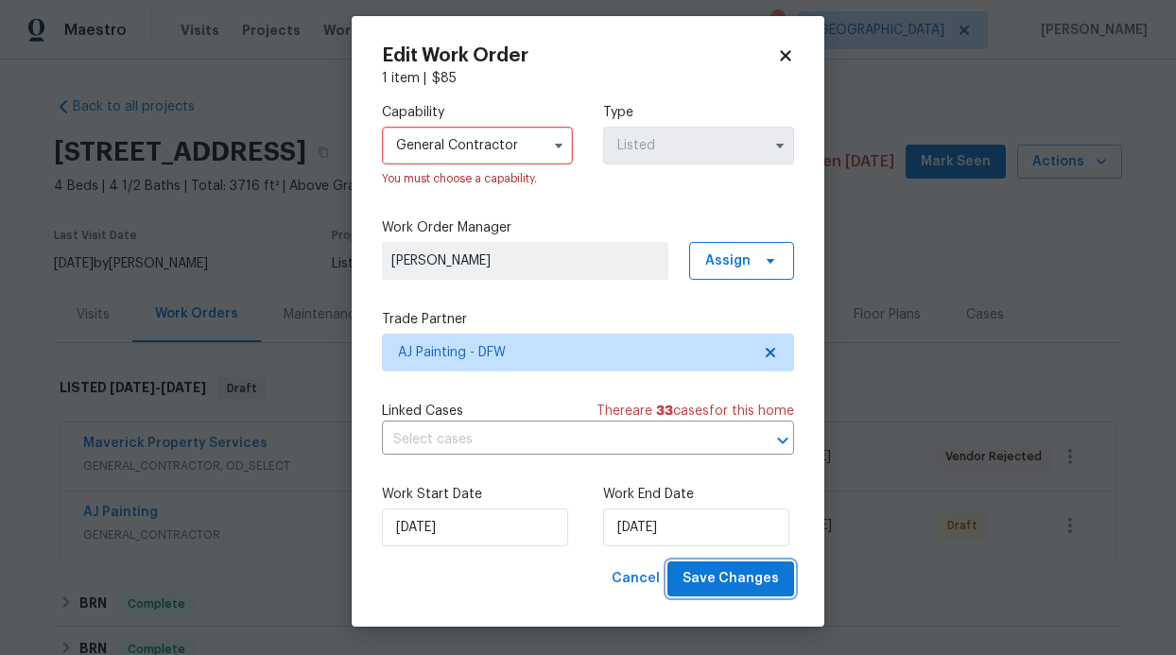
click at [731, 578] on span "Save Changes" at bounding box center [730, 579] width 96 height 24
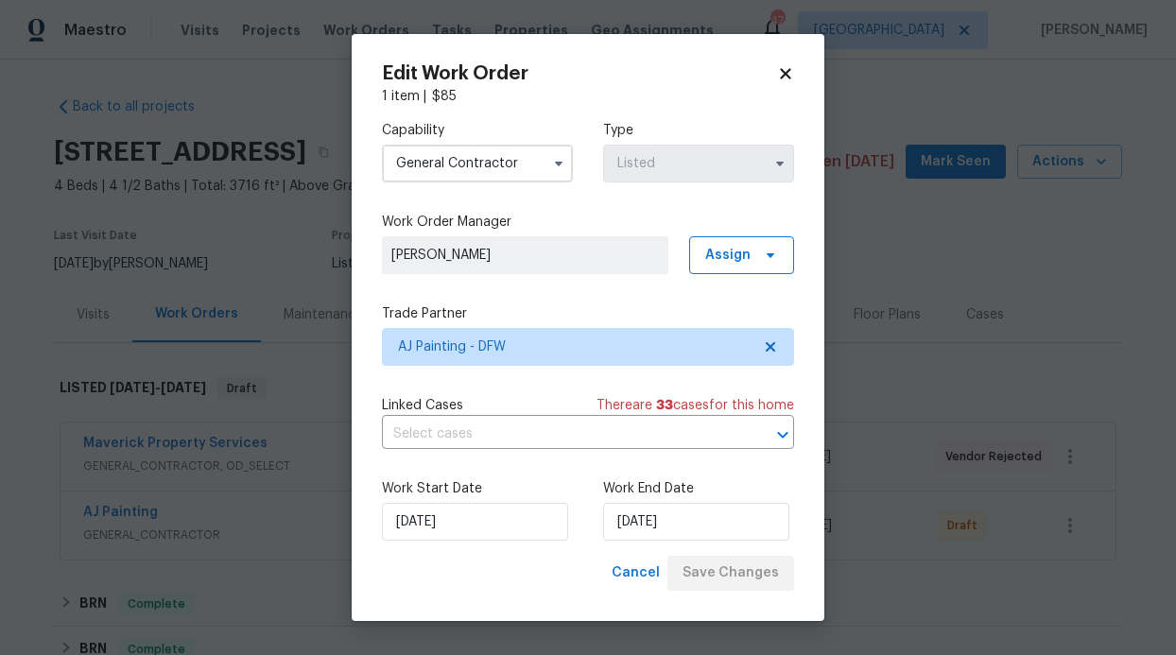
scroll to position [0, 0]
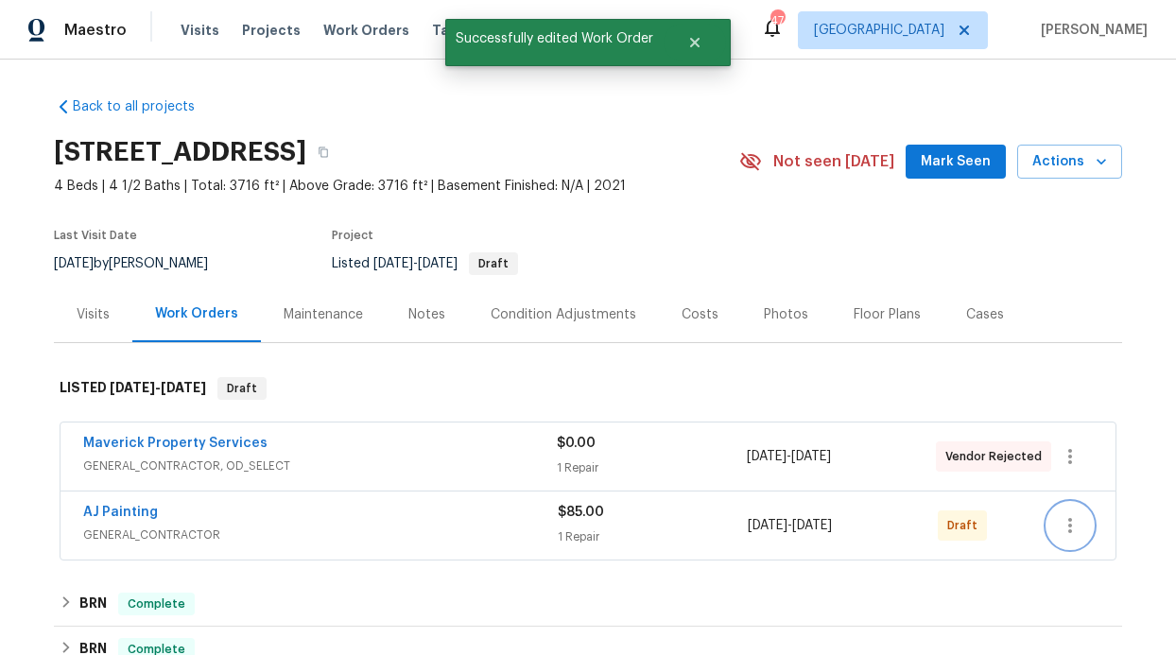
click at [1074, 517] on button "button" at bounding box center [1069, 525] width 45 height 45
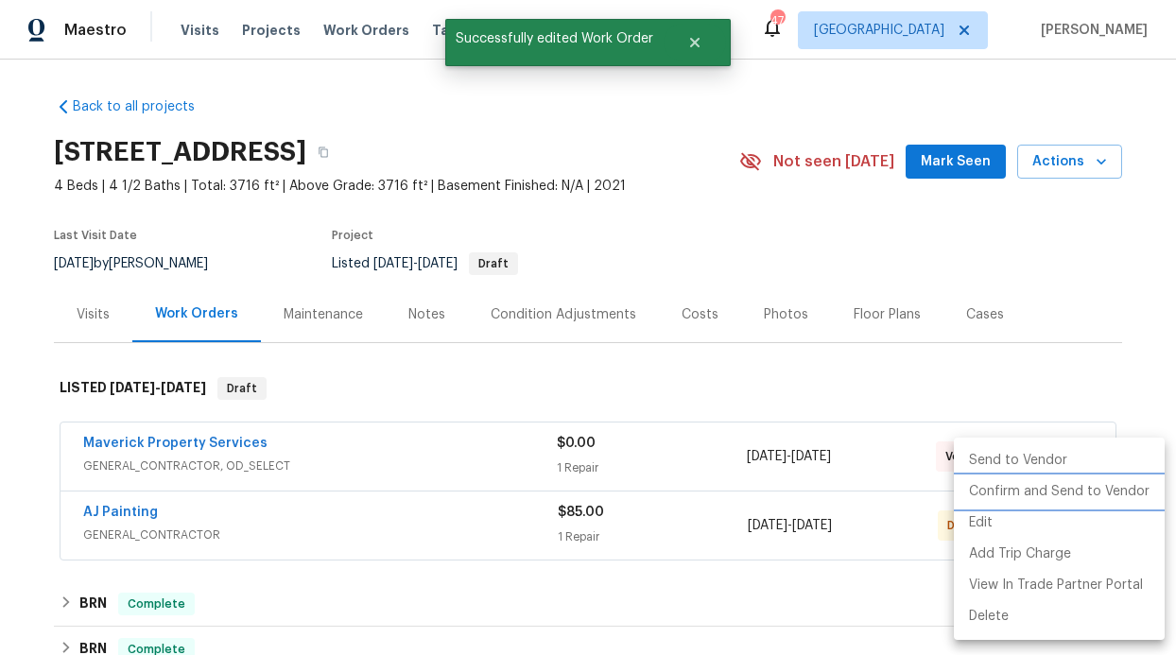
click at [1075, 497] on li "Confirm and Send to Vendor" at bounding box center [1059, 491] width 211 height 31
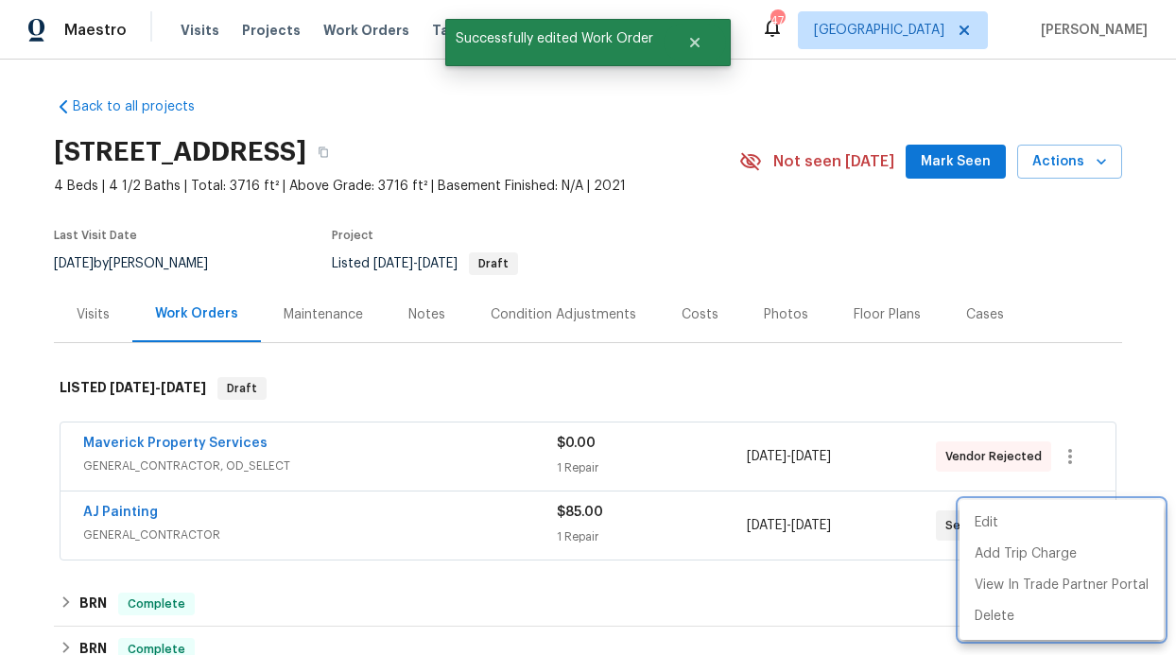
click at [611, 392] on div at bounding box center [588, 327] width 1176 height 655
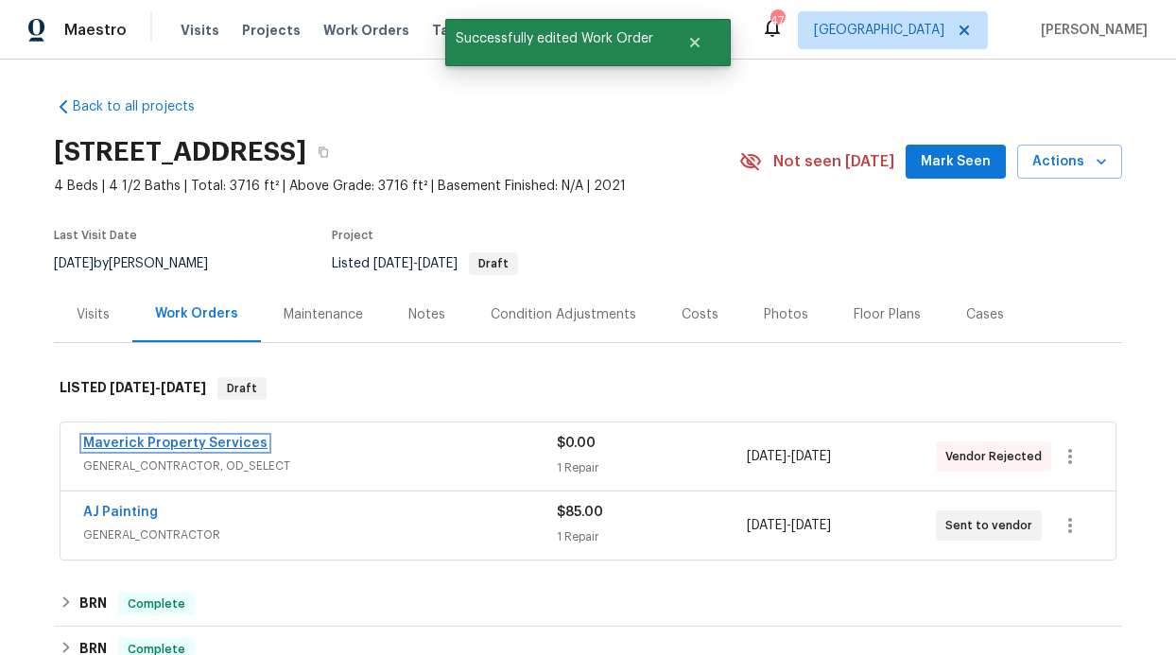
click at [211, 440] on link "Maverick Property Services" at bounding box center [175, 443] width 184 height 13
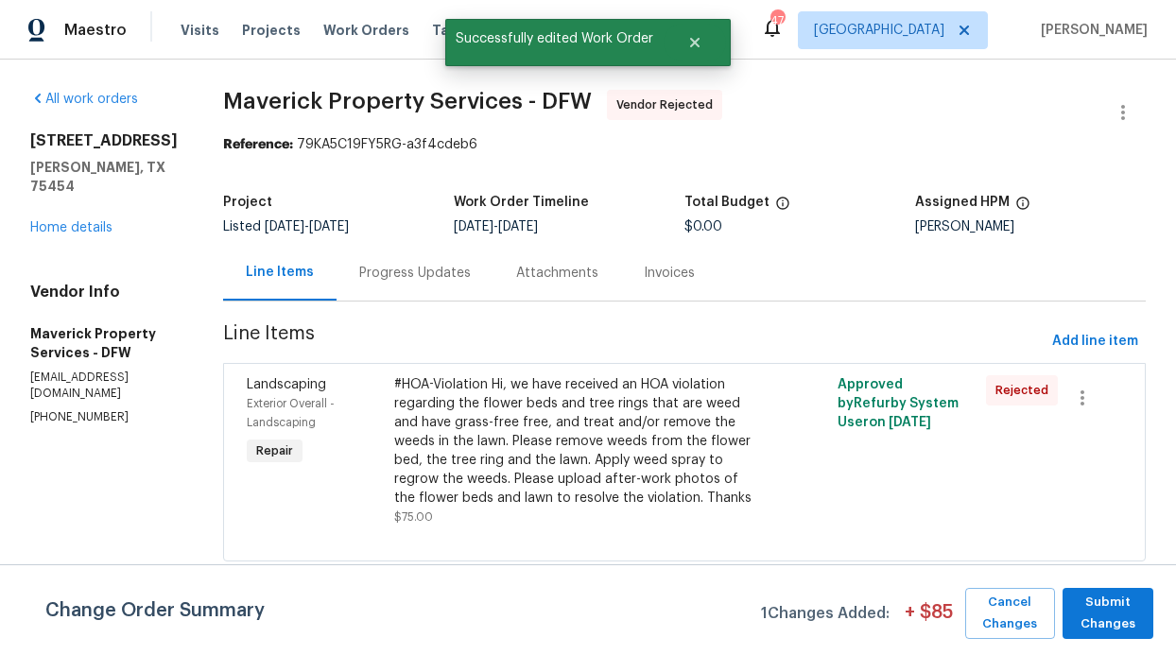
click at [491, 288] on div "Progress Updates" at bounding box center [415, 273] width 157 height 56
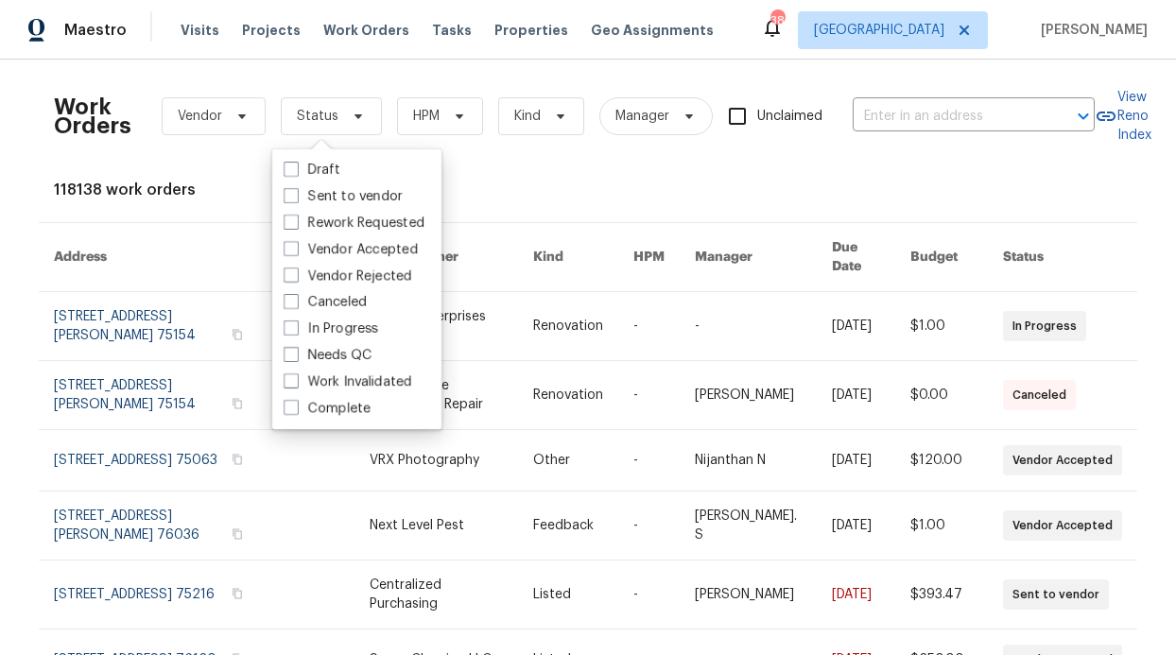
click at [199, 175] on div "Work Orders Vendor Status HPM Kind Manager Unclaimed ​ View Reno Index 118138 w…" at bounding box center [588, 545] width 1068 height 941
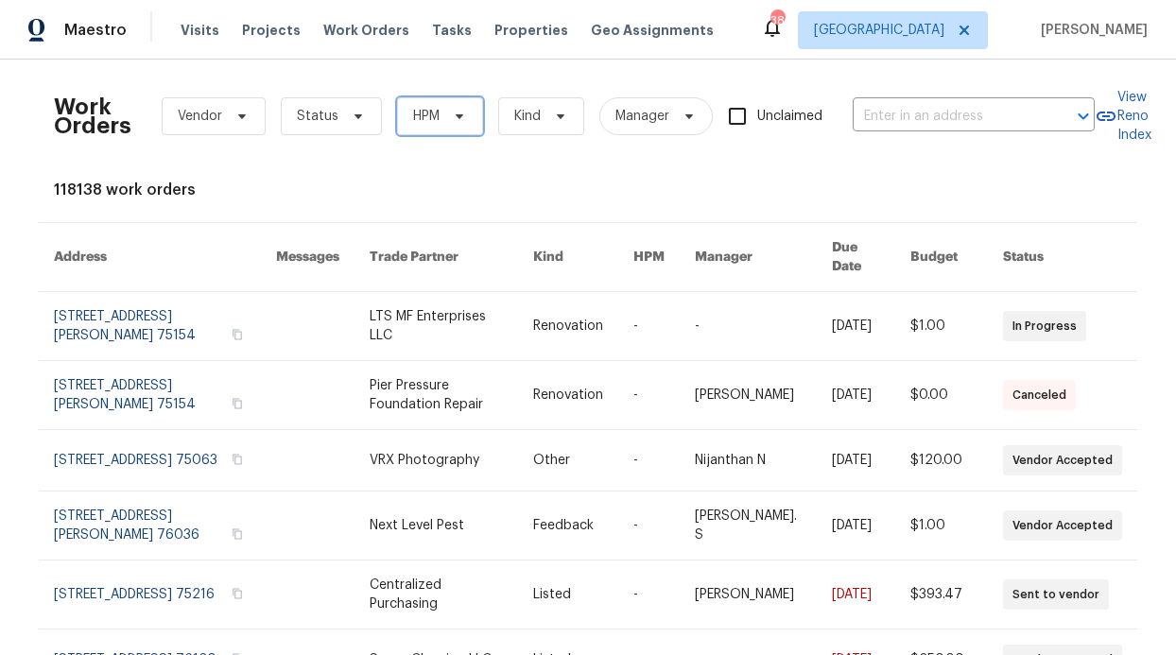
click at [397, 123] on span "HPM" at bounding box center [440, 116] width 86 height 38
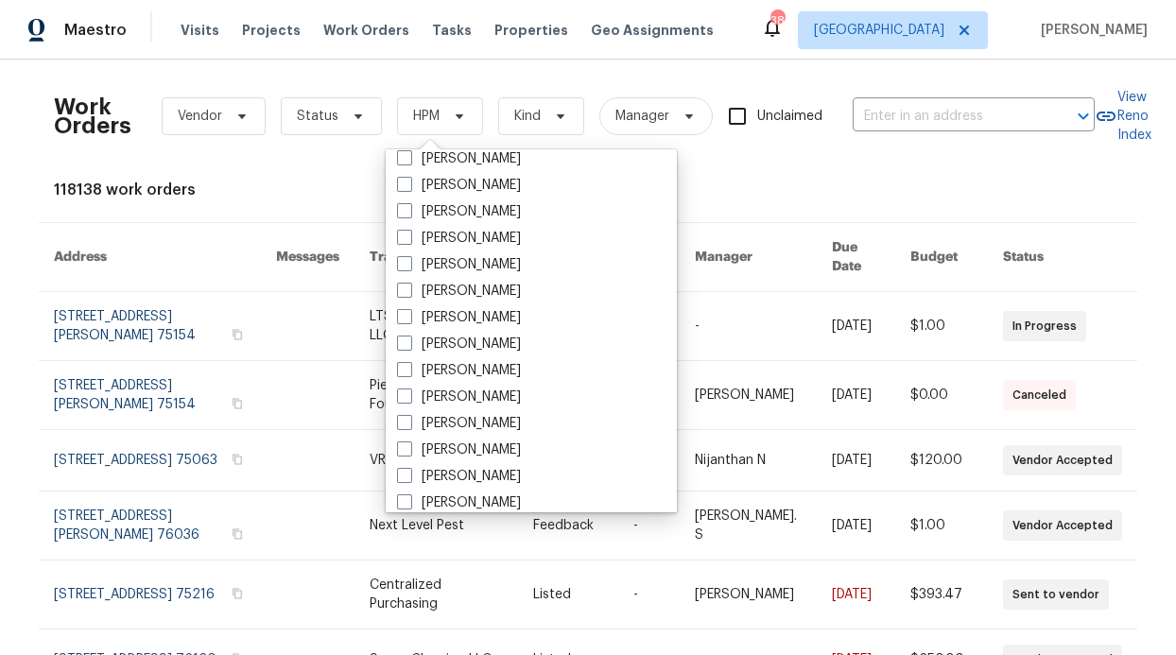
scroll to position [1055, 0]
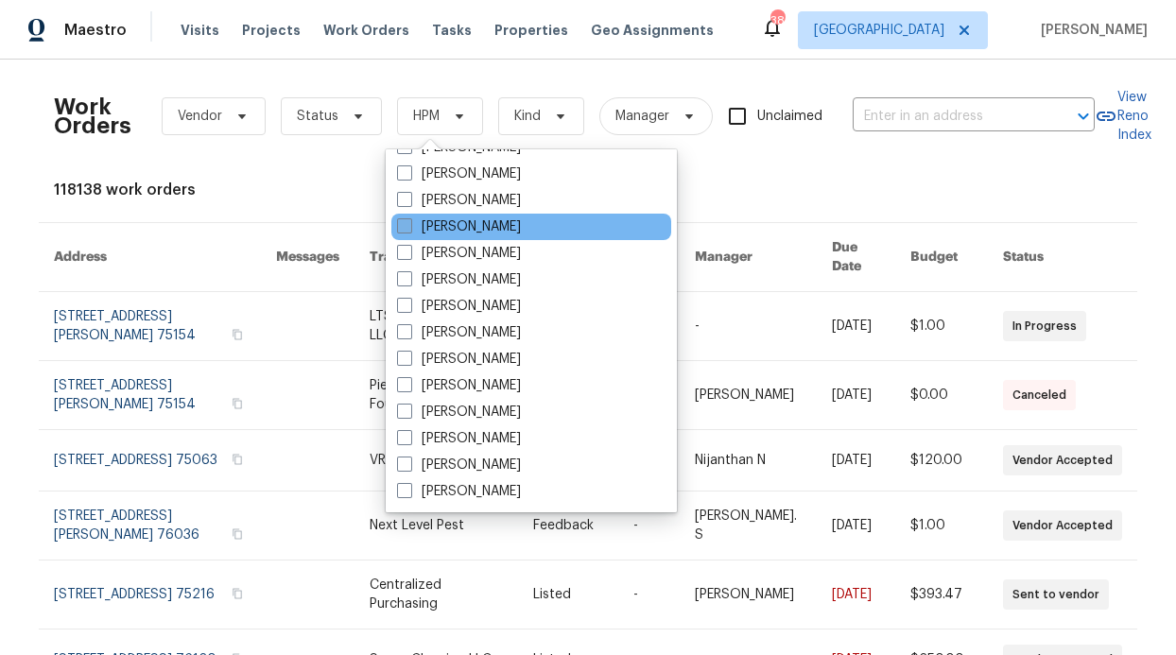
click at [455, 228] on label "[PERSON_NAME]" at bounding box center [459, 226] width 124 height 19
click at [409, 228] on input "[PERSON_NAME]" at bounding box center [403, 223] width 12 height 12
checkbox input "true"
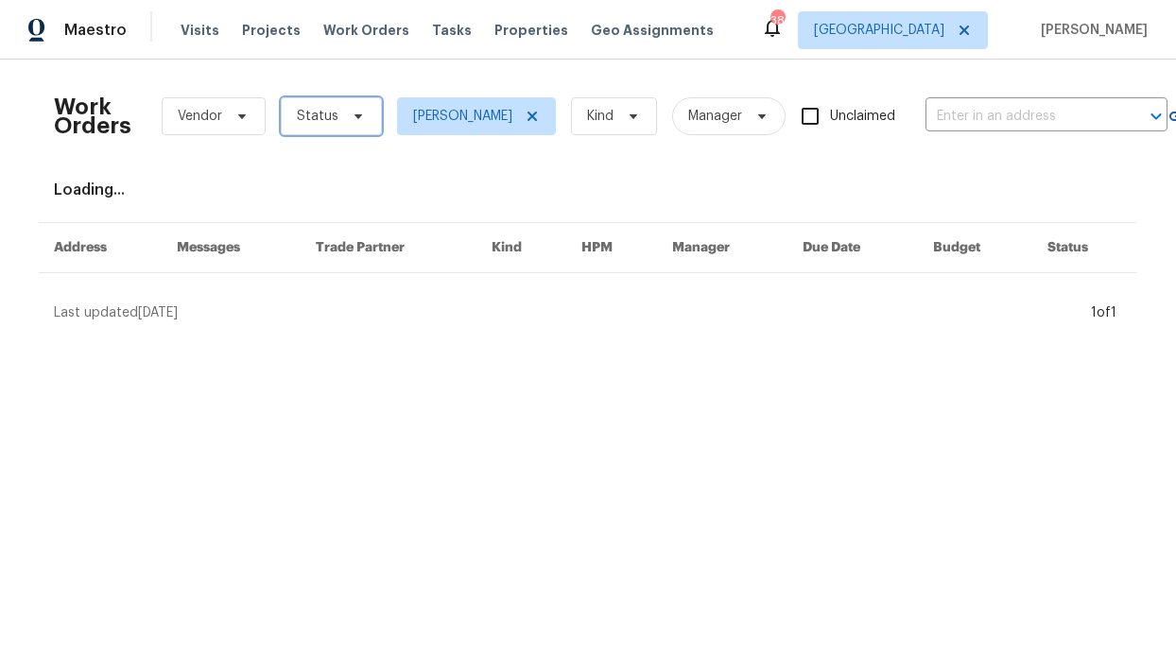
click at [322, 130] on span "Status" at bounding box center [331, 116] width 101 height 38
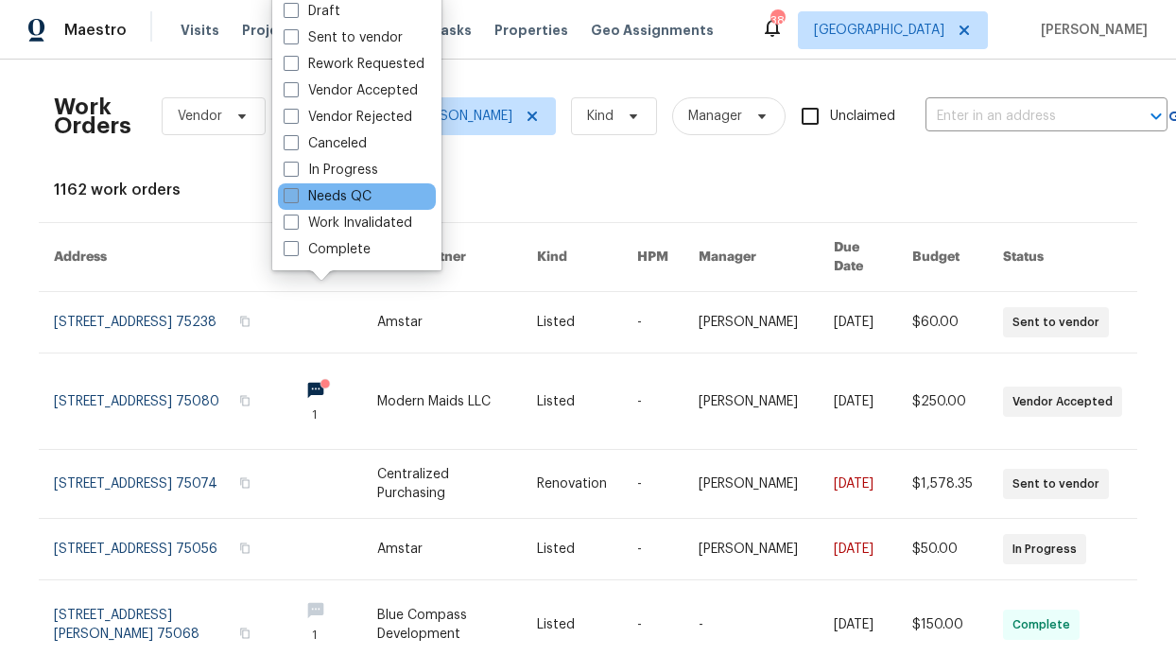
click at [341, 203] on label "Needs QC" at bounding box center [328, 196] width 88 height 19
click at [296, 199] on input "Needs QC" at bounding box center [290, 193] width 12 height 12
checkbox input "true"
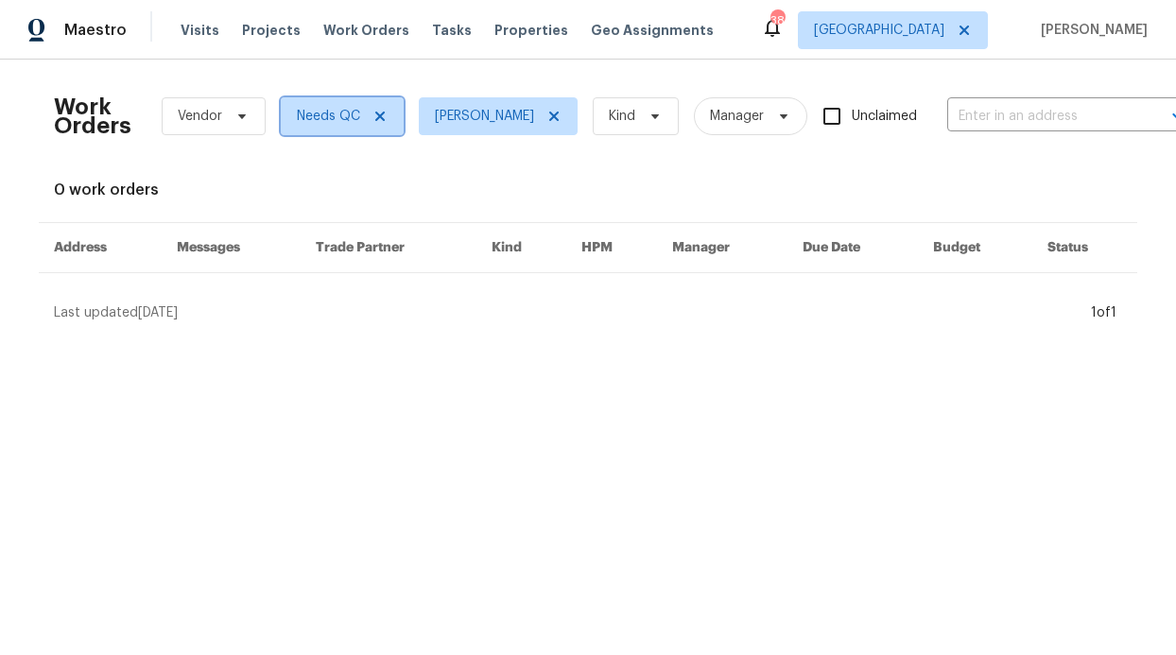
click at [368, 106] on span "Needs QC" at bounding box center [342, 116] width 123 height 38
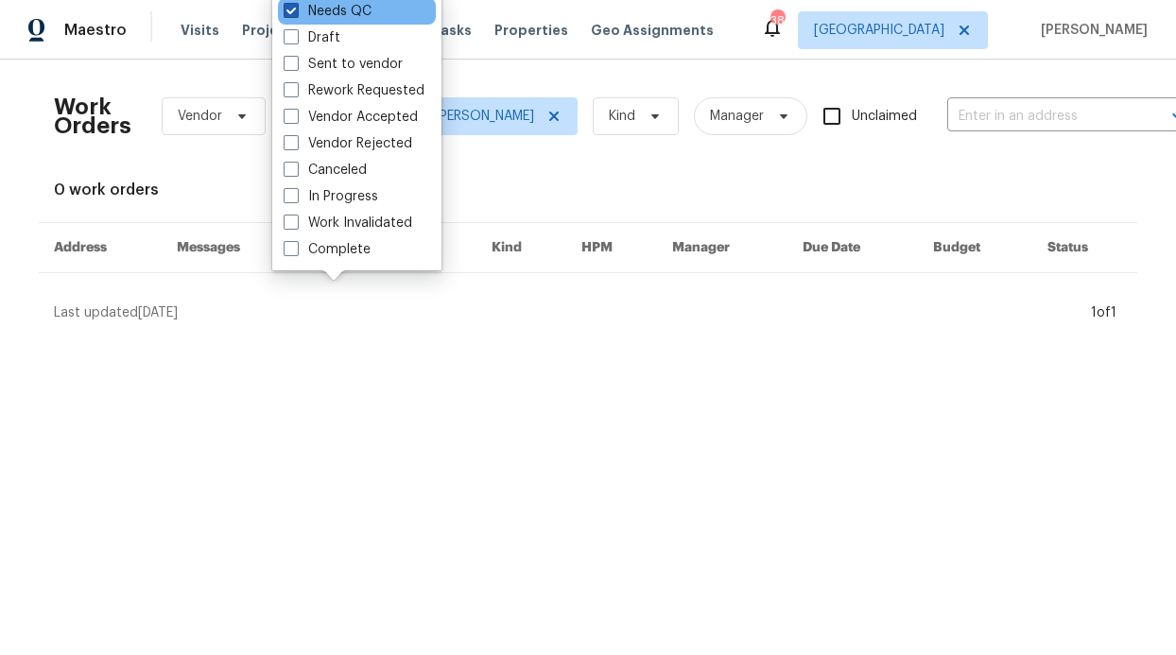
click at [291, 17] on span at bounding box center [291, 10] width 15 height 15
click at [291, 14] on input "Needs QC" at bounding box center [290, 8] width 12 height 12
checkbox input "false"
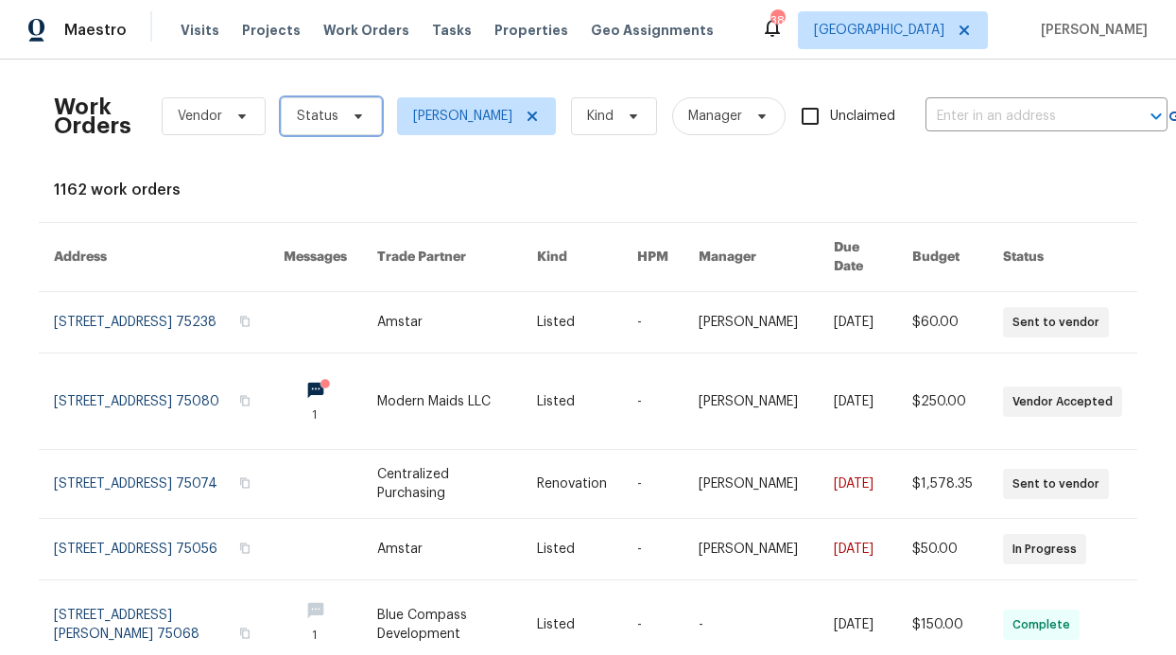
click at [298, 100] on span "Status" at bounding box center [331, 116] width 101 height 38
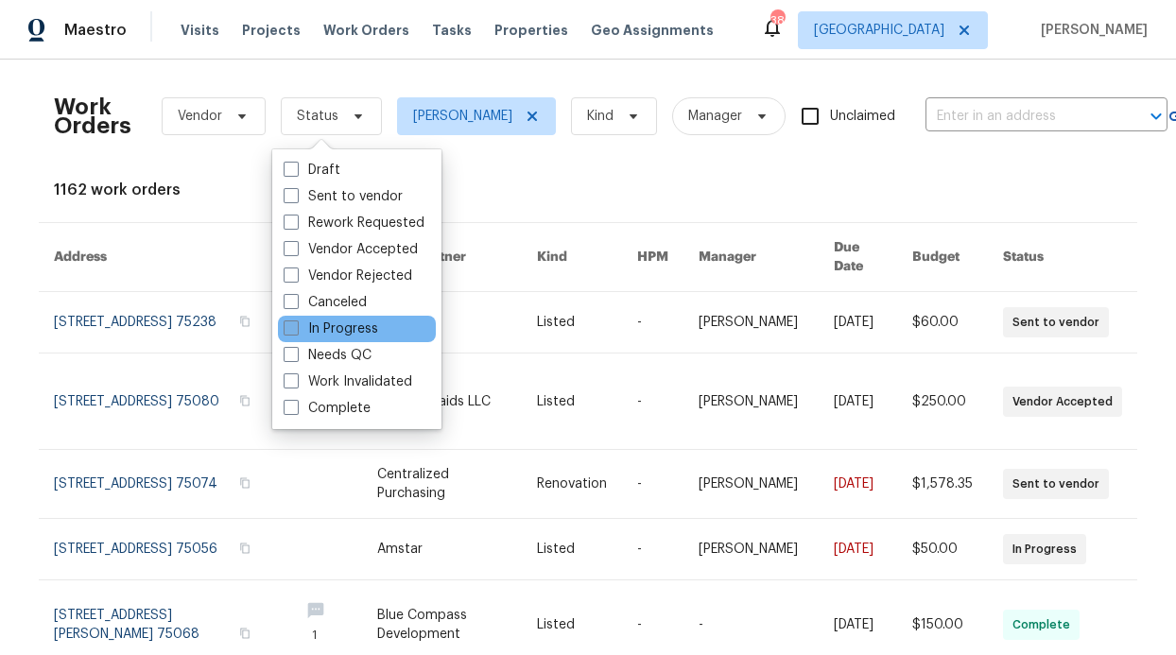
click at [341, 319] on label "In Progress" at bounding box center [331, 328] width 95 height 19
click at [296, 319] on input "In Progress" at bounding box center [290, 325] width 12 height 12
checkbox input "true"
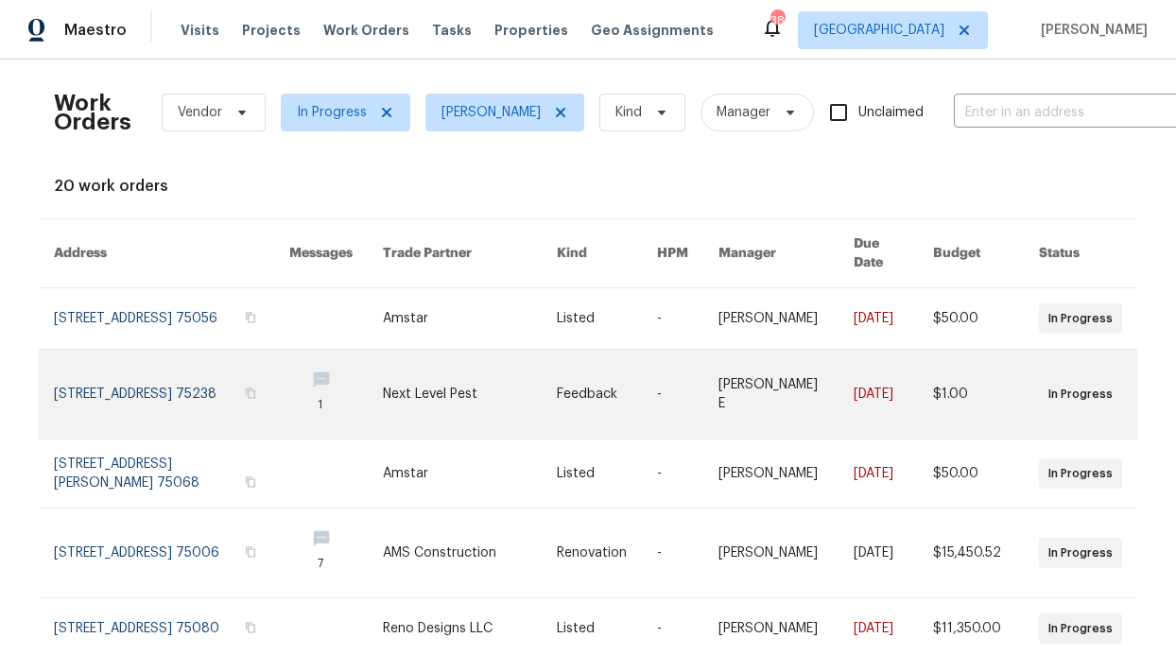
scroll to position [509, 0]
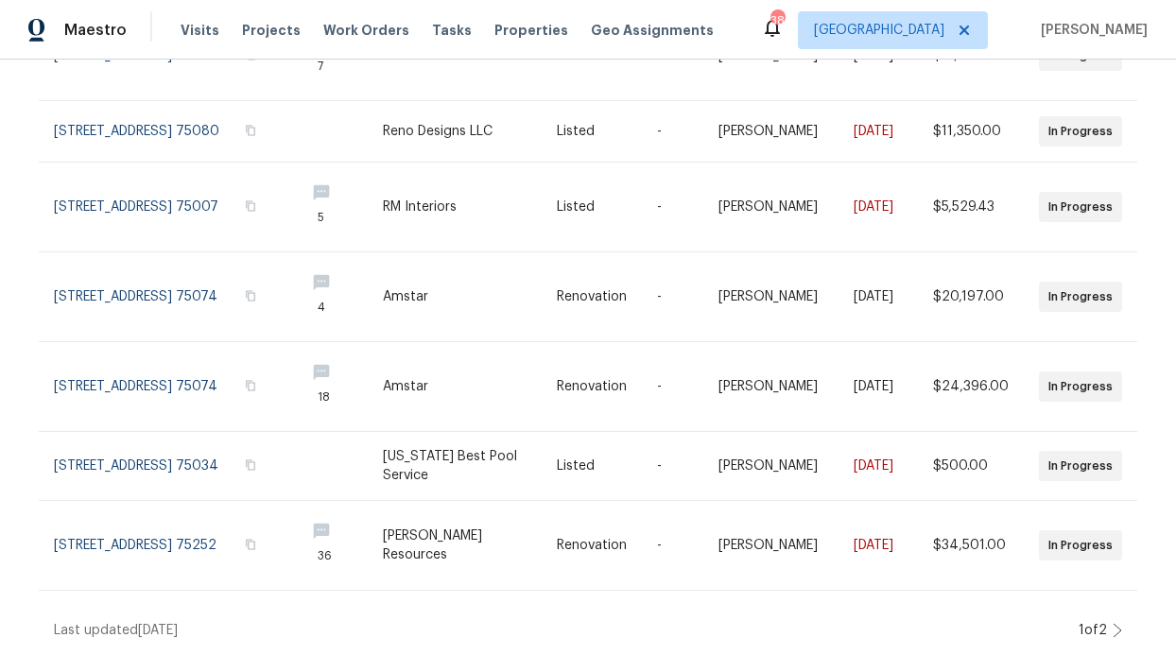
click at [1122, 621] on div "Work Orders Vendor In Progress RonDerrick Jackson Kind Manager Unclaimed ​ View…" at bounding box center [588, 358] width 1176 height 596
click at [1118, 620] on div "Work Orders Vendor In Progress RonDerrick Jackson Kind Manager Unclaimed ​ View…" at bounding box center [588, 358] width 1176 height 596
click at [1113, 623] on icon at bounding box center [1117, 630] width 9 height 15
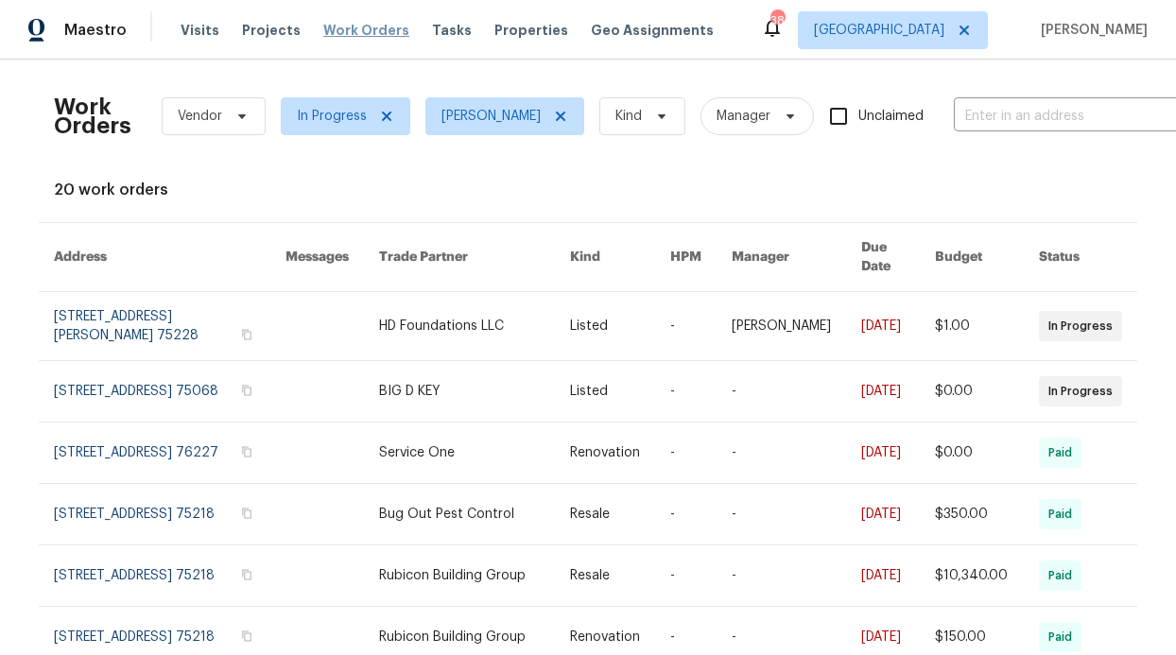
click at [373, 37] on span "Work Orders" at bounding box center [366, 30] width 86 height 19
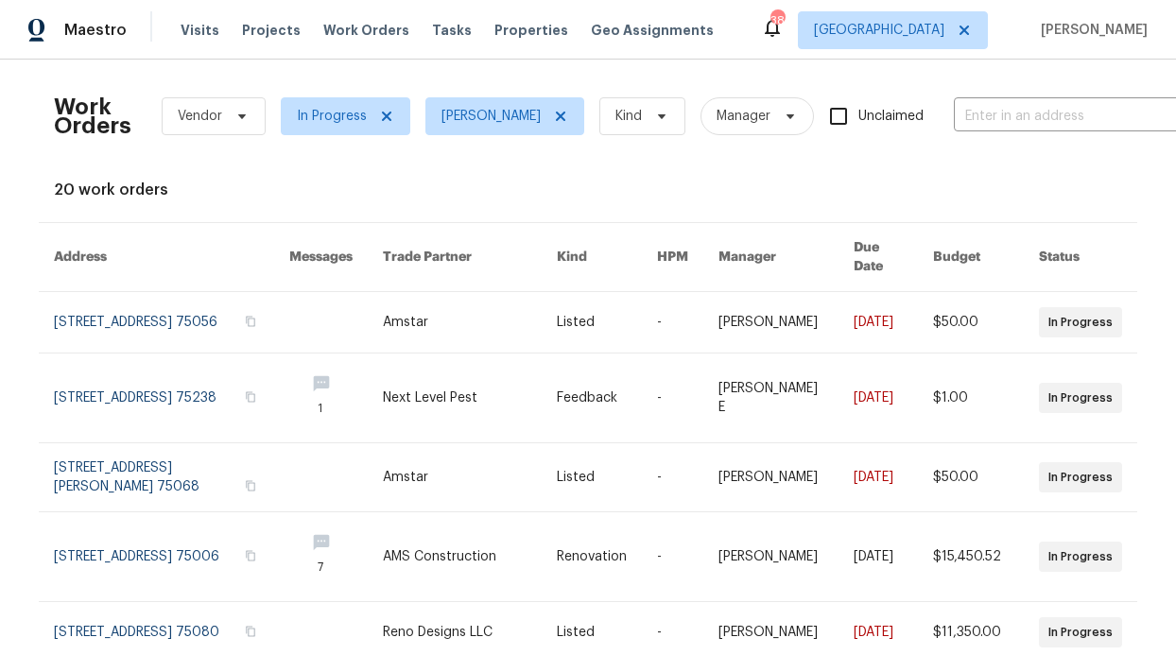
click at [410, 35] on div "Visits Projects Work Orders Tasks Properties Geo Assignments" at bounding box center [459, 30] width 556 height 38
click at [528, 36] on span "Properties" at bounding box center [531, 30] width 74 height 19
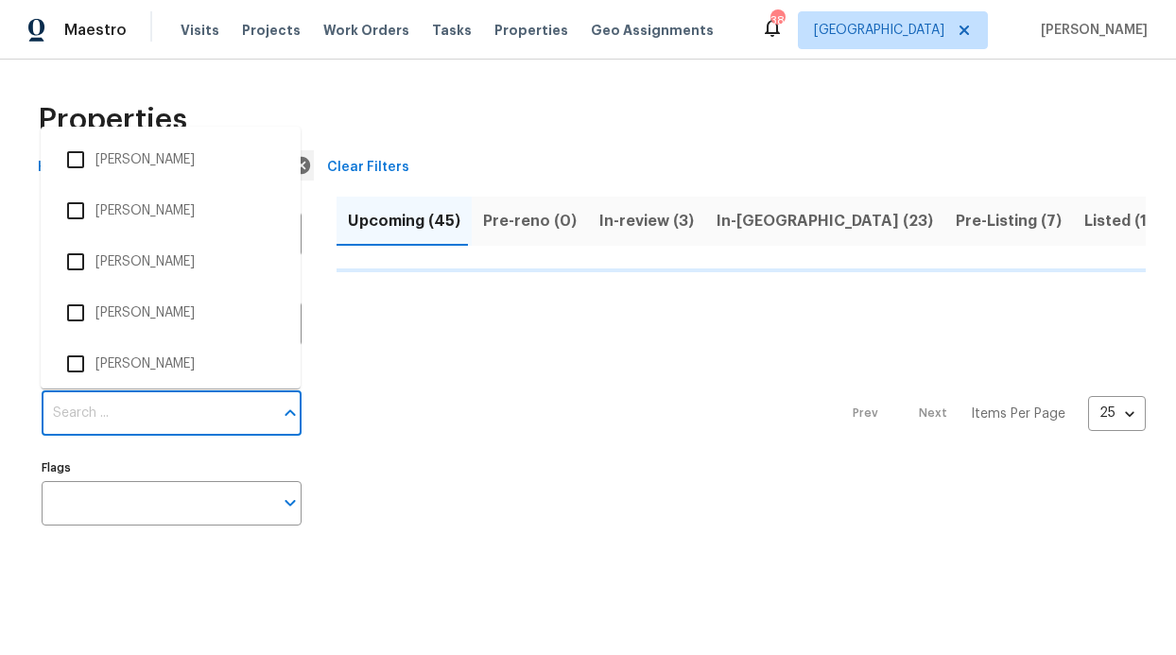
click at [143, 409] on input "Individuals" at bounding box center [158, 413] width 232 height 44
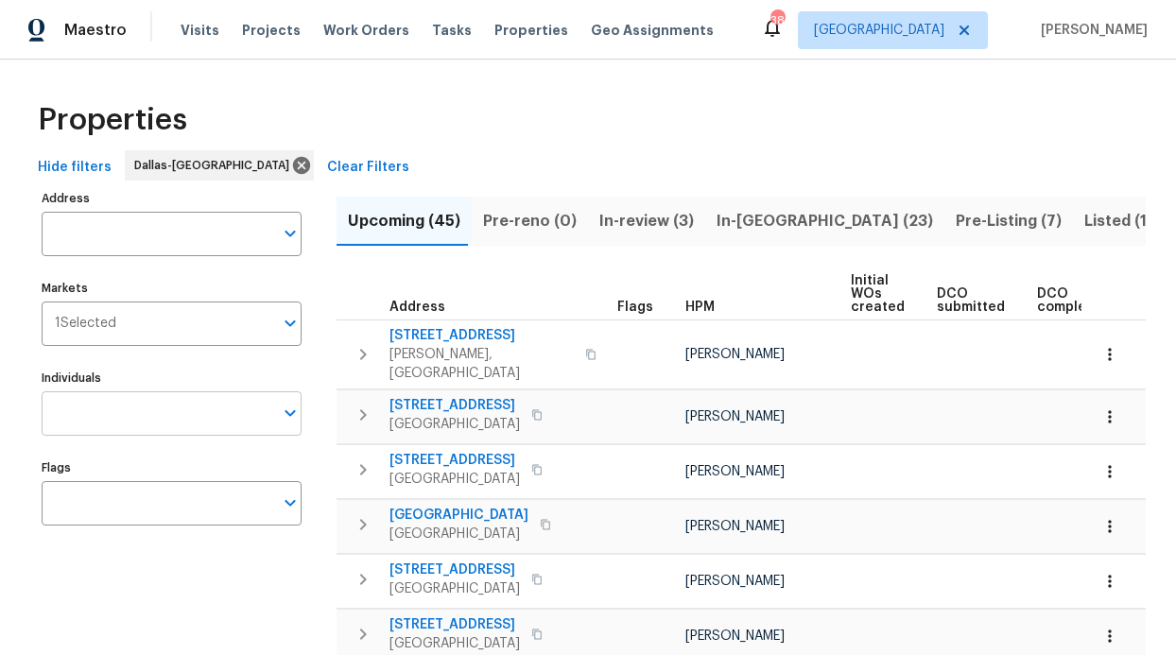
click at [143, 410] on input "Individuals" at bounding box center [158, 413] width 232 height 44
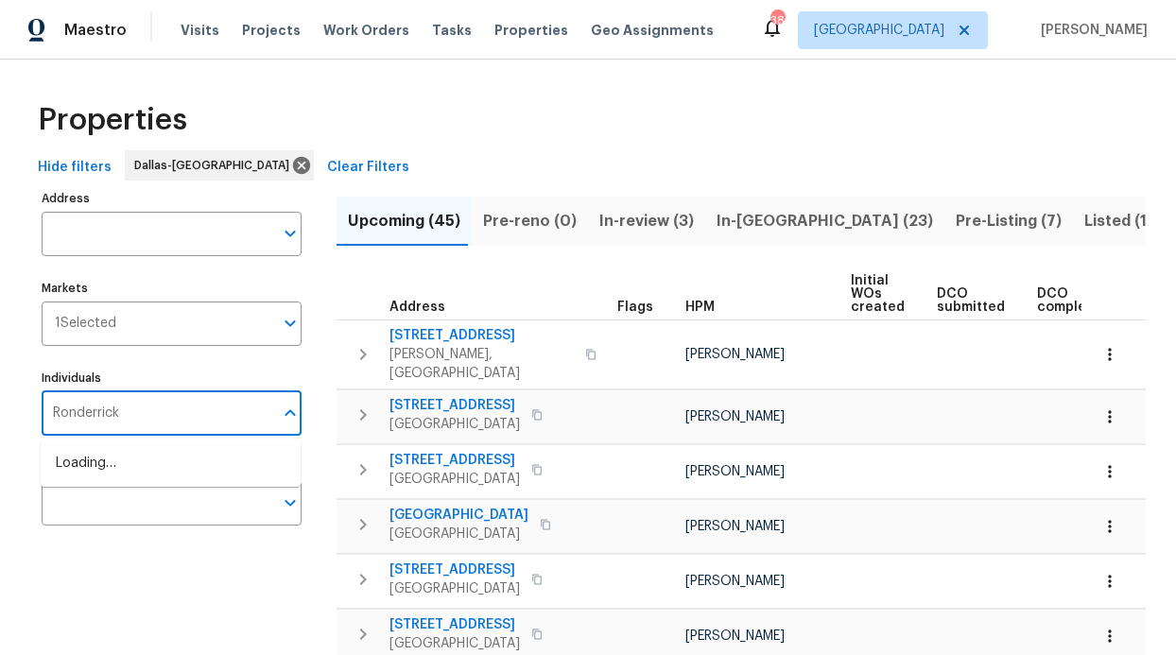
type input "Ronderrick"
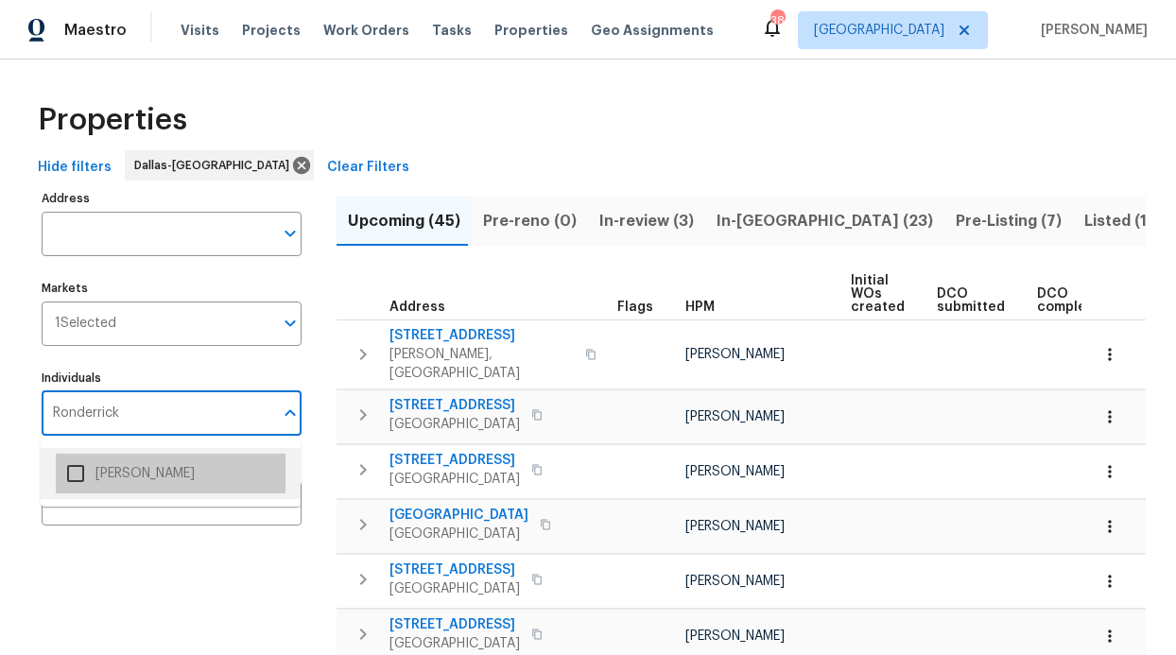
click at [137, 460] on li "[PERSON_NAME]" at bounding box center [171, 474] width 230 height 40
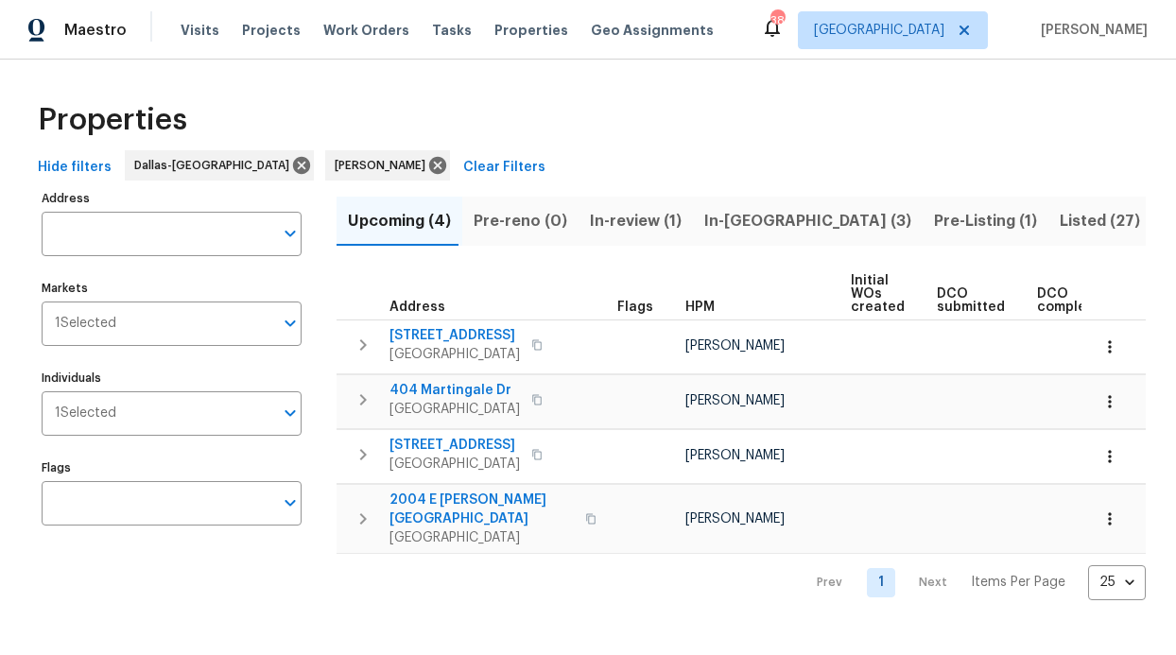
click at [732, 225] on span "In-reno (3)" at bounding box center [807, 221] width 207 height 26
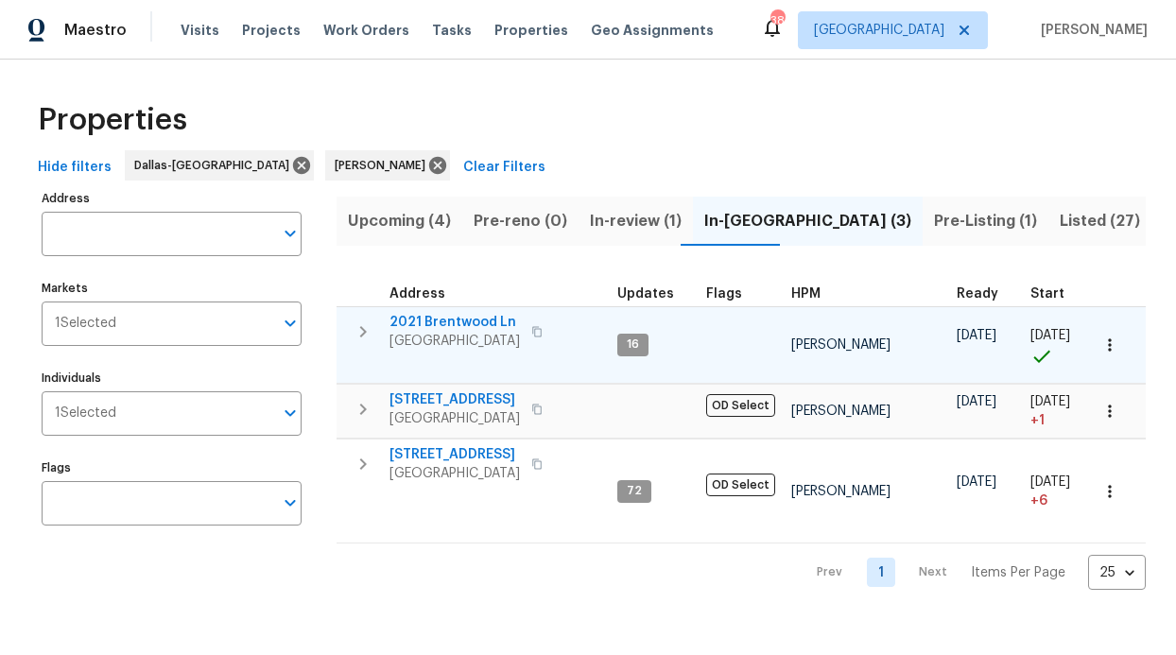
click at [471, 319] on span "2021 Brentwood Ln" at bounding box center [454, 322] width 130 height 19
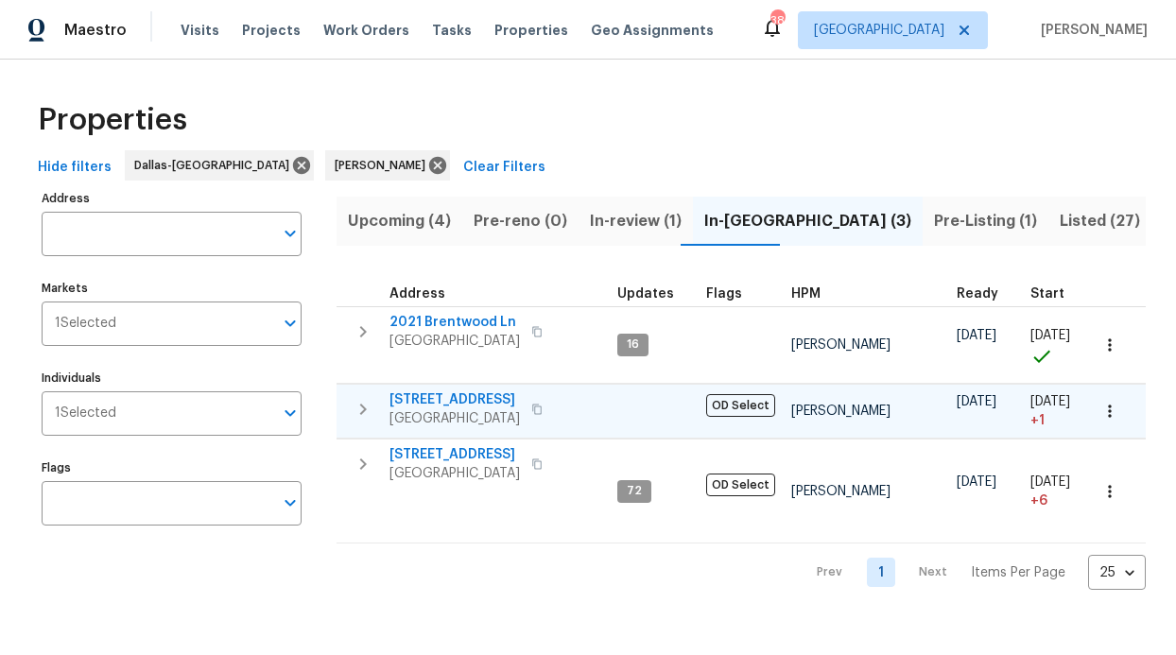
click at [425, 395] on span "2813 E 15th St" at bounding box center [454, 399] width 130 height 19
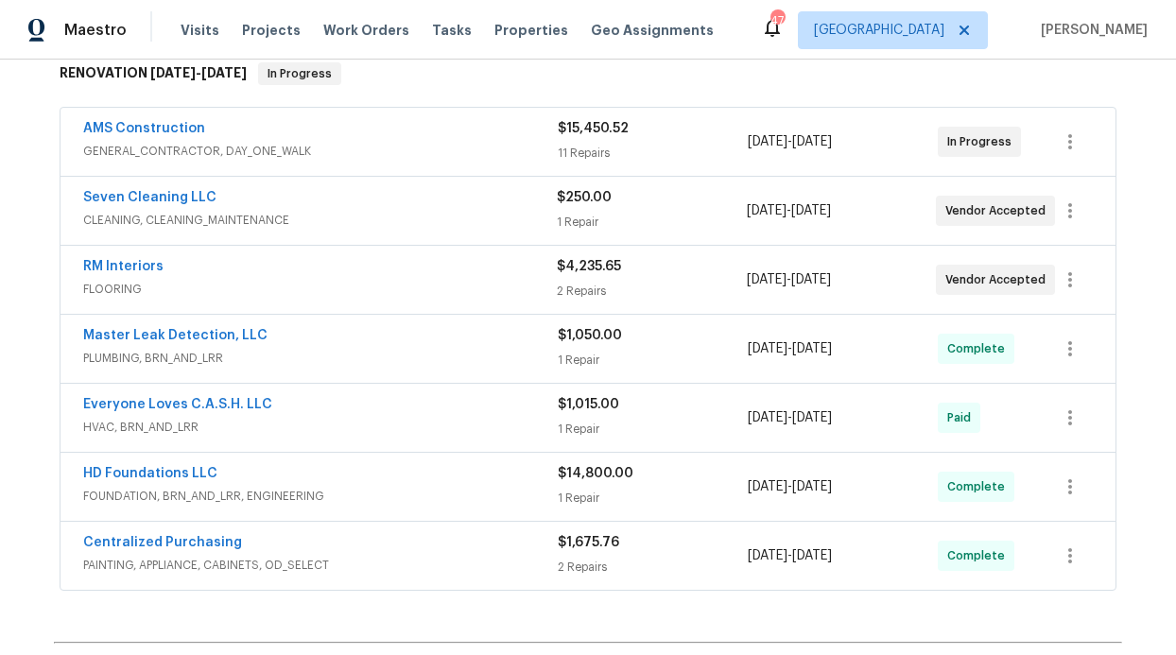
scroll to position [316, 0]
click at [135, 268] on link "RM Interiors" at bounding box center [123, 265] width 80 height 13
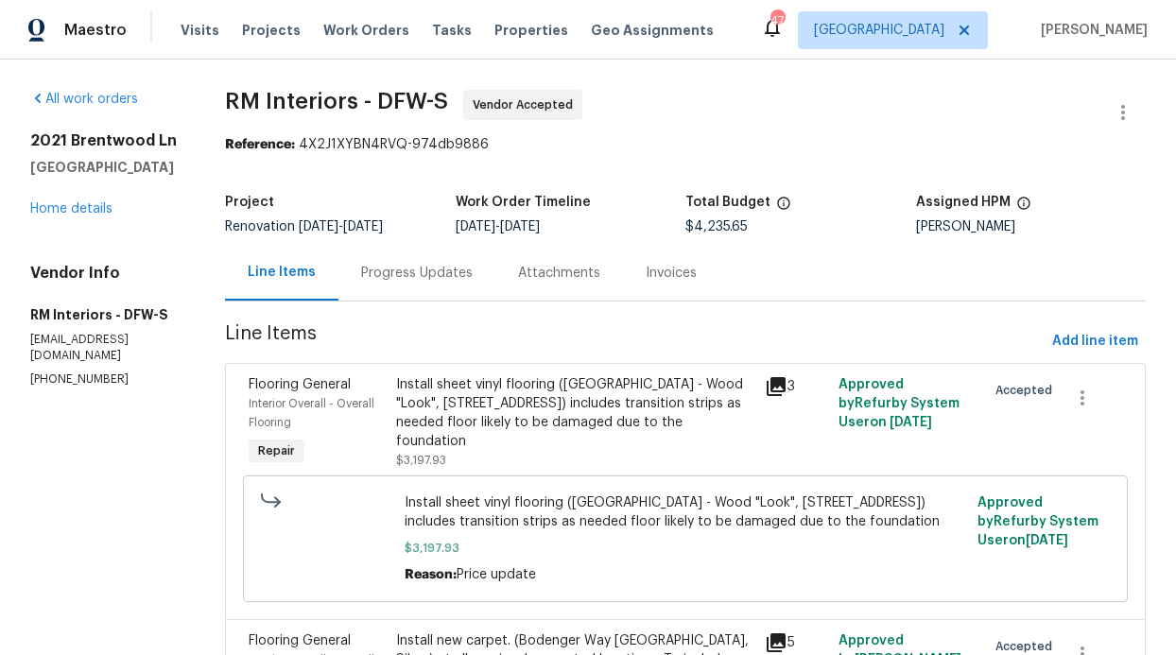
click at [393, 262] on div "Progress Updates" at bounding box center [416, 273] width 157 height 56
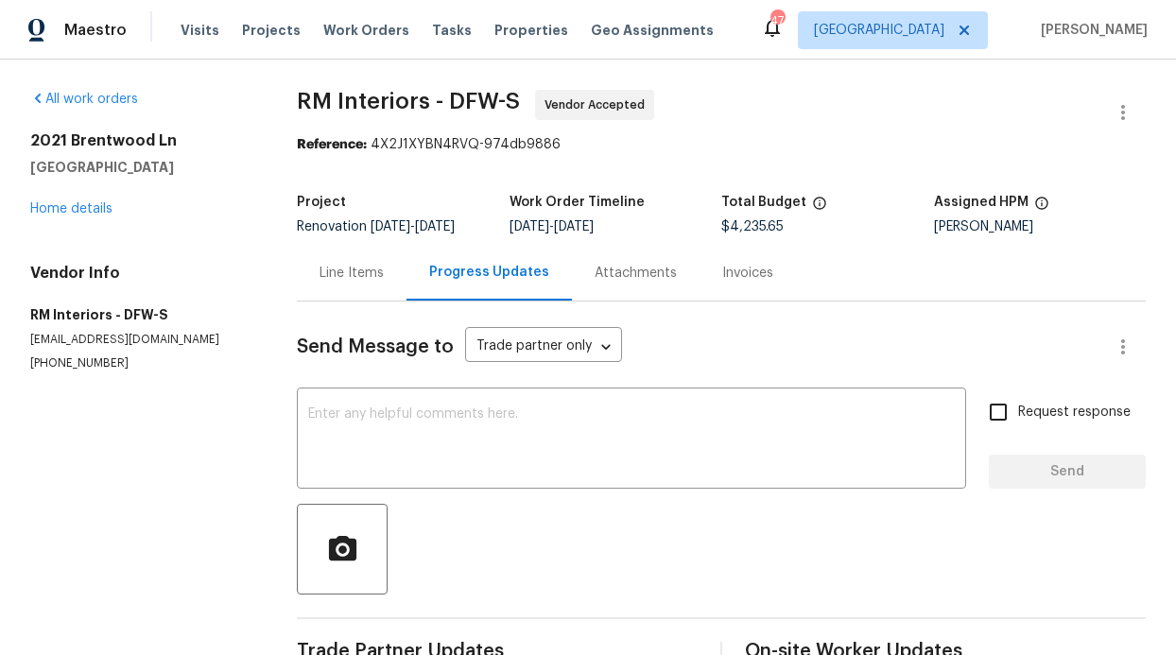
click at [130, 217] on div "2021 Brentwood Ln Carrollton, TX 75006 Home details" at bounding box center [140, 174] width 221 height 87
click at [103, 210] on link "Home details" at bounding box center [71, 208] width 82 height 13
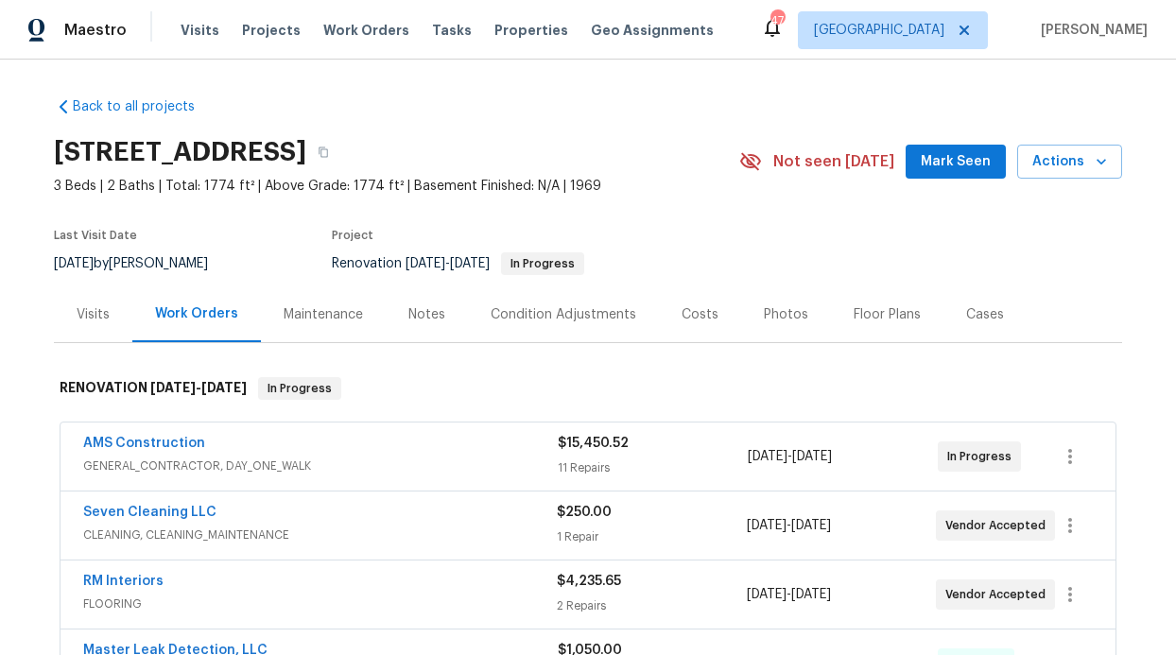
click at [951, 167] on span "Mark Seen" at bounding box center [956, 162] width 70 height 24
click at [408, 316] on div "Notes" at bounding box center [426, 314] width 37 height 19
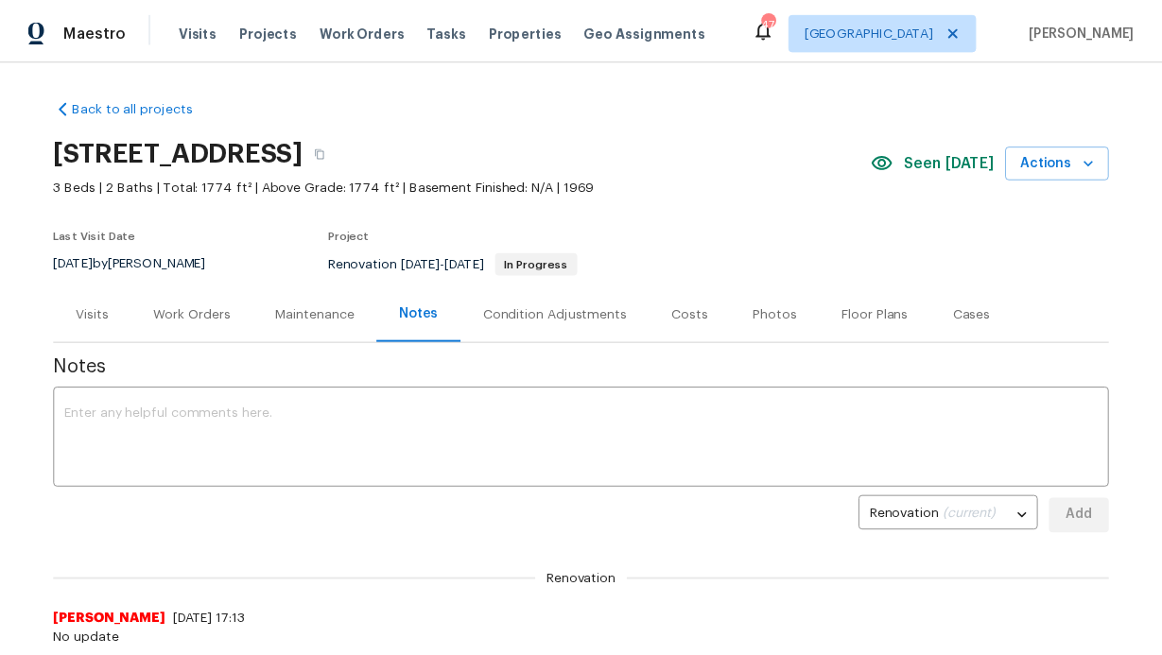
scroll to position [165, 0]
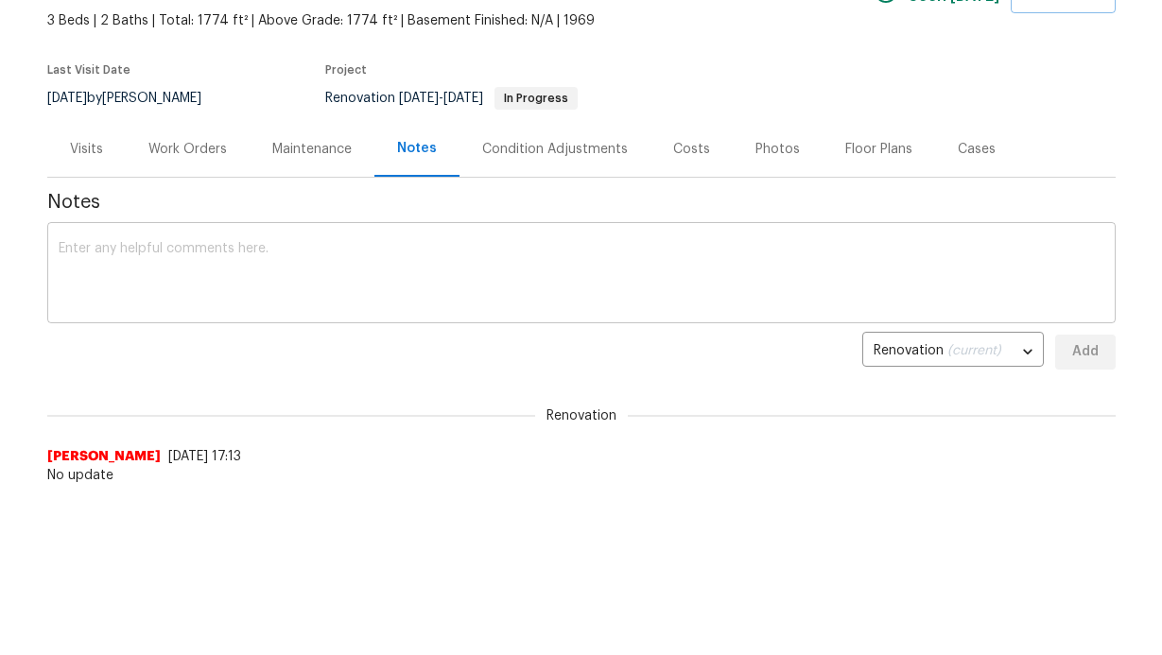
click at [340, 299] on textarea at bounding box center [581, 275] width 1045 height 66
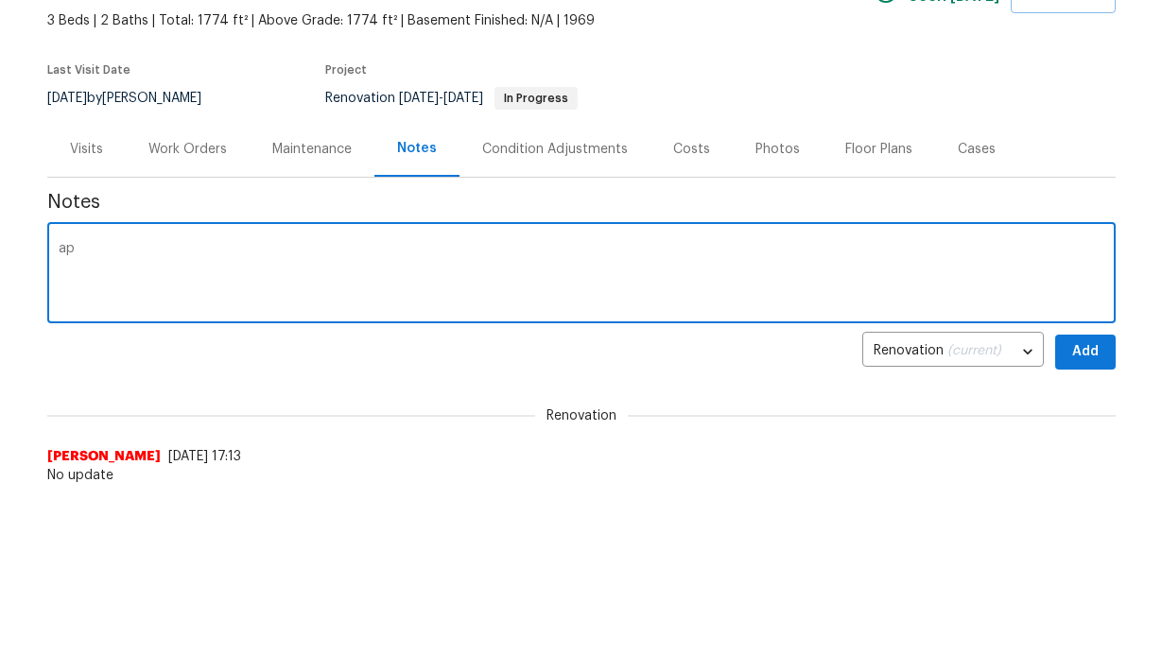
type textarea "a"
type textarea "Painting it on going still"
click at [1070, 353] on span "Add" at bounding box center [1085, 352] width 30 height 24
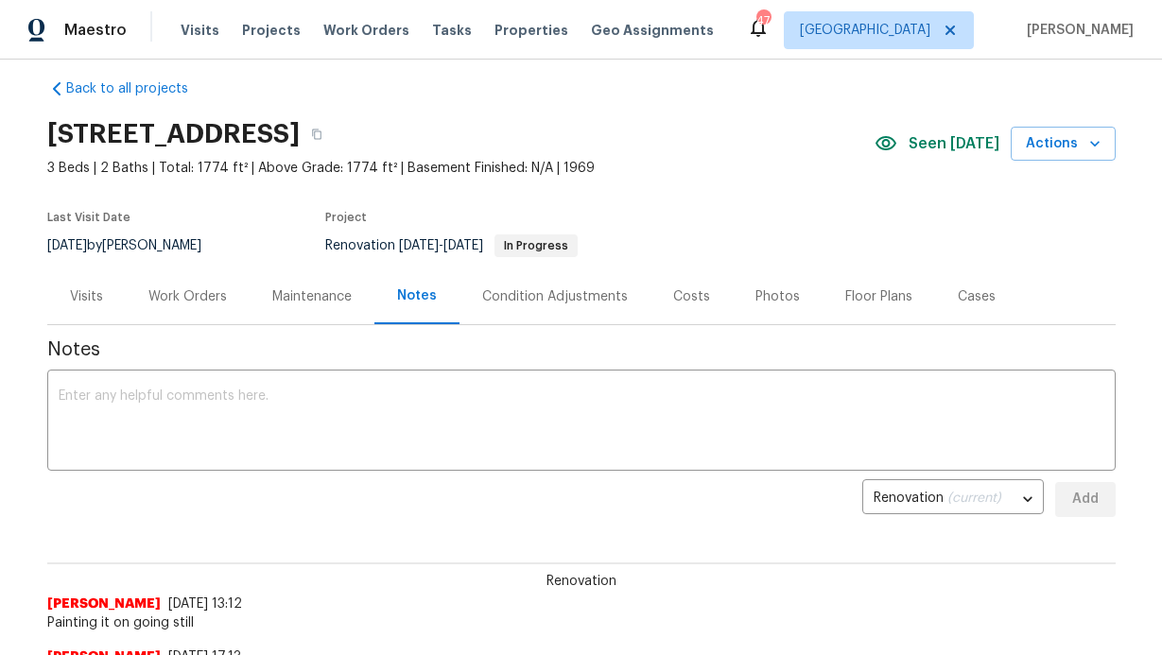
scroll to position [0, 0]
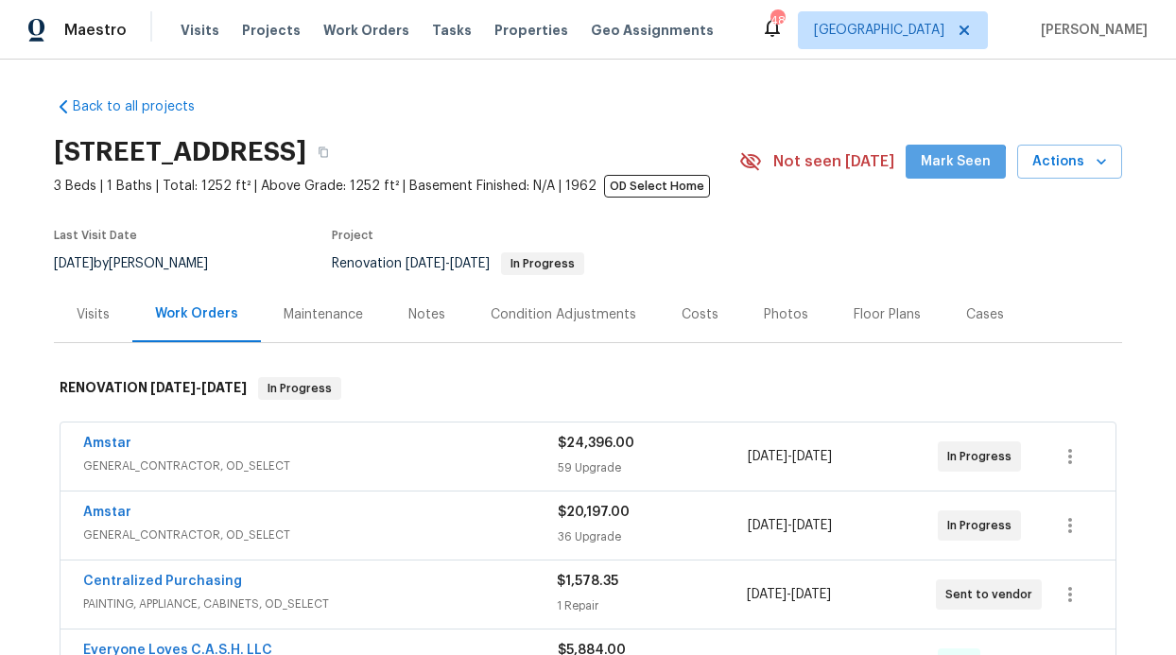
click at [928, 175] on button "Mark Seen" at bounding box center [956, 162] width 100 height 35
click at [406, 326] on div "Notes" at bounding box center [427, 314] width 82 height 56
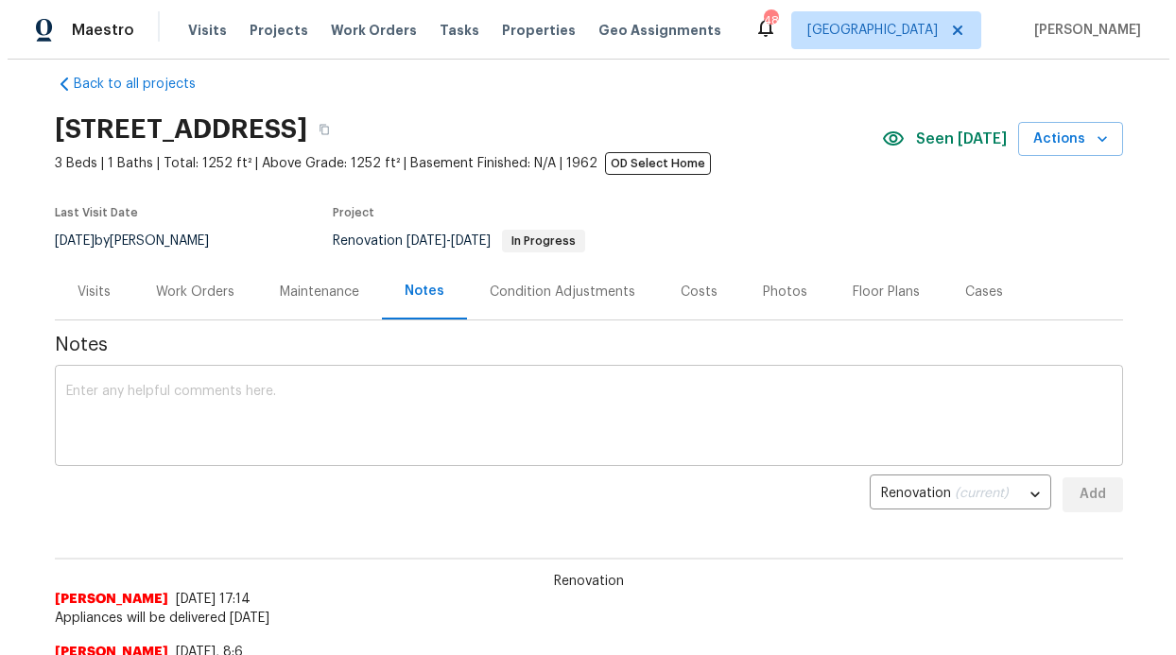
scroll to position [35, 0]
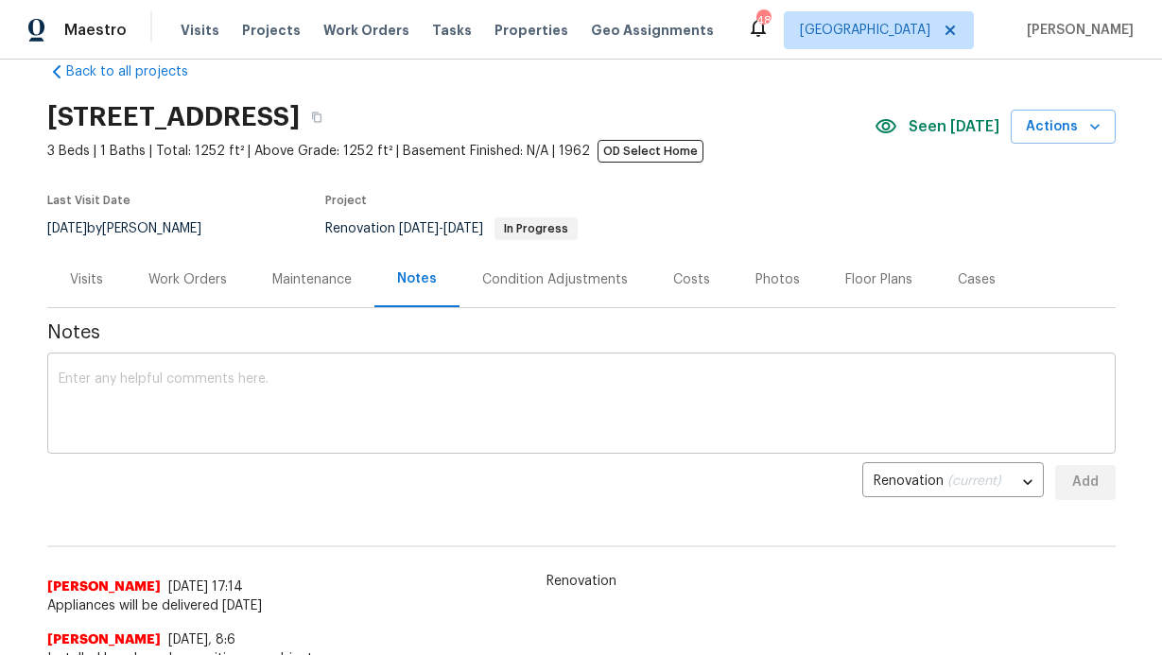
click at [353, 404] on textarea at bounding box center [581, 405] width 1045 height 66
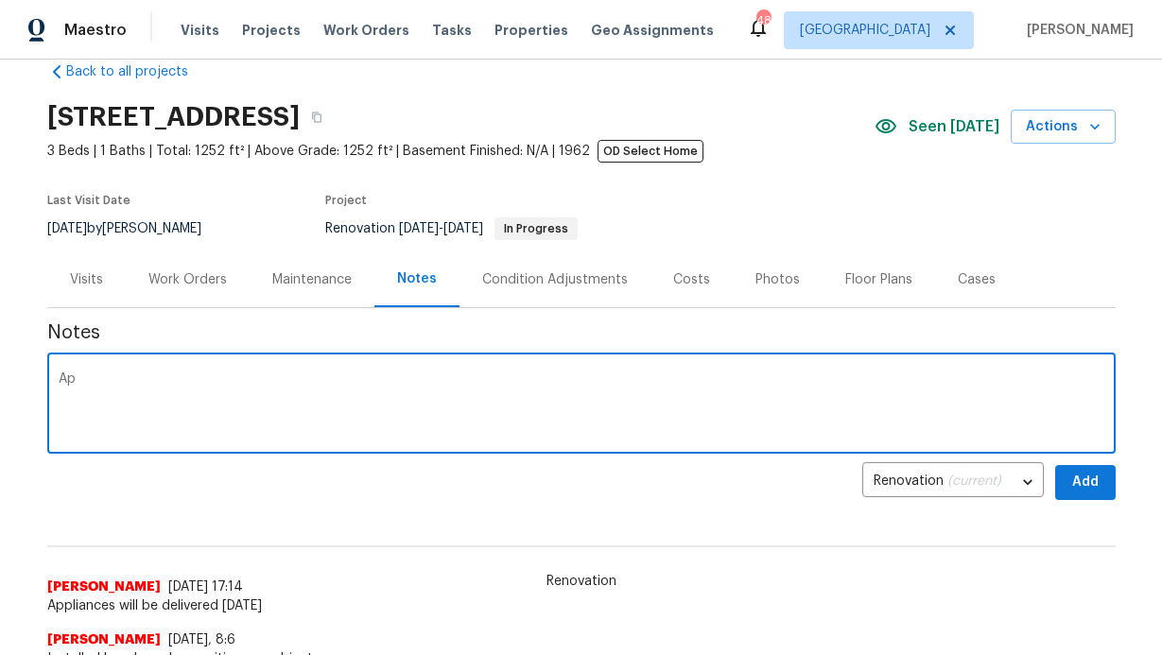
type textarea "A"
click at [337, 376] on textarea "appliance have been delivered" at bounding box center [581, 405] width 1045 height 66
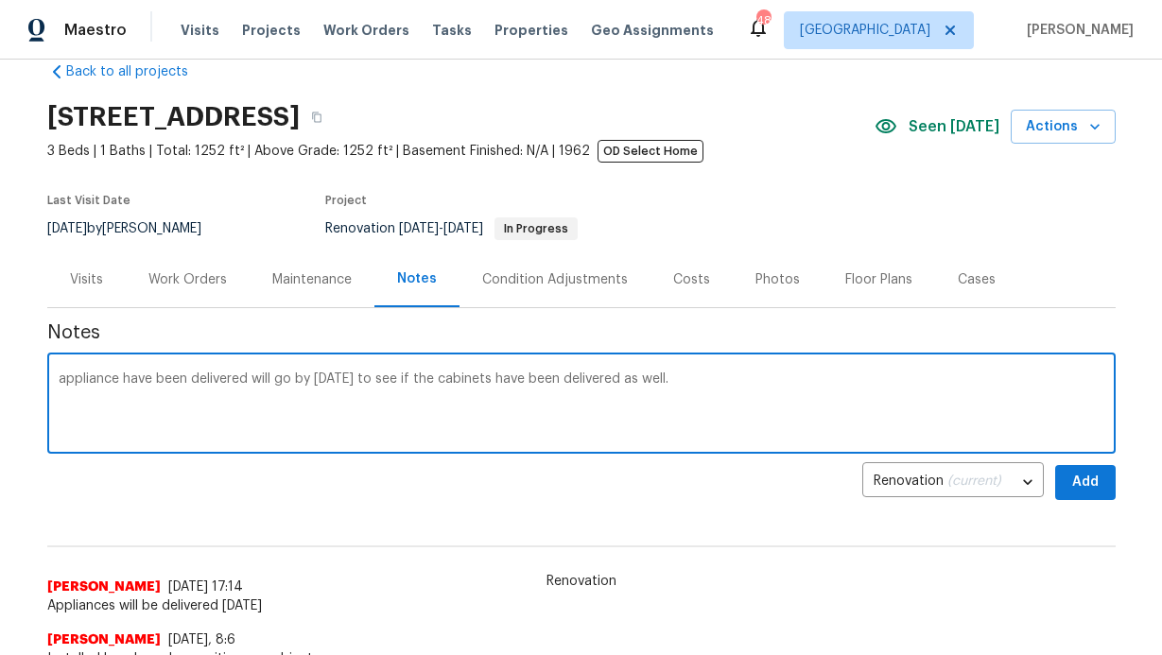
type textarea "appliance have been delivered will go by tomorrow to see if the cabinets have b…"
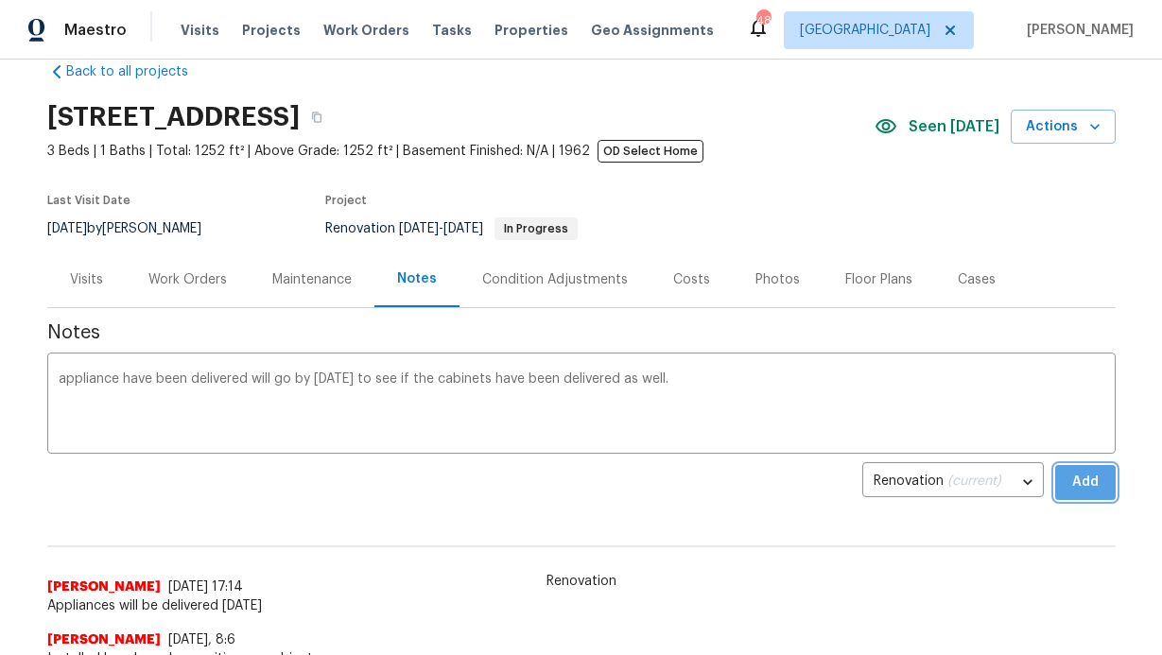
click at [1055, 475] on button "Add" at bounding box center [1085, 482] width 60 height 35
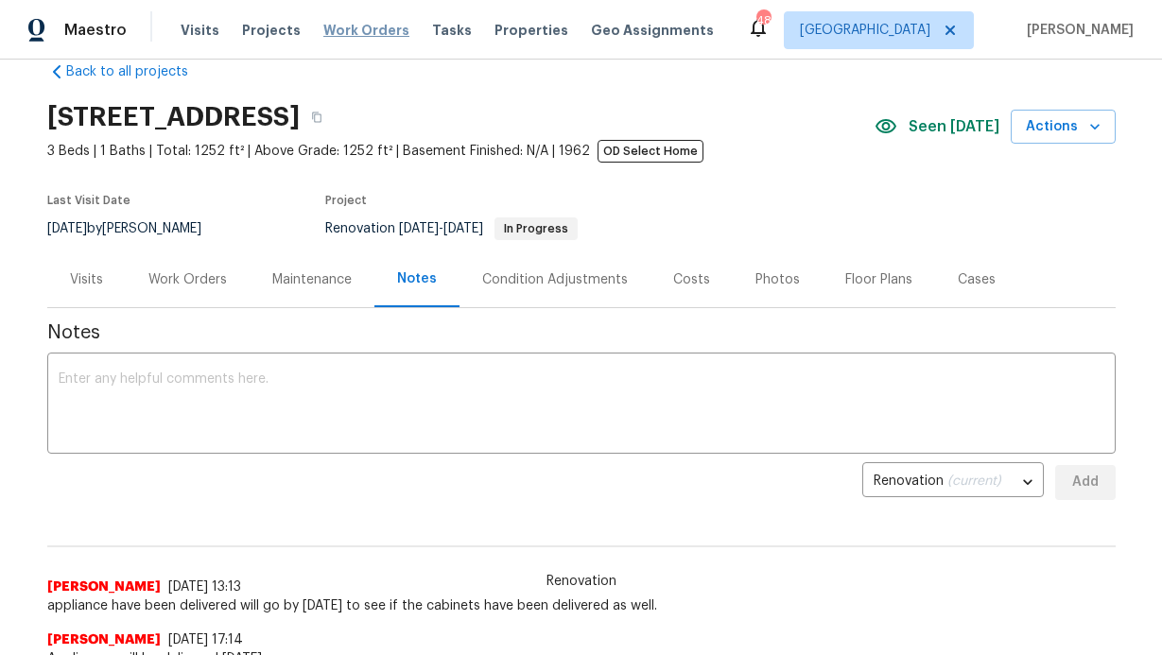
click at [327, 26] on span "Work Orders" at bounding box center [366, 30] width 86 height 19
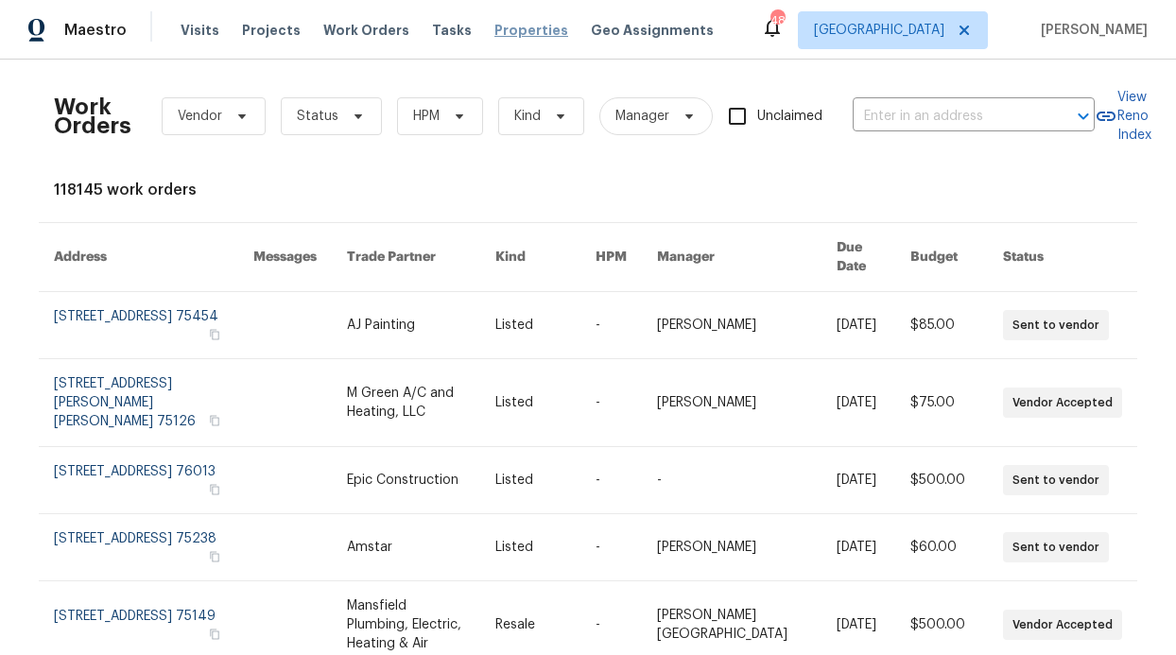
click at [494, 32] on span "Properties" at bounding box center [531, 30] width 74 height 19
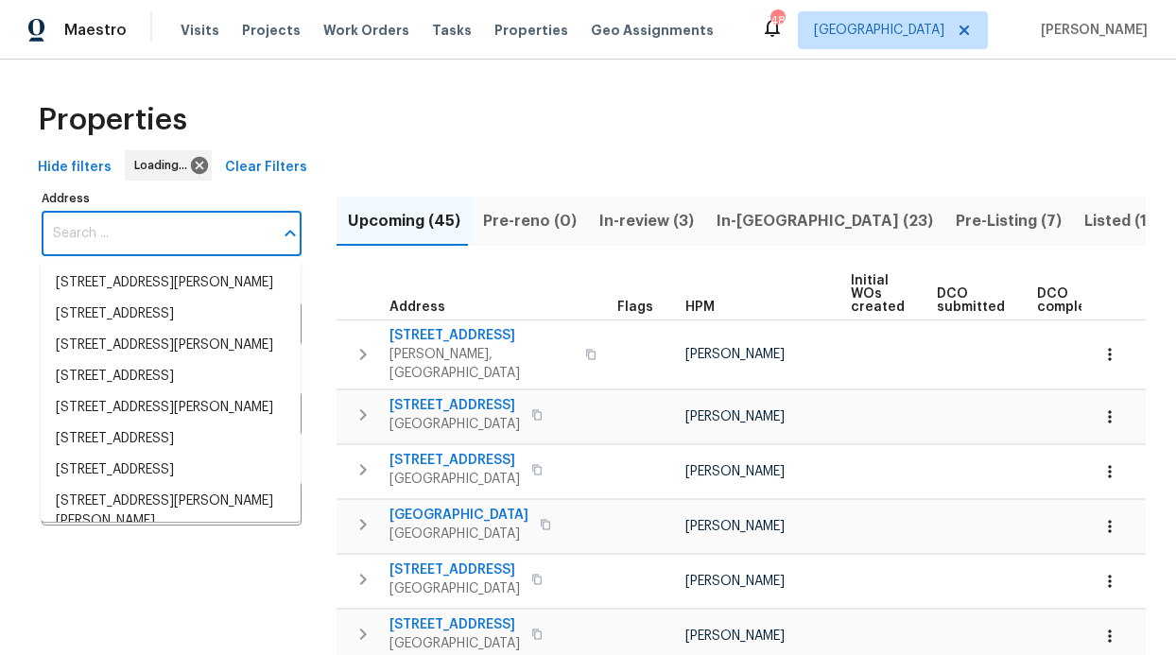
click at [158, 240] on input "Address" at bounding box center [158, 234] width 232 height 44
type input "l"
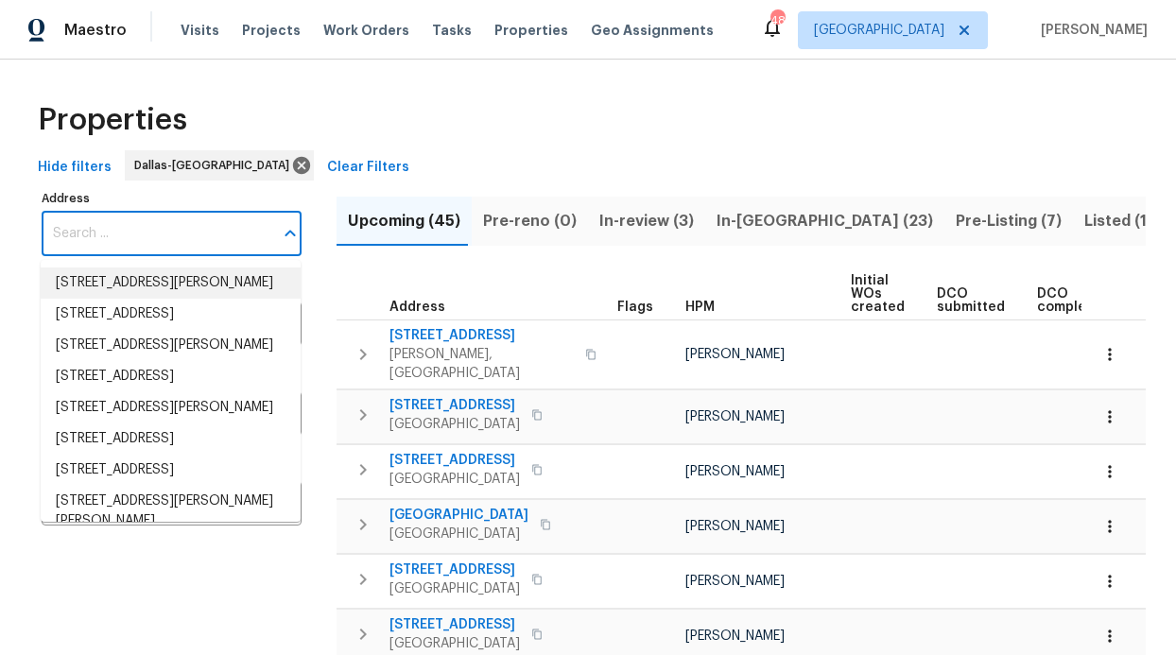
click at [383, 171] on div "Hide filters Dallas-Fort Worth Clear Filters" at bounding box center [587, 167] width 1115 height 35
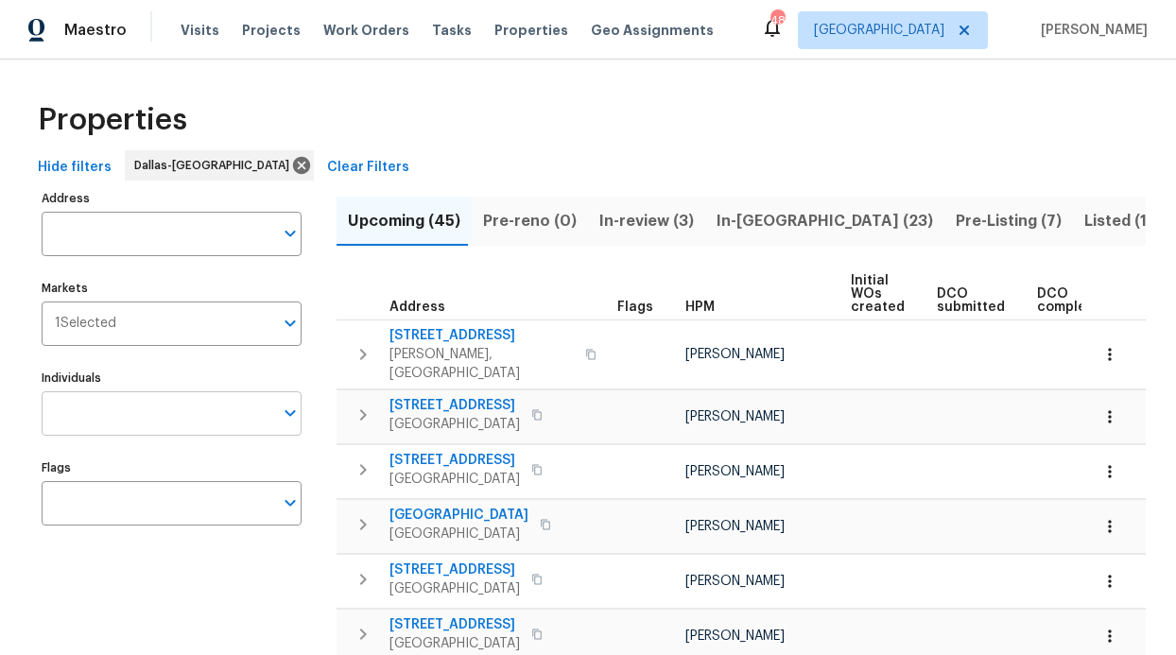
drag, startPoint x: 153, startPoint y: 385, endPoint x: 147, endPoint y: 402, distance: 17.9
click at [153, 386] on div "Individuals Individuals" at bounding box center [172, 400] width 260 height 71
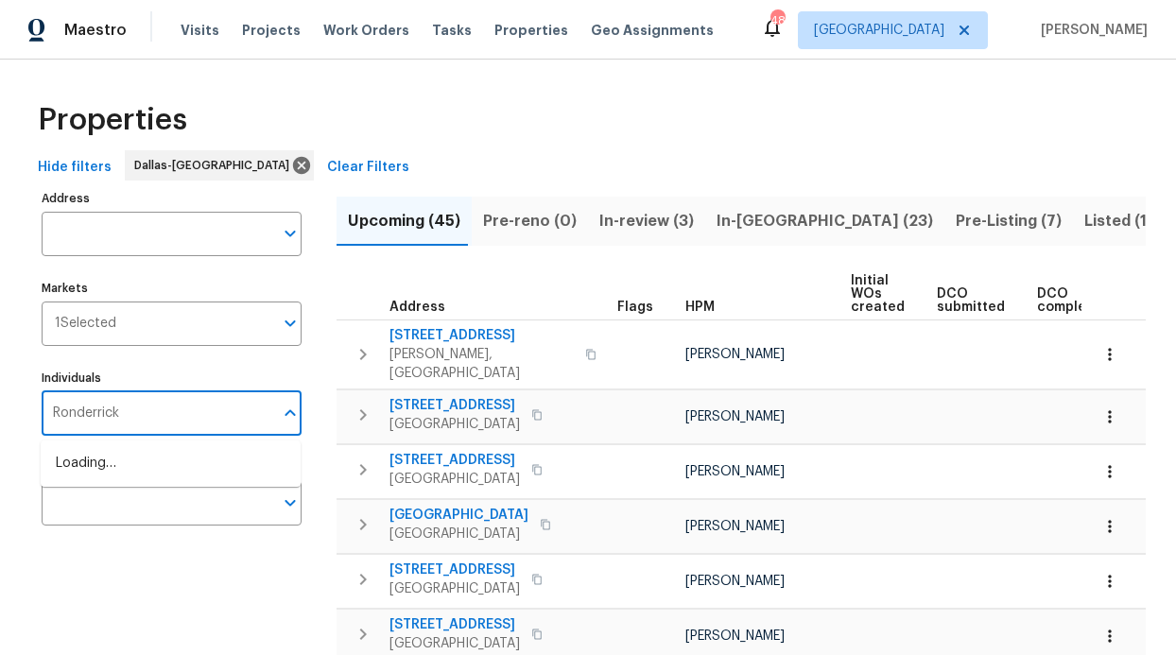
type input "Ronderrick"
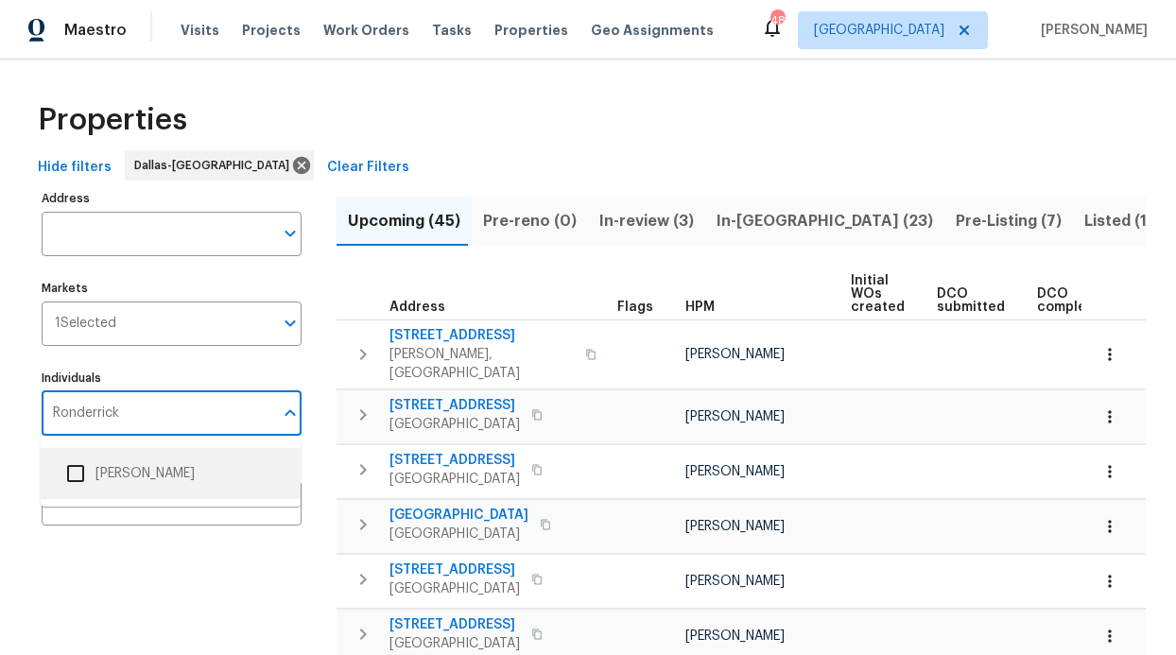
click at [156, 472] on li "[PERSON_NAME]" at bounding box center [171, 474] width 230 height 40
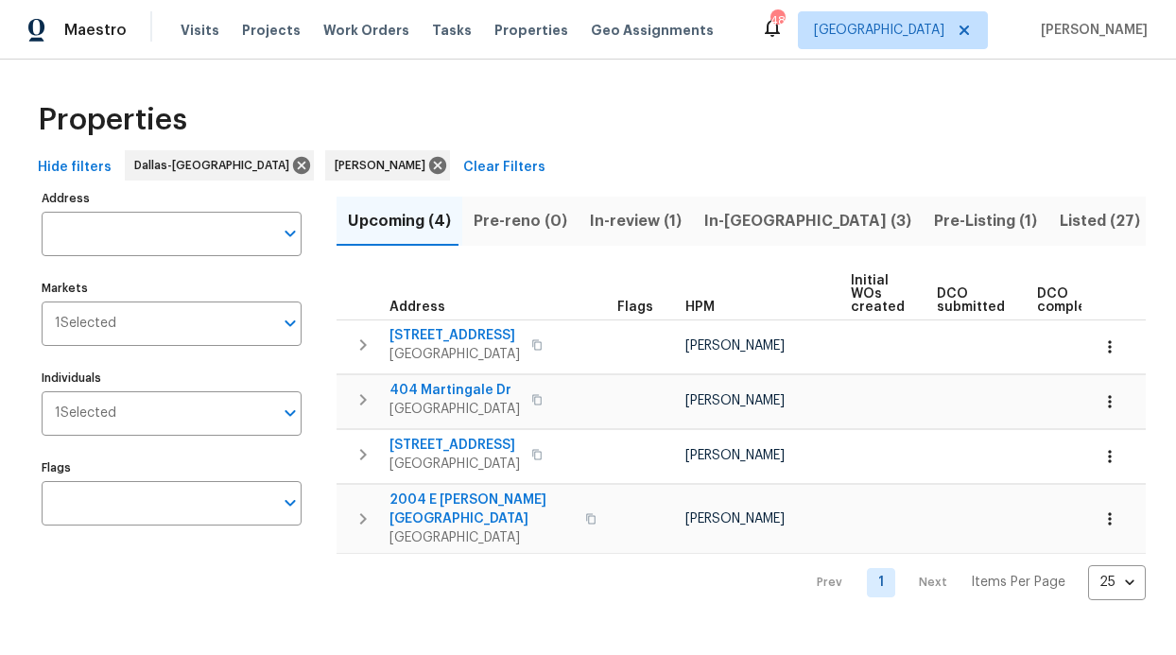
click at [1060, 226] on span "Listed (27)" at bounding box center [1100, 221] width 80 height 26
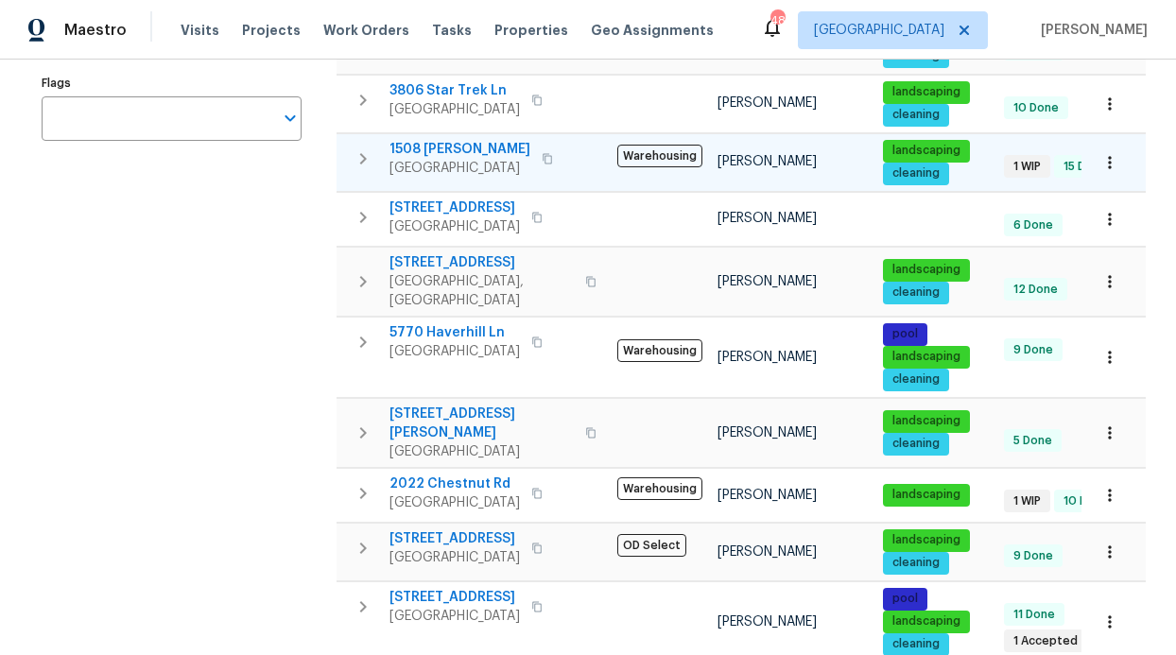
scroll to position [362, 0]
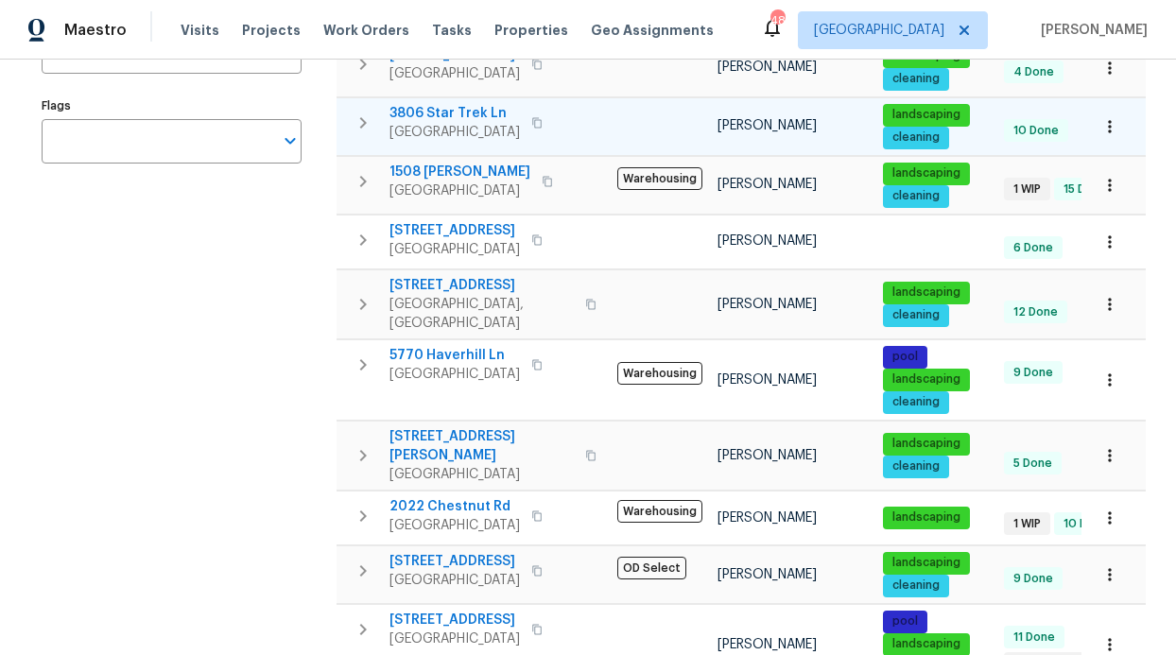
click at [466, 110] on span "3806 Star Trek Ln" at bounding box center [454, 113] width 130 height 19
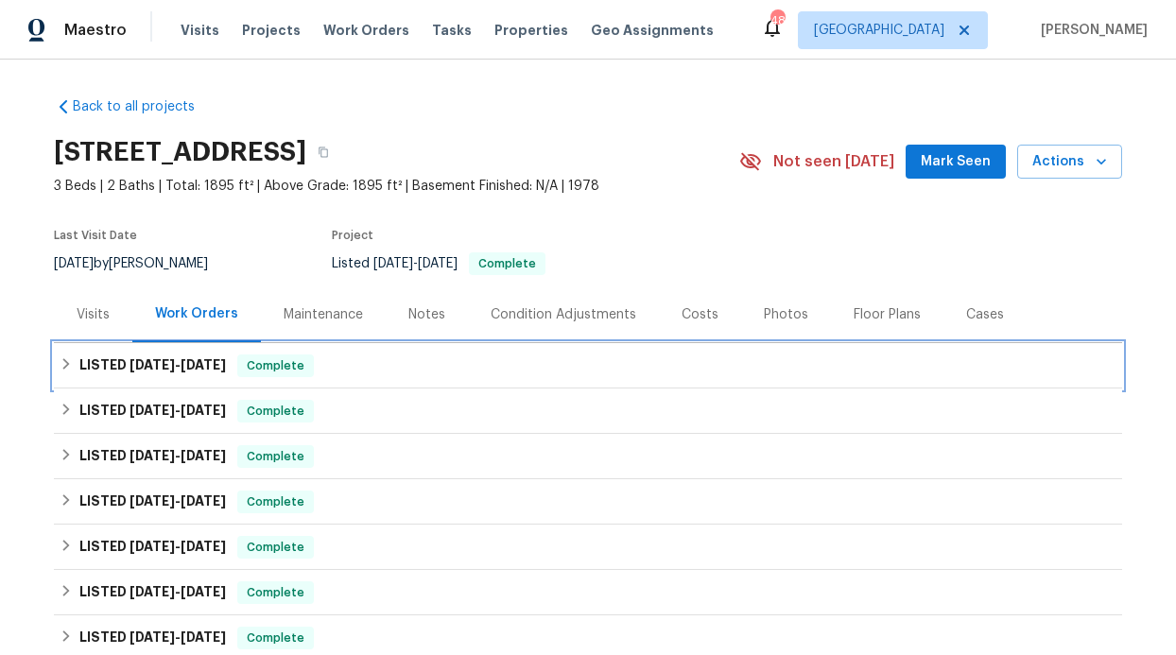
click at [195, 358] on span "[DATE]" at bounding box center [203, 364] width 45 height 13
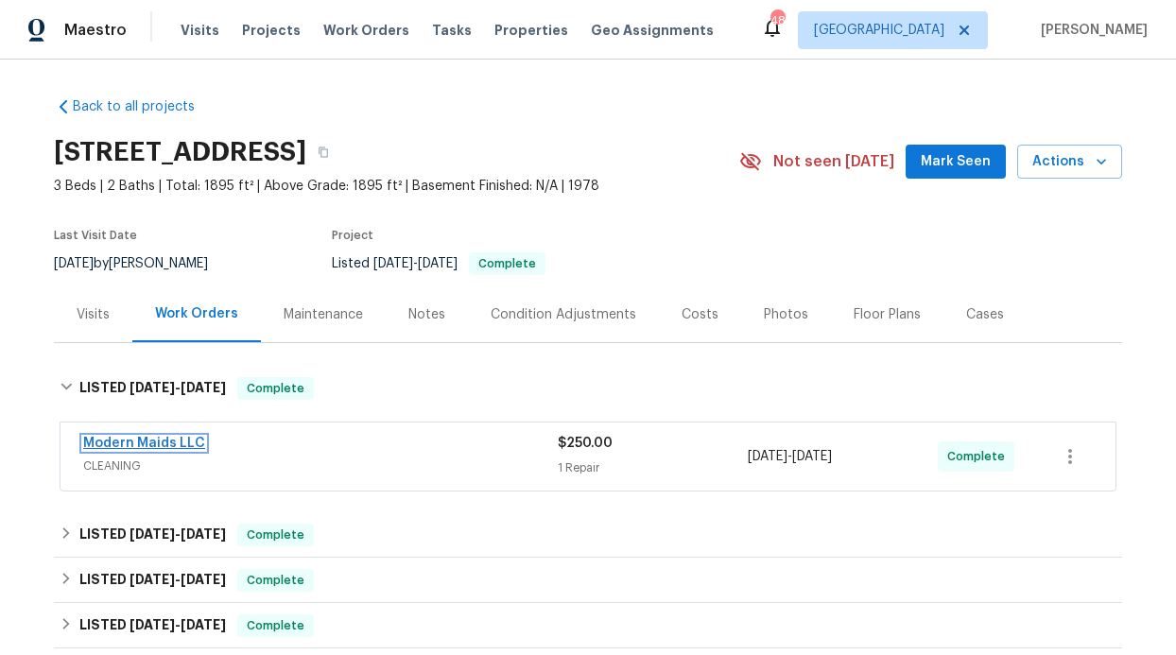
click at [161, 437] on link "Modern Maids LLC" at bounding box center [144, 443] width 122 height 13
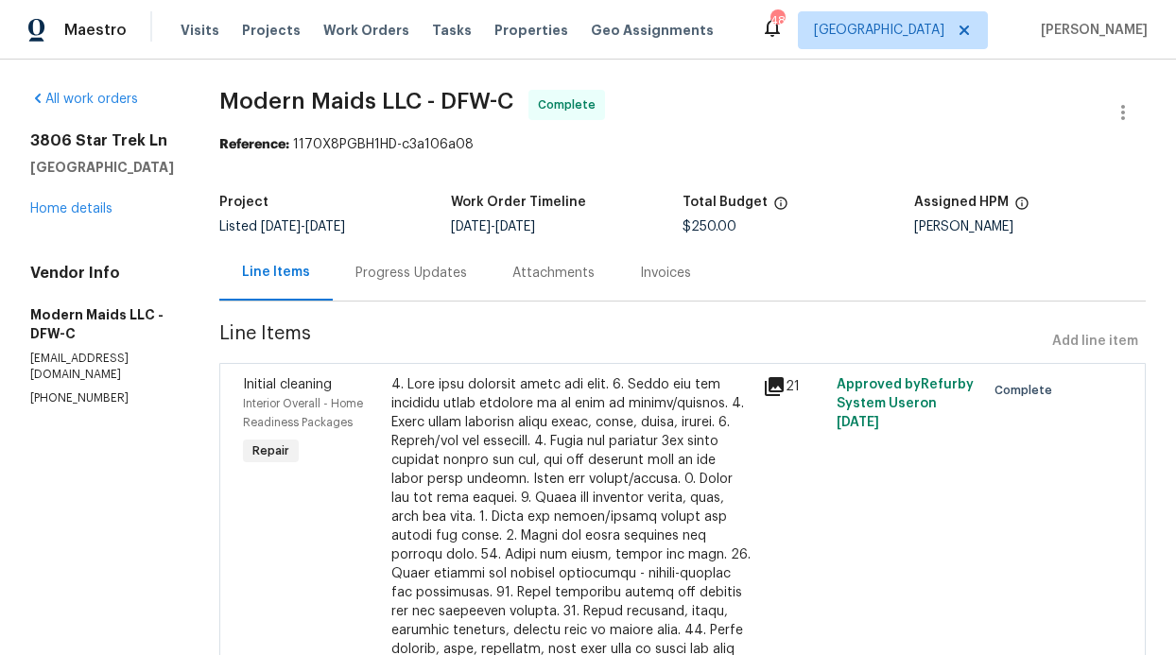
click at [467, 268] on div "Progress Updates" at bounding box center [411, 273] width 112 height 19
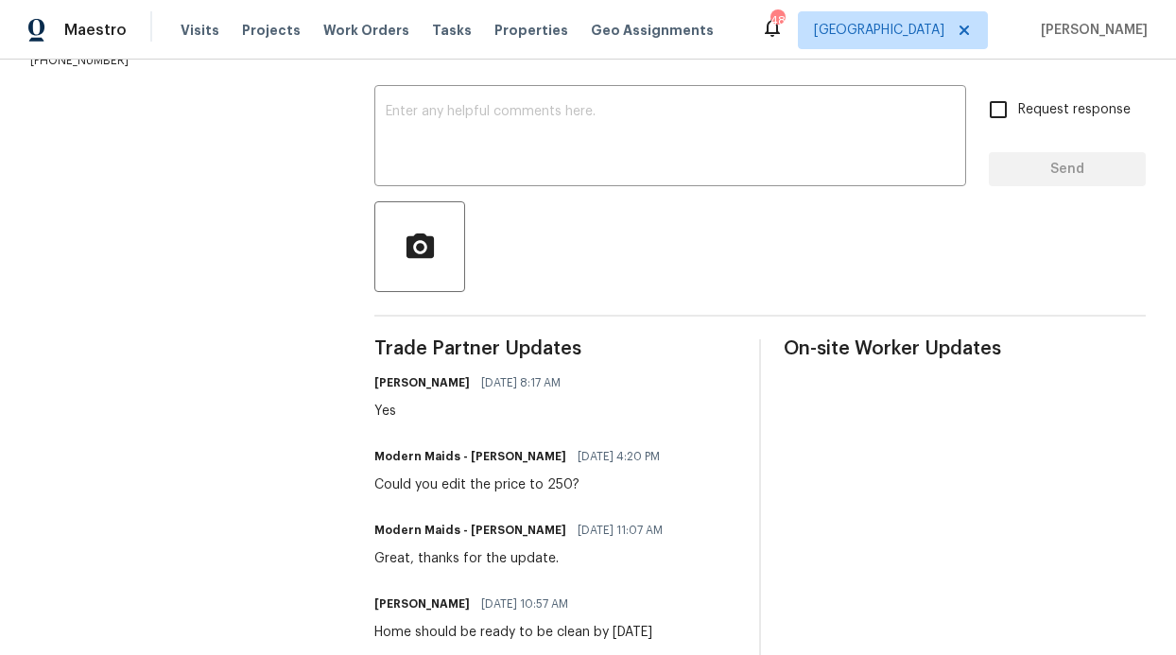
scroll to position [302, 0]
